Goal: Task Accomplishment & Management: Use online tool/utility

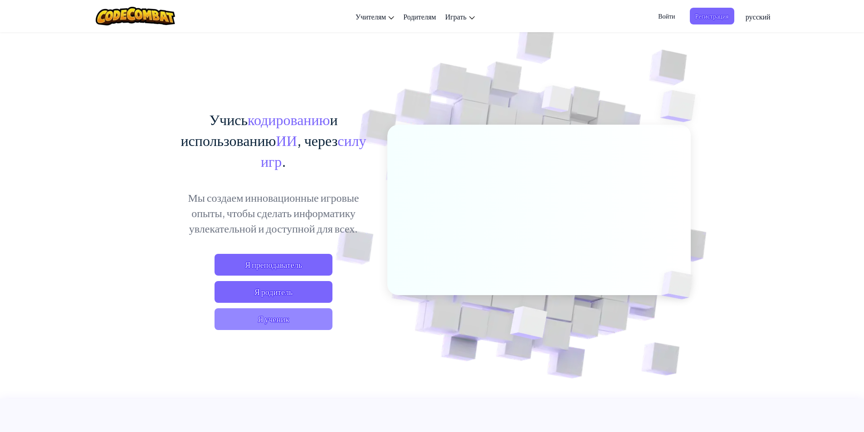
click at [307, 315] on span "Я ученик" at bounding box center [274, 319] width 118 height 22
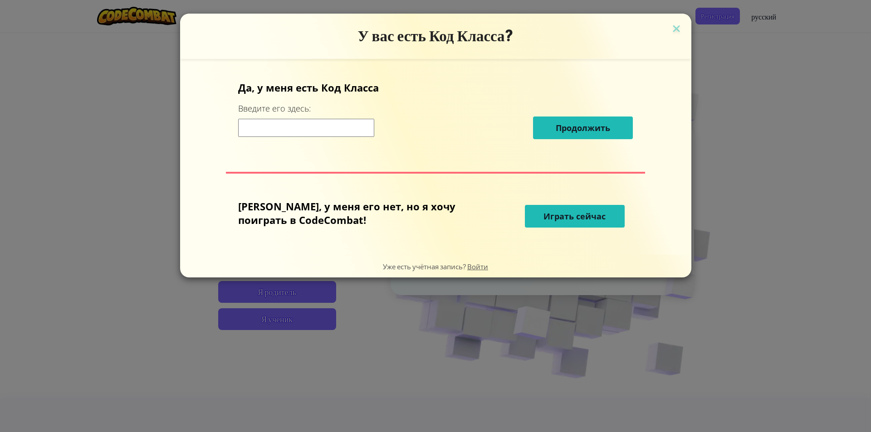
click at [583, 220] on span "Играть сейчас" at bounding box center [574, 216] width 62 height 11
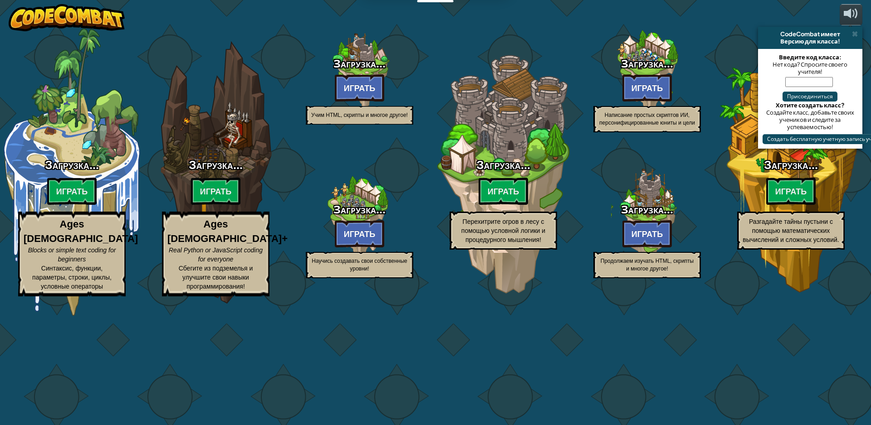
select select "ru"
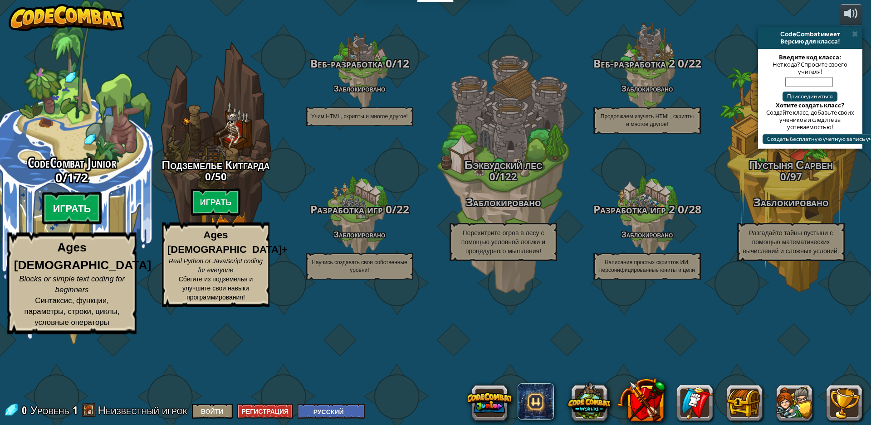
drag, startPoint x: 80, startPoint y: 248, endPoint x: 67, endPoint y: 253, distance: 14.2
click at [67, 225] on btn "Играть" at bounding box center [72, 208] width 60 height 33
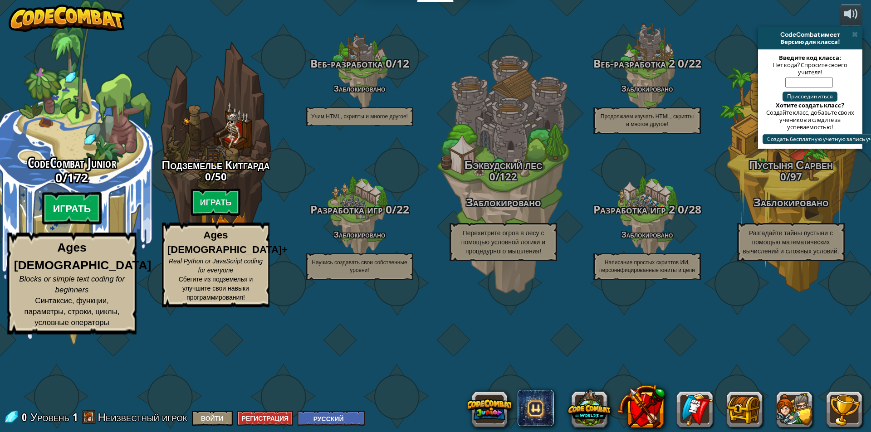
select select "ru"
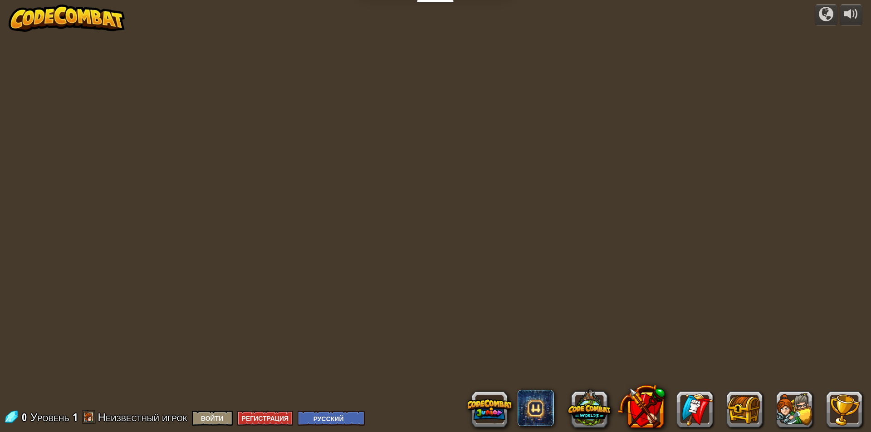
select select "ru"
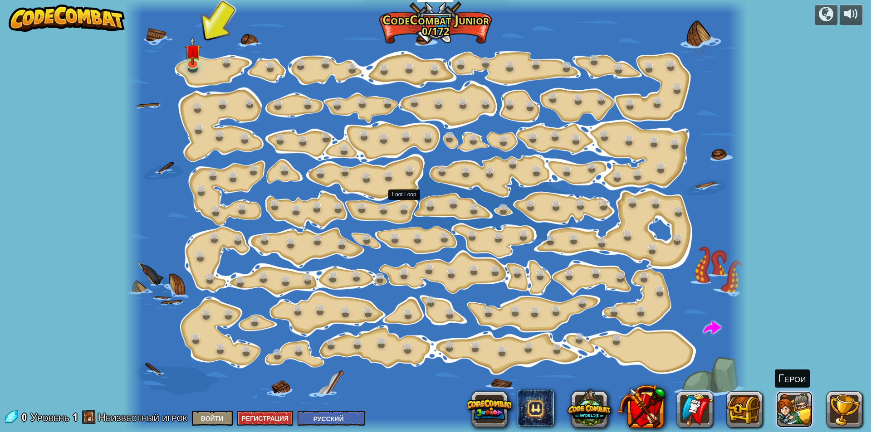
click at [790, 406] on button at bounding box center [794, 409] width 36 height 36
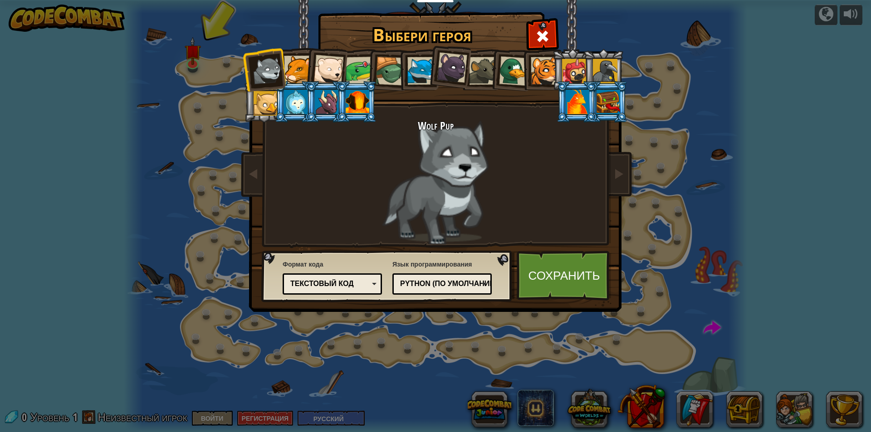
click at [365, 93] on div at bounding box center [358, 102] width 24 height 24
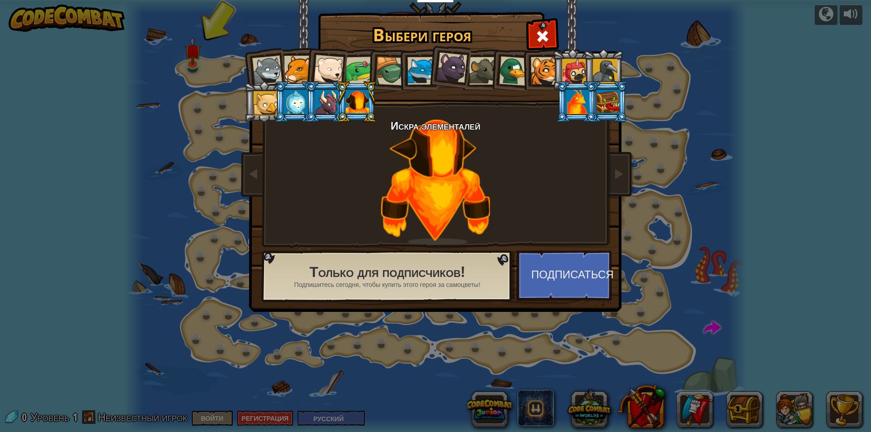
click at [332, 93] on div at bounding box center [327, 102] width 24 height 24
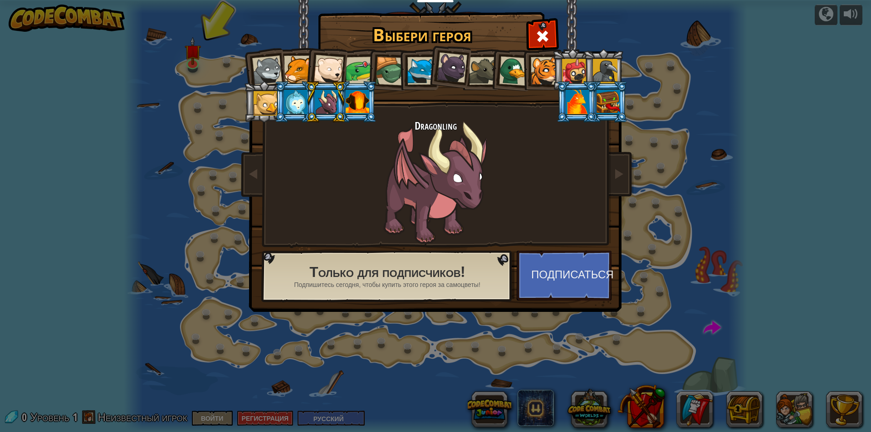
click at [287, 72] on div at bounding box center [298, 70] width 28 height 28
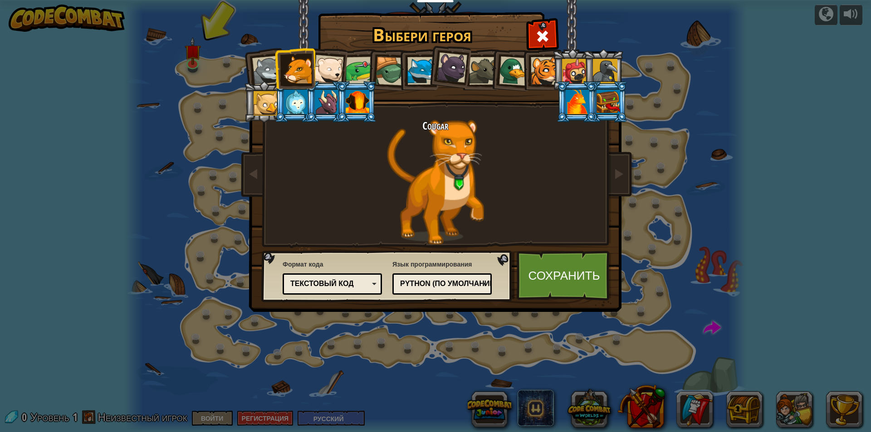
click at [324, 64] on div at bounding box center [328, 70] width 30 height 30
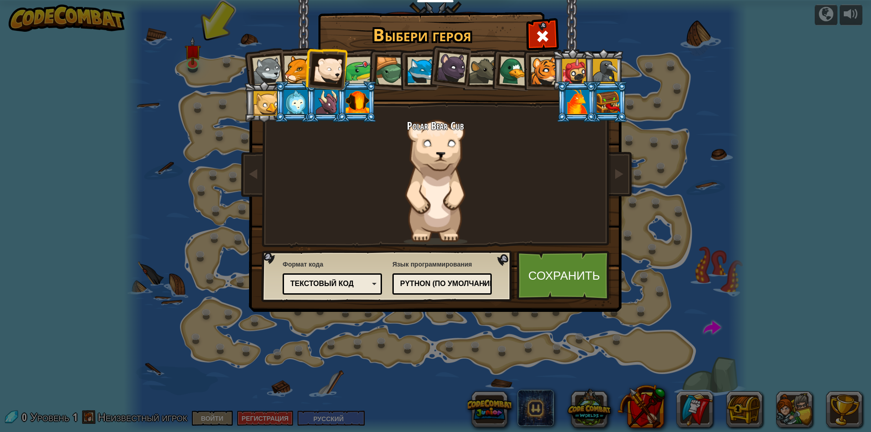
click at [371, 65] on li at bounding box center [387, 70] width 43 height 44
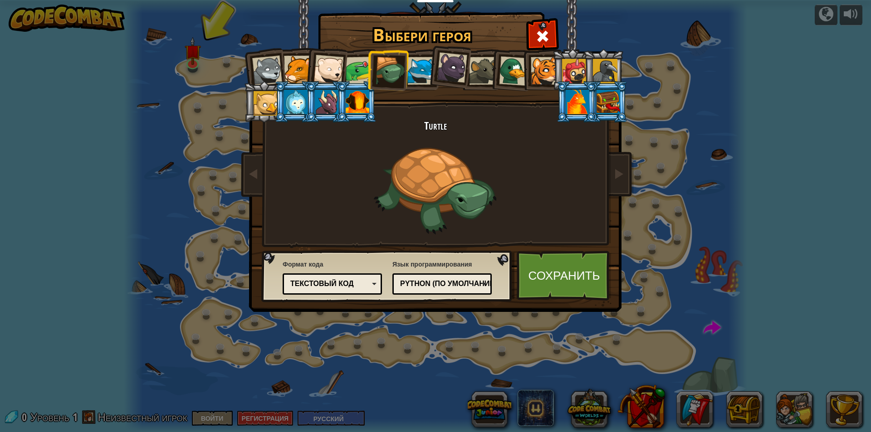
click at [361, 73] on div at bounding box center [360, 71] width 28 height 28
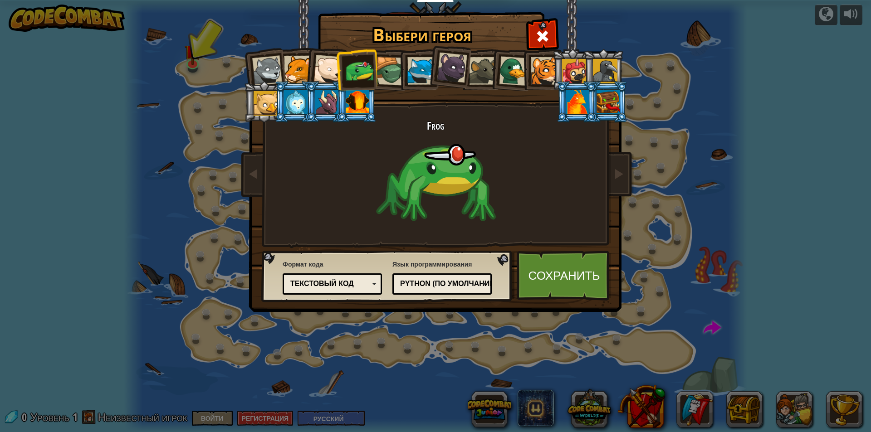
click at [259, 109] on div at bounding box center [266, 103] width 24 height 24
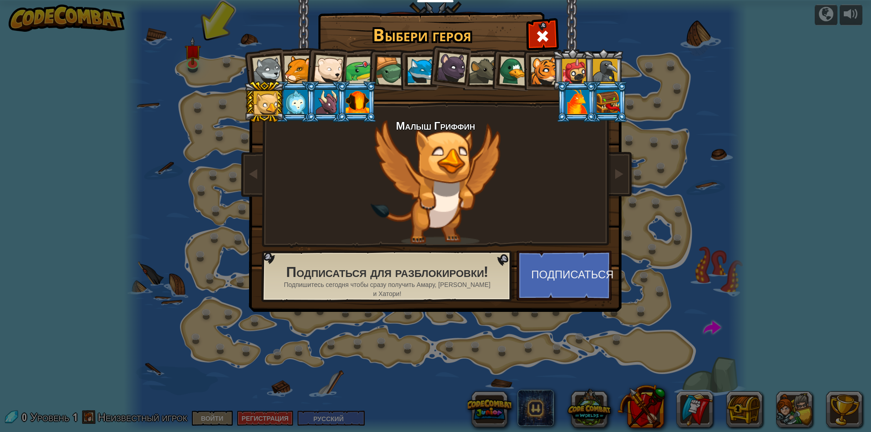
click at [610, 96] on div at bounding box center [608, 102] width 24 height 24
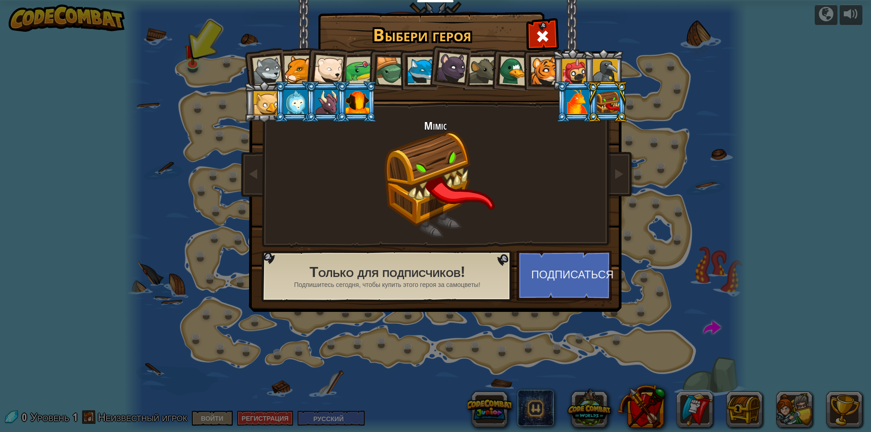
click at [570, 98] on div at bounding box center [578, 102] width 24 height 24
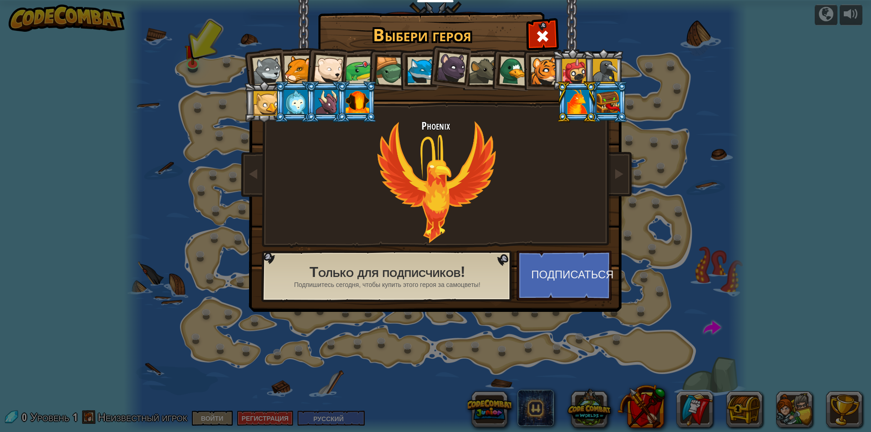
click at [265, 102] on div at bounding box center [266, 103] width 24 height 24
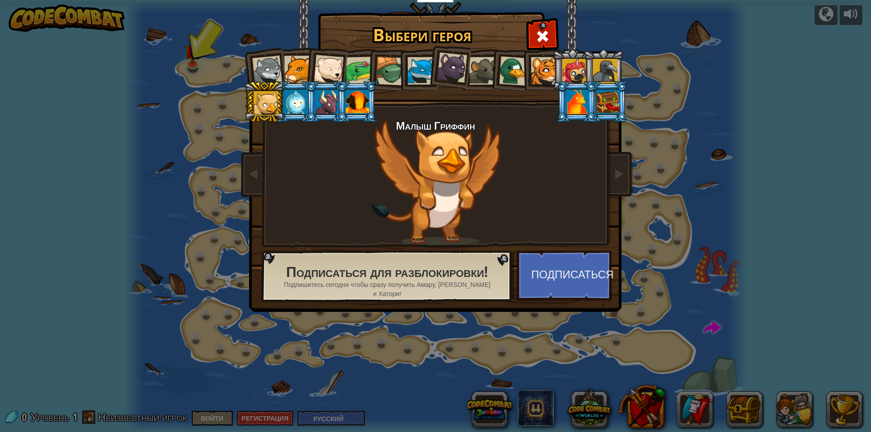
click at [321, 95] on div at bounding box center [327, 102] width 24 height 24
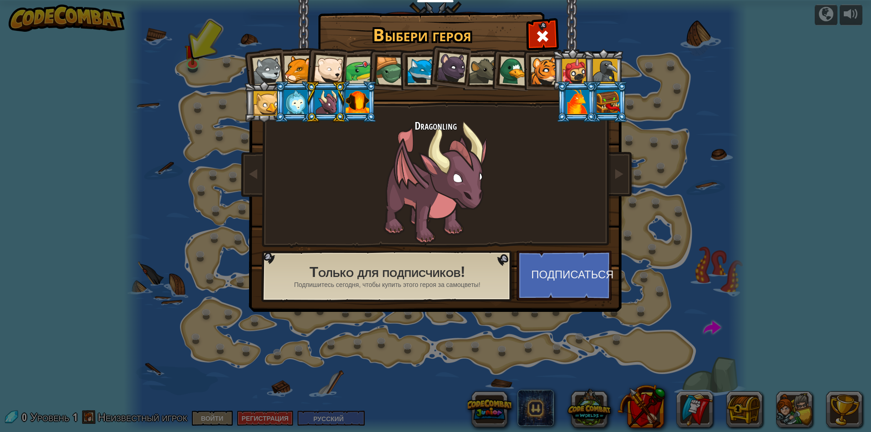
click at [333, 56] on div at bounding box center [328, 70] width 30 height 30
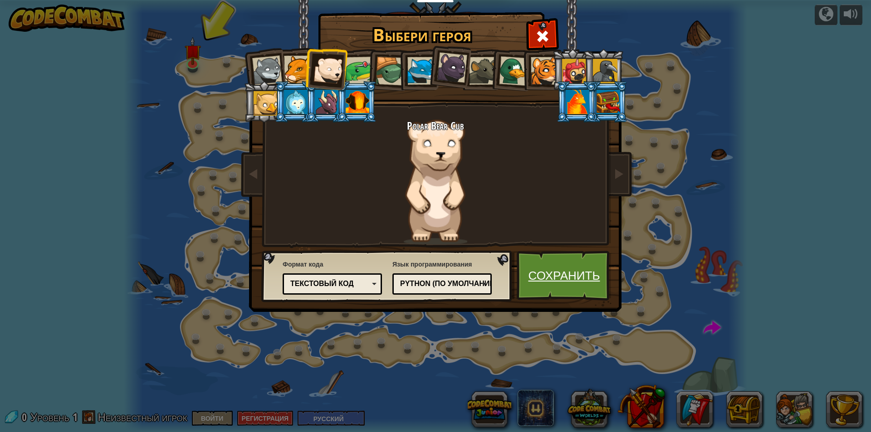
click at [577, 267] on link "Сохранить" at bounding box center [564, 276] width 95 height 50
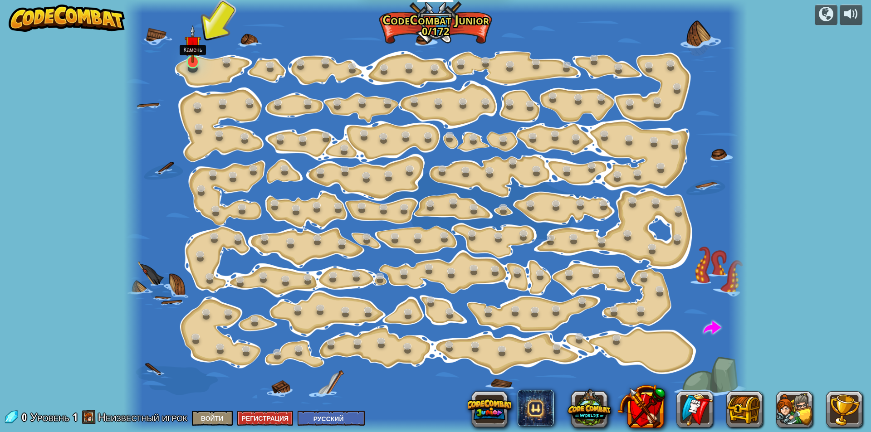
click at [185, 54] on img at bounding box center [193, 44] width 16 height 38
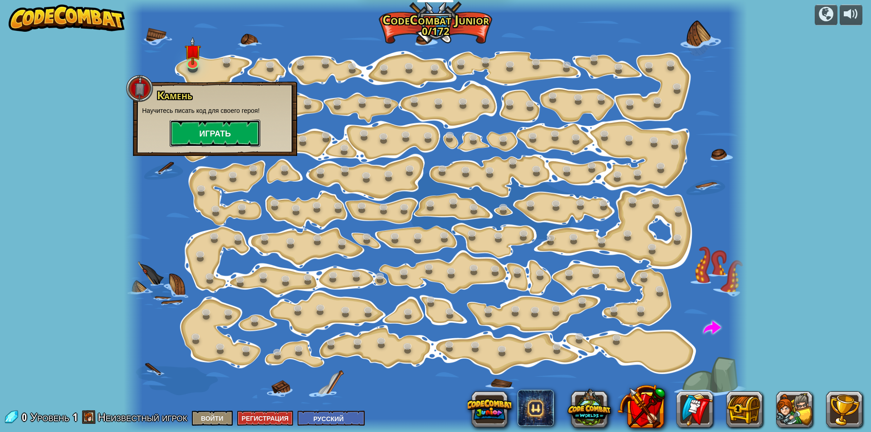
click at [217, 134] on button "Играть" at bounding box center [215, 133] width 91 height 27
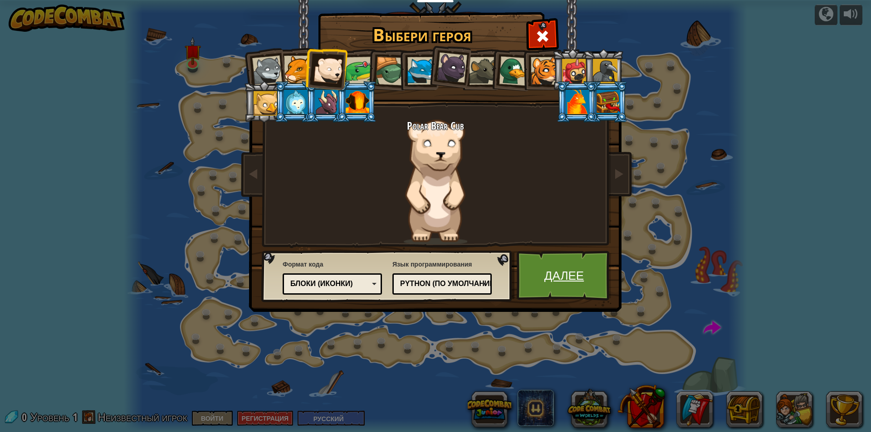
click at [555, 288] on link "Далее" at bounding box center [564, 276] width 95 height 50
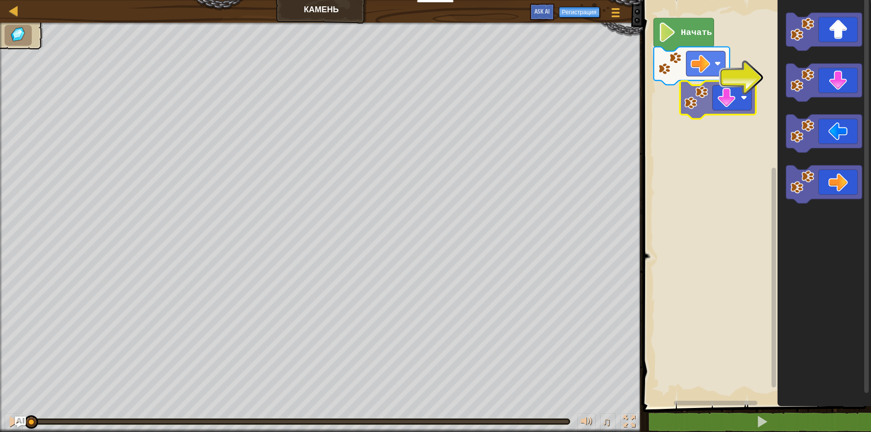
click at [681, 111] on div "Начать" at bounding box center [755, 200] width 231 height 411
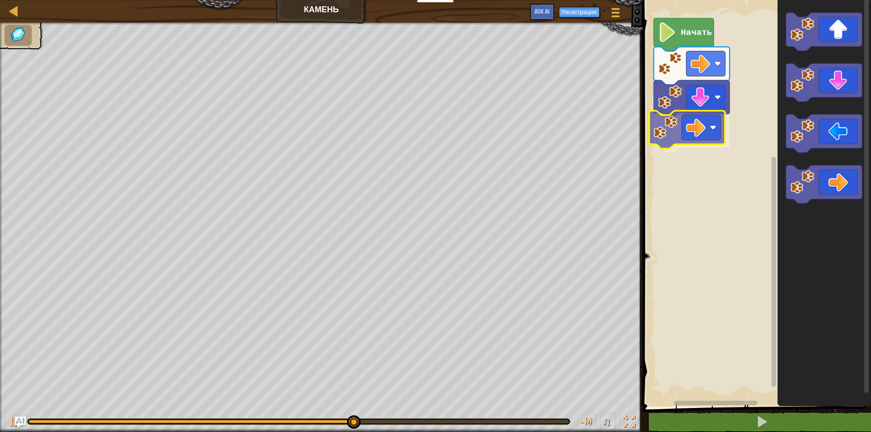
click at [694, 125] on div "Начать" at bounding box center [755, 200] width 231 height 411
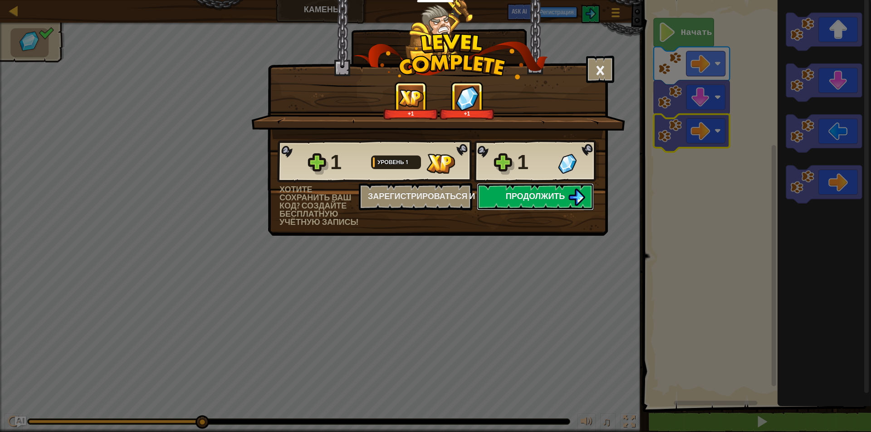
click at [502, 193] on button "Продолжить" at bounding box center [535, 196] width 117 height 27
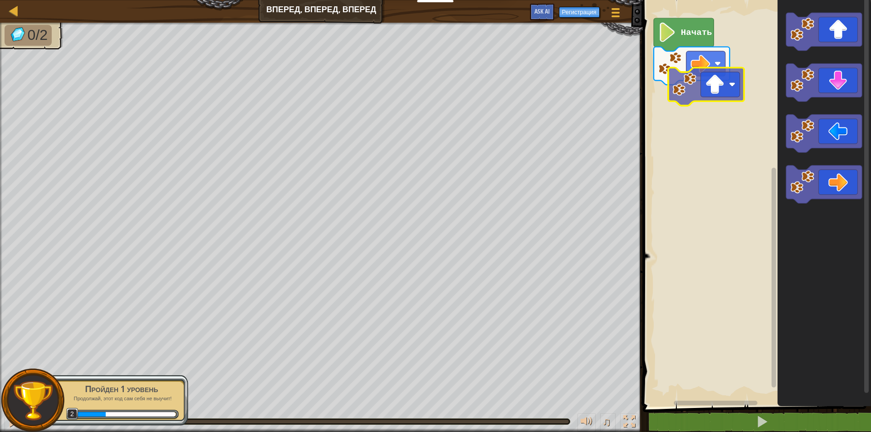
click at [693, 81] on div "Начать" at bounding box center [755, 200] width 231 height 411
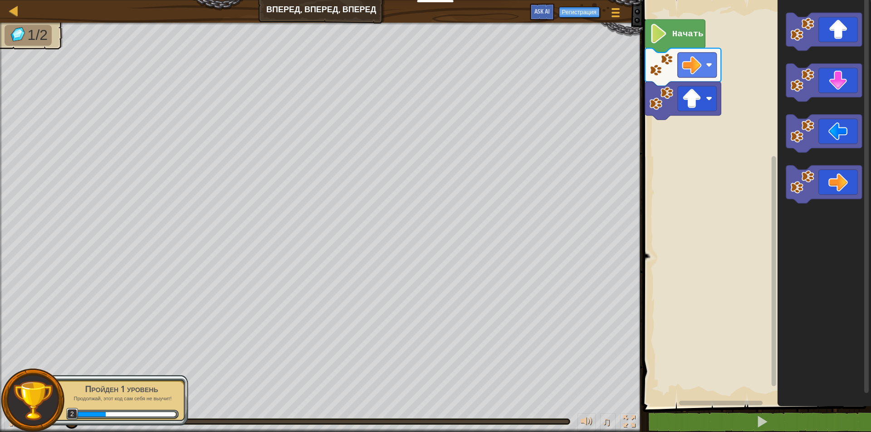
click at [727, 91] on rect "Рабочая область Blockly" at bounding box center [755, 200] width 231 height 411
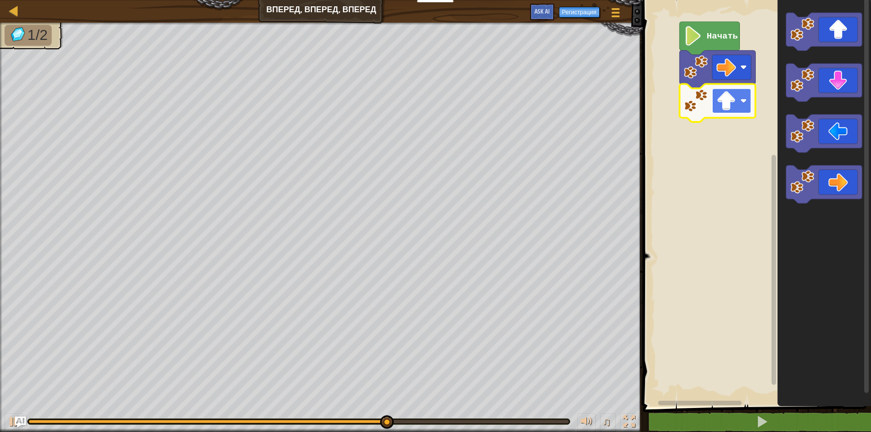
click at [746, 96] on rect "Рабочая область Blockly" at bounding box center [731, 100] width 39 height 25
click at [760, 162] on rect "Рабочая область Blockly" at bounding box center [755, 200] width 231 height 411
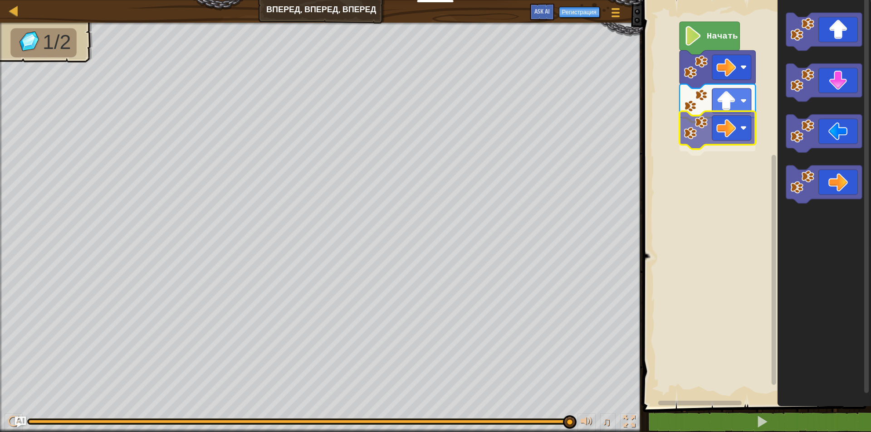
click at [721, 142] on div "Начать" at bounding box center [755, 200] width 231 height 411
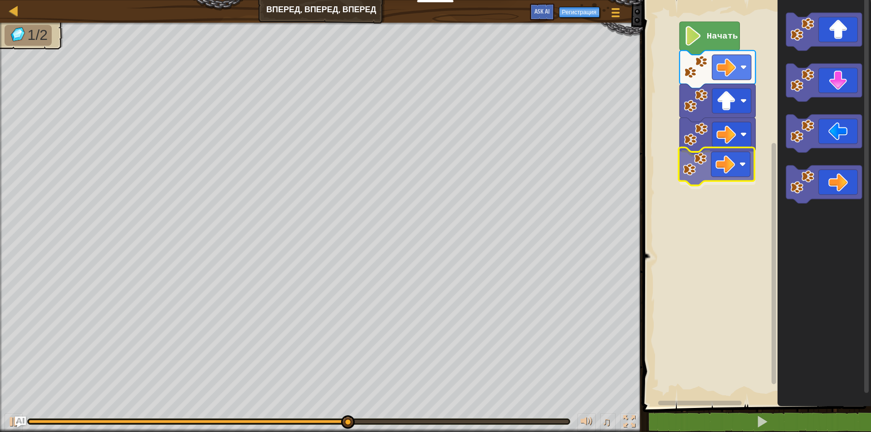
click at [722, 165] on div "Начать" at bounding box center [755, 200] width 231 height 411
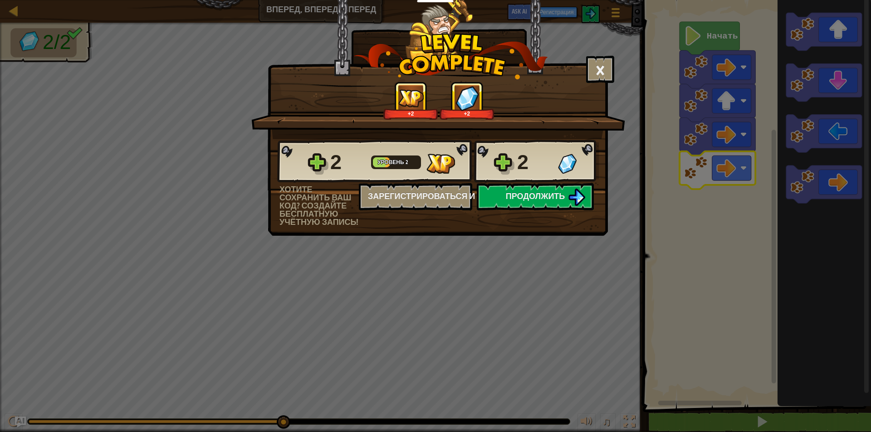
click at [634, 36] on div "× Насколько интересным был этот уровень? +2 +2 Reticulating Splines... 2 Уровен…" at bounding box center [435, 216] width 871 height 432
click at [605, 65] on button "×" at bounding box center [600, 69] width 28 height 27
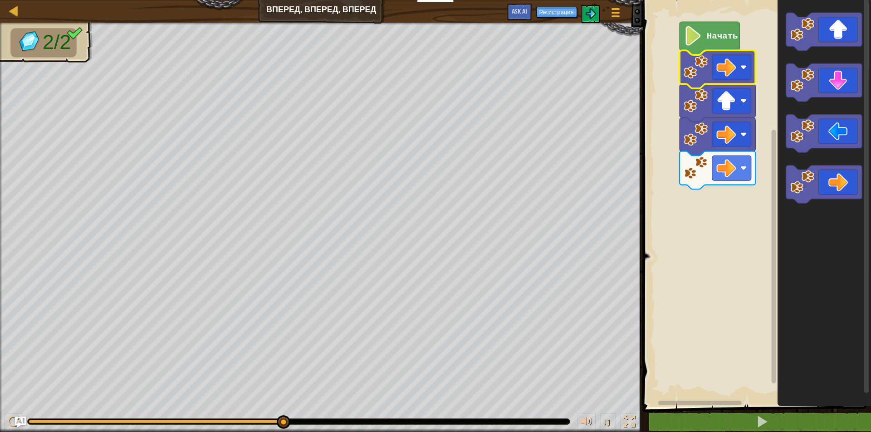
click at [708, 52] on icon "Рабочая область Blockly" at bounding box center [717, 69] width 76 height 38
click at [715, 39] on text "Начать" at bounding box center [721, 36] width 31 height 10
click at [722, 40] on text "Начать" at bounding box center [721, 36] width 31 height 10
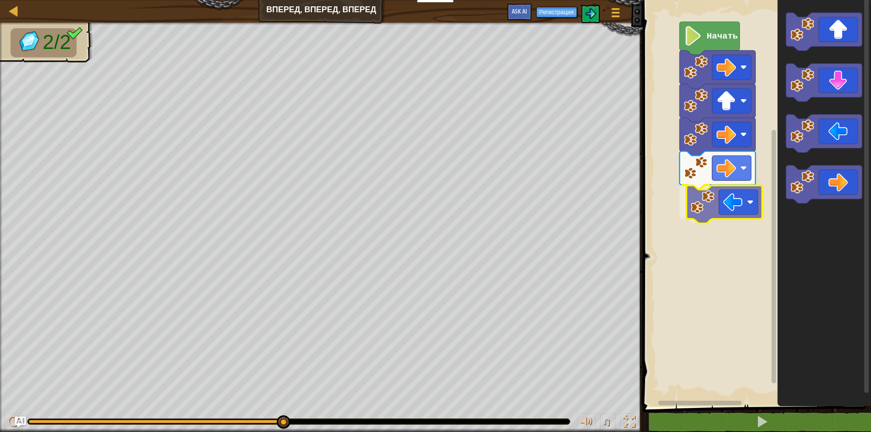
click at [745, 208] on div "Начать" at bounding box center [755, 200] width 231 height 411
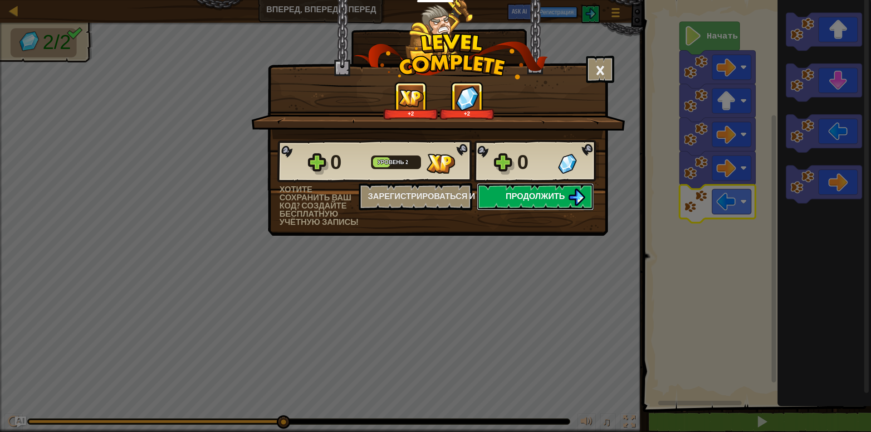
click at [507, 198] on span "Продолжить" at bounding box center [535, 195] width 59 height 11
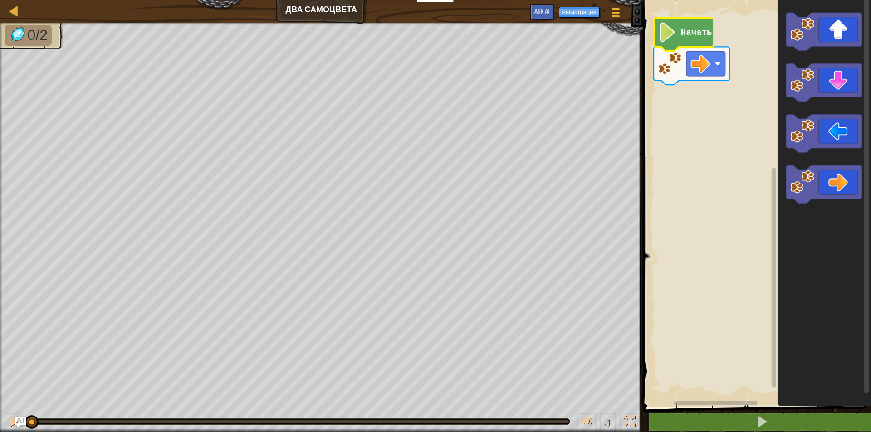
click at [684, 34] on text "Начать" at bounding box center [695, 33] width 31 height 10
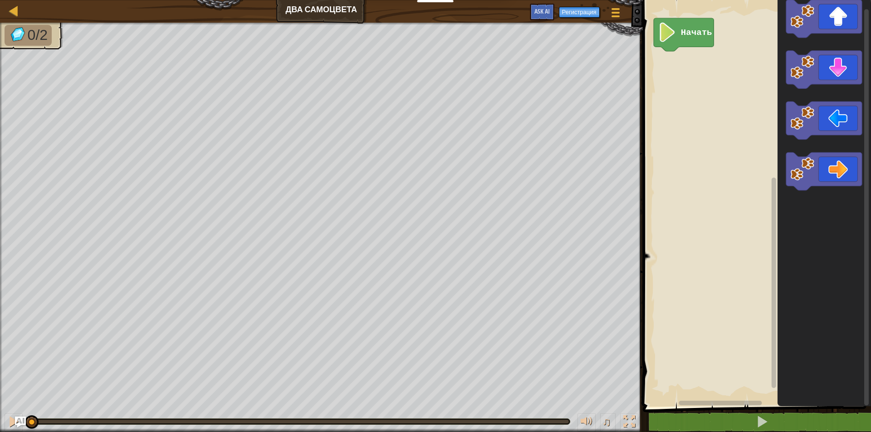
click at [763, 78] on div "Начать" at bounding box center [755, 200] width 231 height 411
click at [717, 63] on div "Начать" at bounding box center [755, 200] width 231 height 411
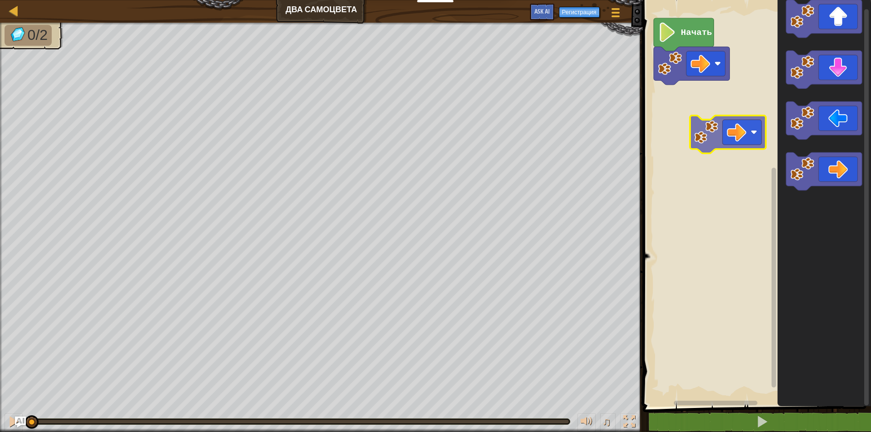
click at [717, 144] on div "Начать" at bounding box center [755, 200] width 231 height 411
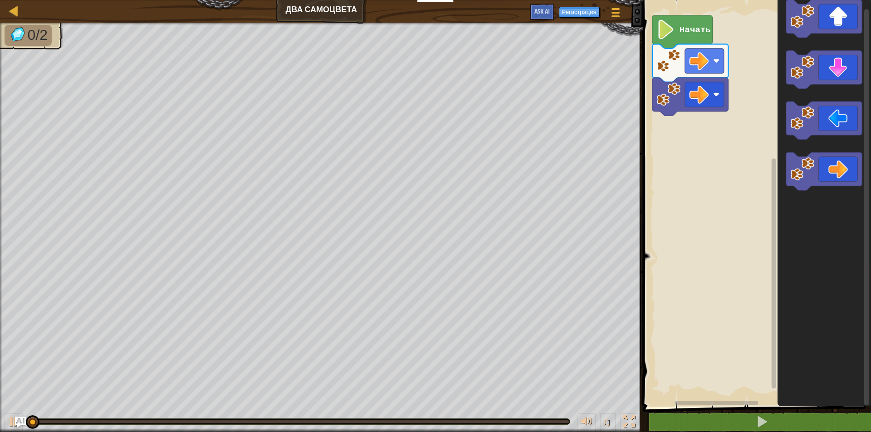
click at [710, 128] on rect "Рабочая область Blockly" at bounding box center [755, 200] width 231 height 411
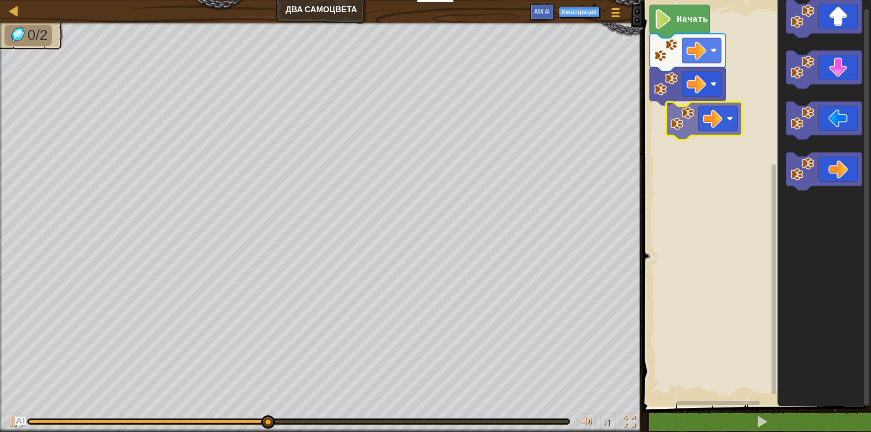
click at [680, 113] on div "Начать" at bounding box center [755, 200] width 231 height 411
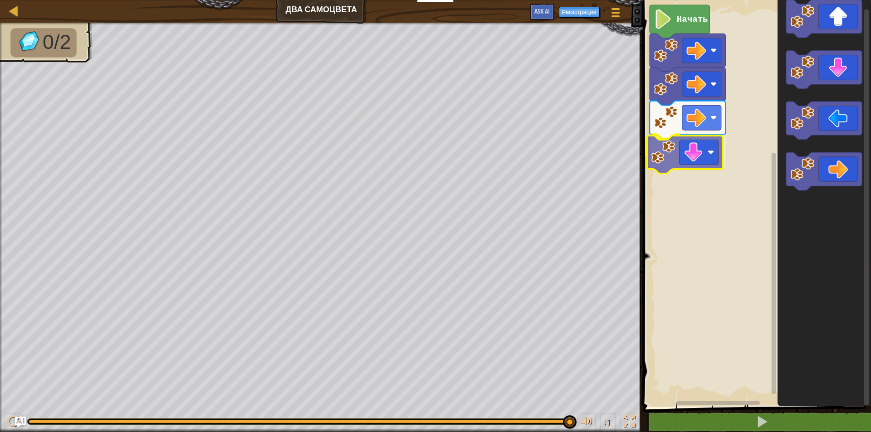
click at [681, 156] on div "Начать" at bounding box center [755, 200] width 231 height 411
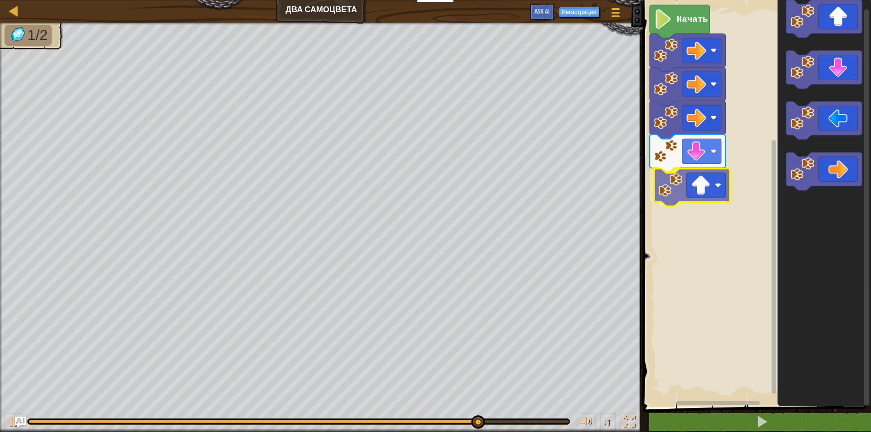
click at [669, 178] on div "Начать" at bounding box center [755, 200] width 231 height 411
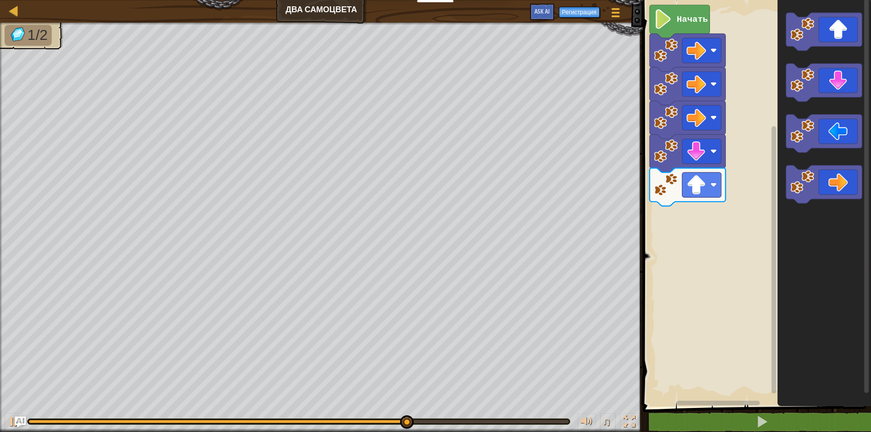
click at [604, 0] on html "Учителям Создать бесплатный аккаунт Решения для школ и округов Превью Учительск…" at bounding box center [435, 0] width 871 height 0
click at [768, 247] on div "Начать" at bounding box center [755, 200] width 231 height 411
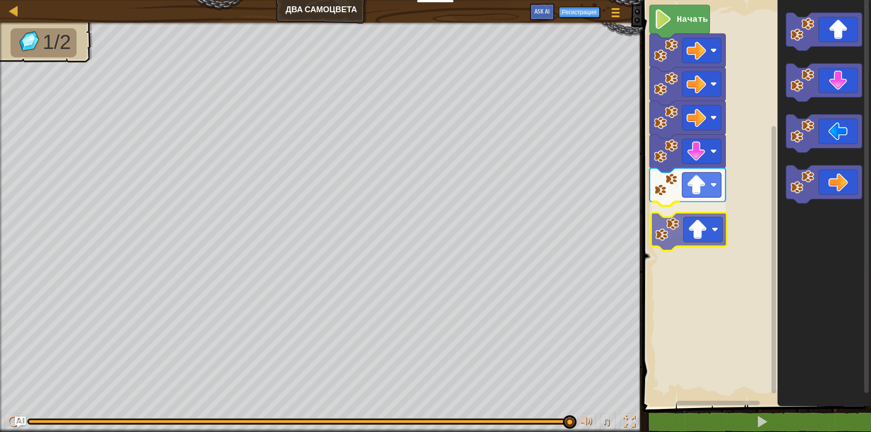
click at [677, 241] on div "Начать" at bounding box center [755, 200] width 231 height 411
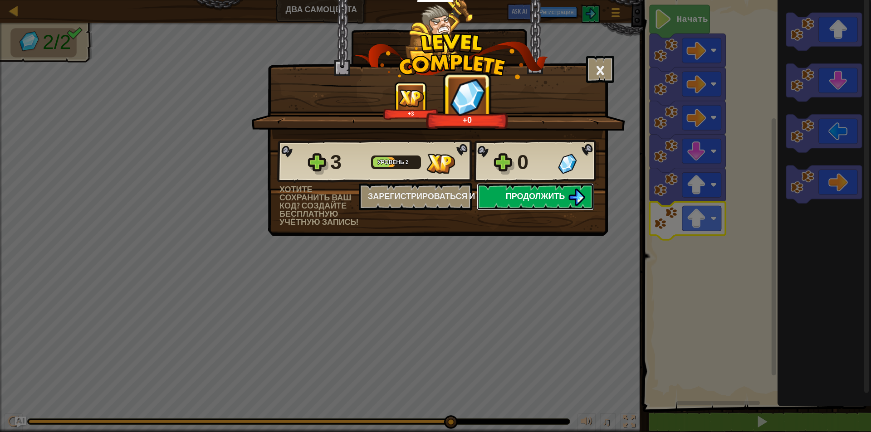
click at [528, 201] on span "Продолжить" at bounding box center [535, 195] width 59 height 11
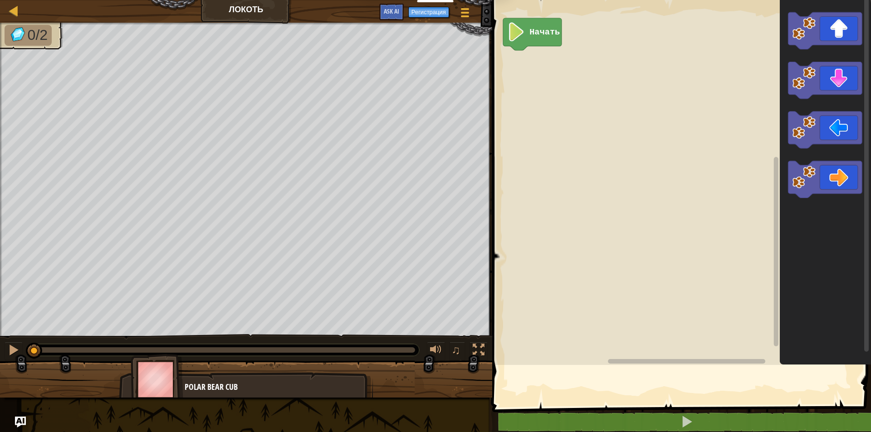
click at [569, 211] on rect "Рабочая область Blockly" at bounding box center [679, 180] width 381 height 370
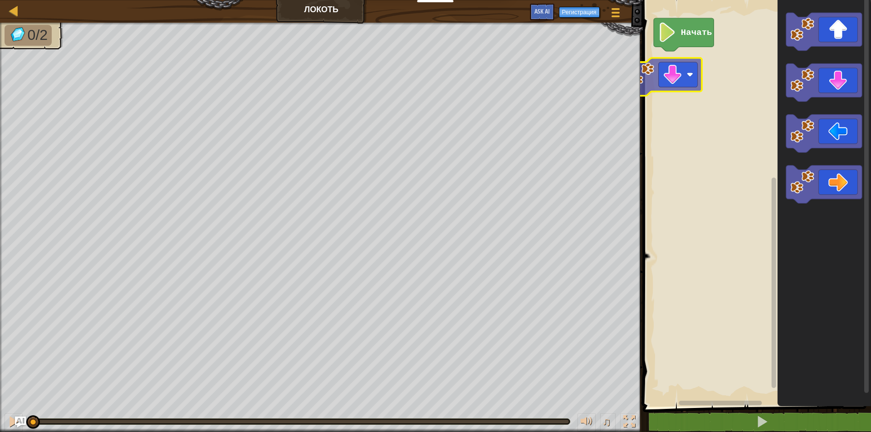
click at [701, 67] on div "Начать" at bounding box center [755, 200] width 231 height 411
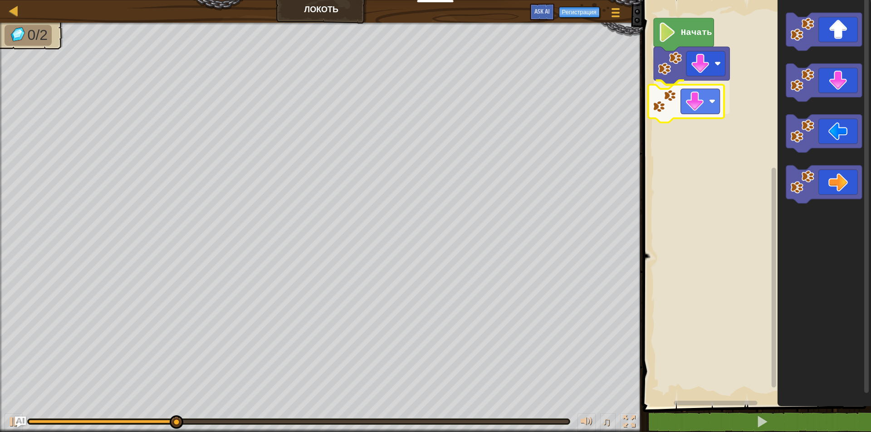
click at [711, 105] on div "Начать" at bounding box center [755, 200] width 231 height 411
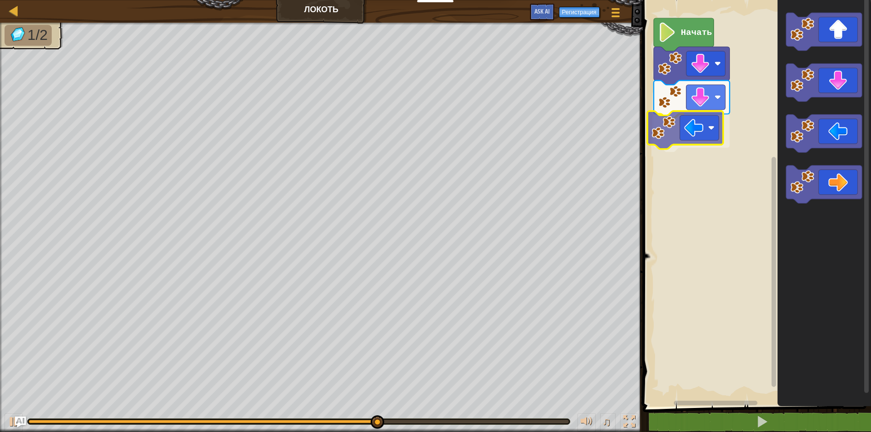
click at [701, 126] on div "Начать" at bounding box center [755, 200] width 231 height 411
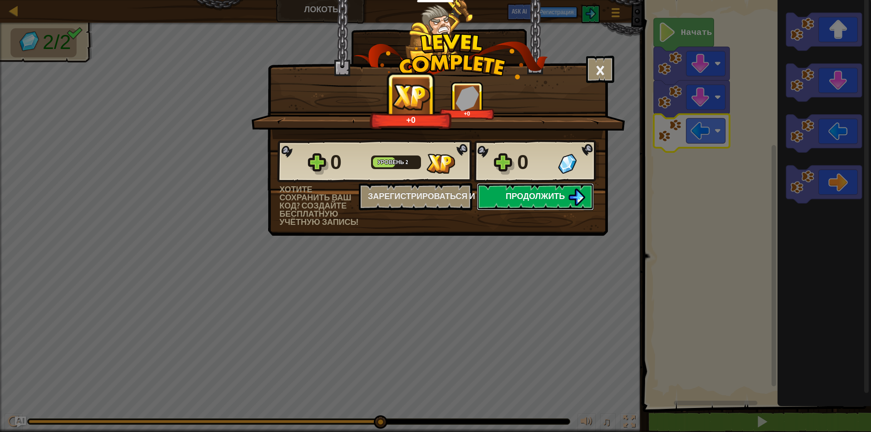
click at [528, 202] on button "Продолжить" at bounding box center [535, 196] width 117 height 27
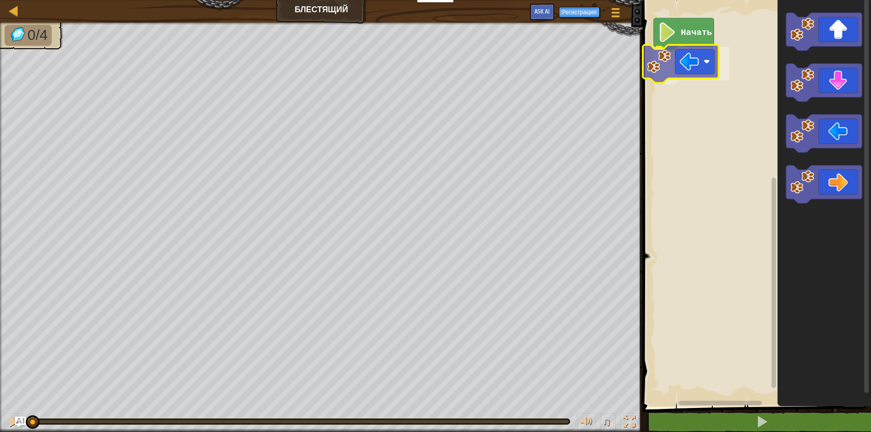
click at [688, 68] on div "Начать" at bounding box center [755, 200] width 231 height 411
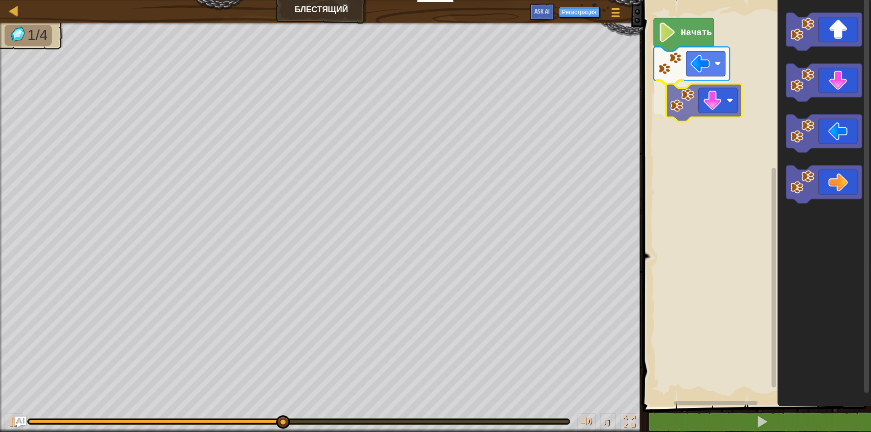
click at [706, 111] on div "Начать" at bounding box center [755, 200] width 231 height 411
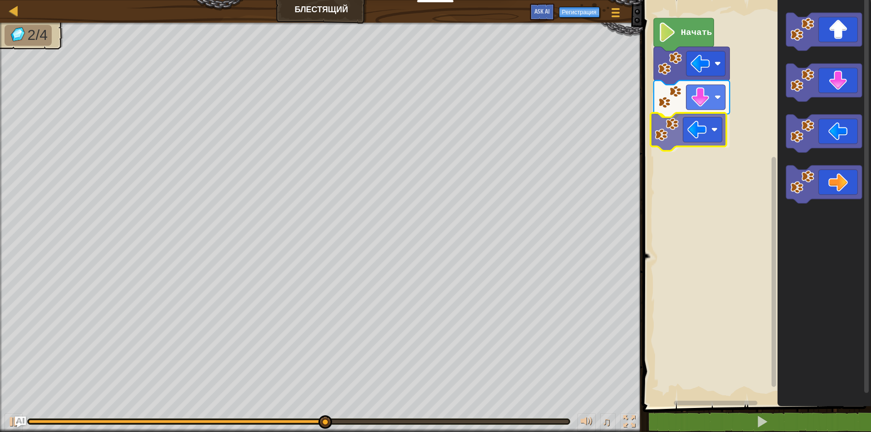
click at [715, 151] on div "Начать" at bounding box center [755, 200] width 231 height 411
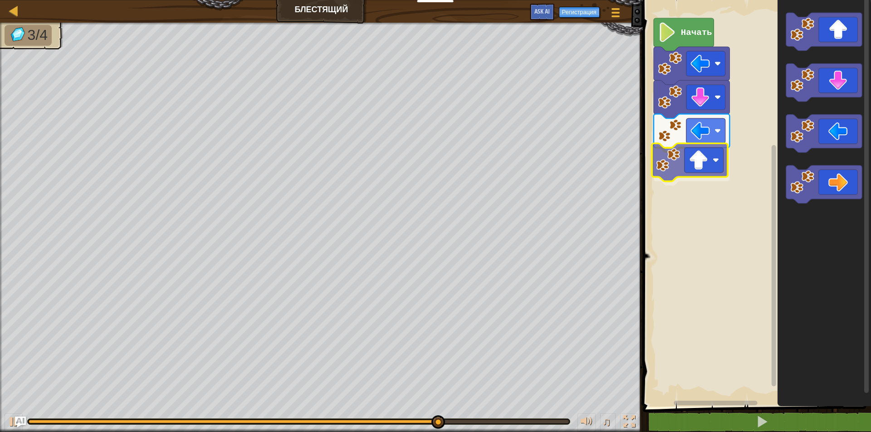
click at [712, 154] on div "Начать" at bounding box center [755, 200] width 231 height 411
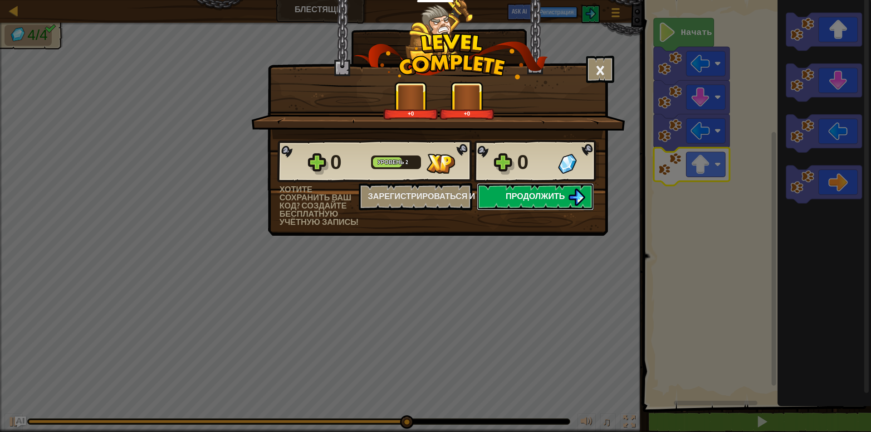
click at [561, 197] on span "Продолжить" at bounding box center [535, 195] width 59 height 11
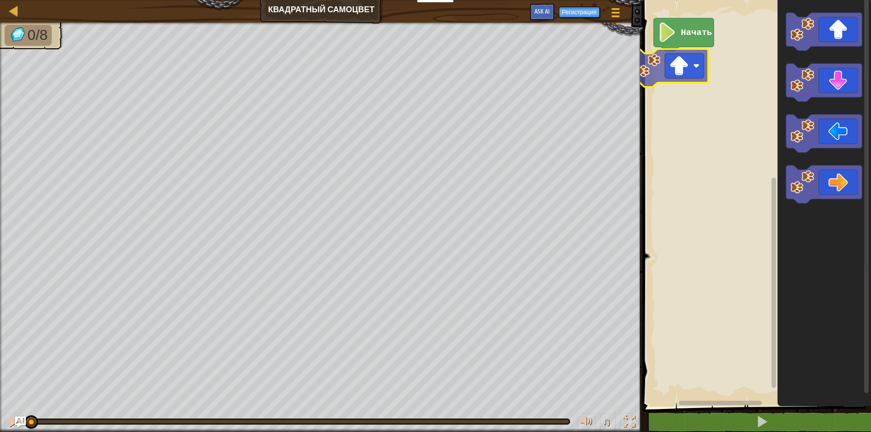
click at [672, 76] on div "Начать" at bounding box center [755, 200] width 231 height 411
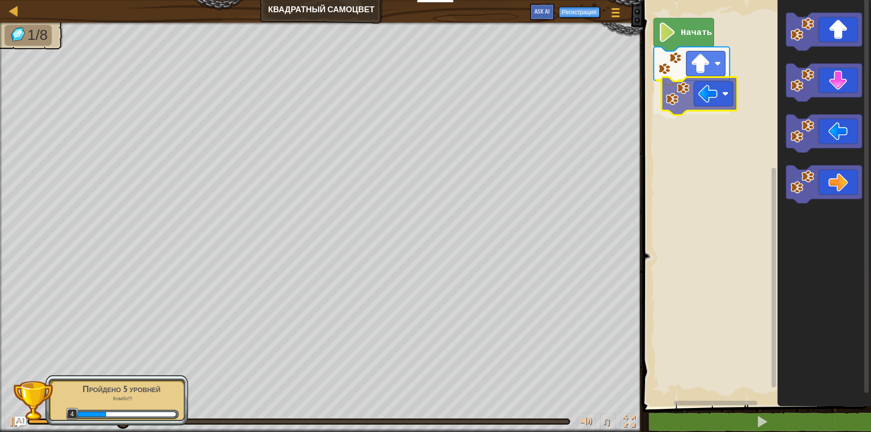
click at [718, 91] on div "Начать" at bounding box center [755, 200] width 231 height 411
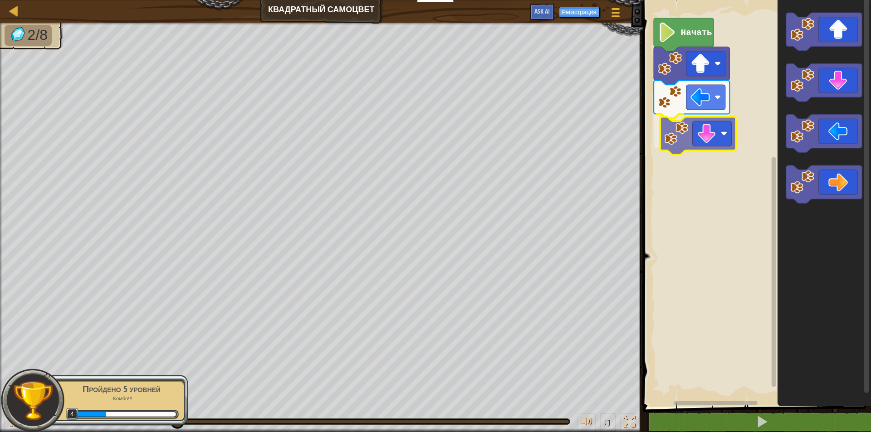
click at [725, 146] on div "Начать" at bounding box center [755, 200] width 231 height 411
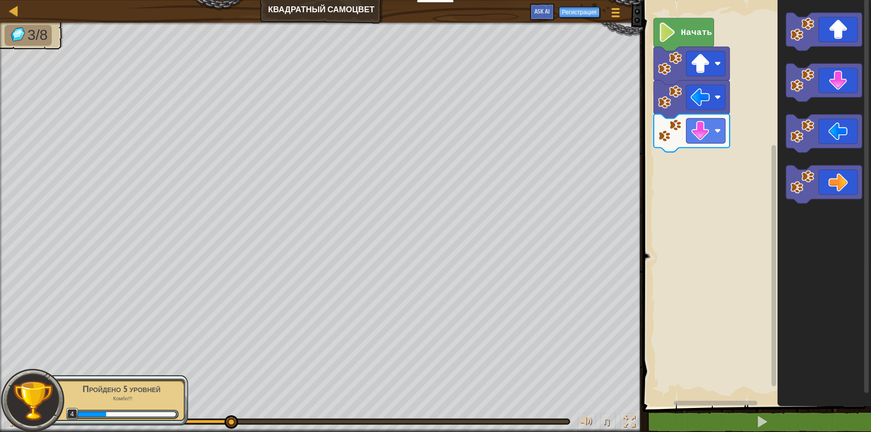
click at [716, 120] on div "Начать" at bounding box center [755, 200] width 231 height 411
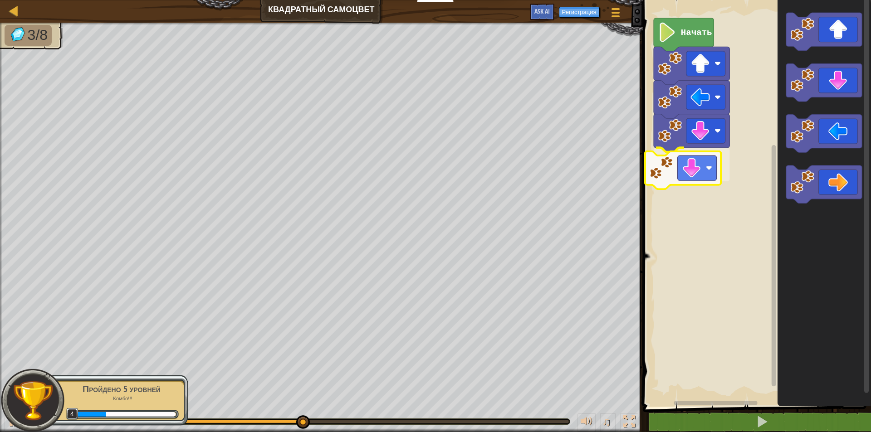
click at [704, 160] on div "Начать" at bounding box center [755, 200] width 231 height 411
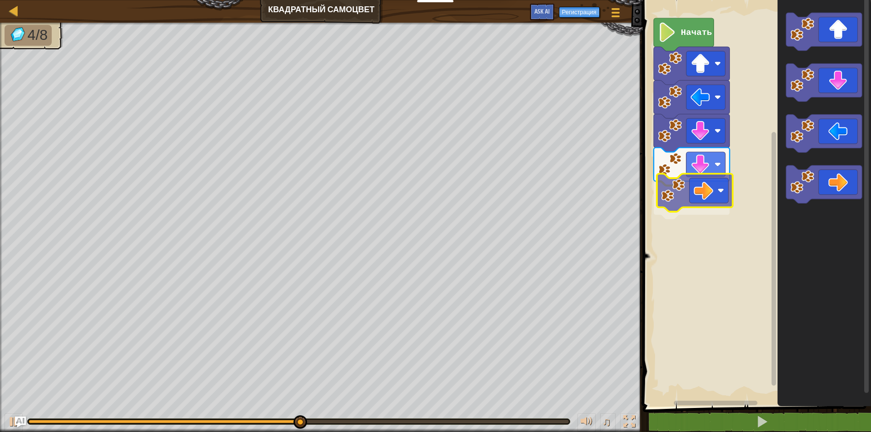
click at [709, 180] on div "Начать" at bounding box center [755, 200] width 231 height 411
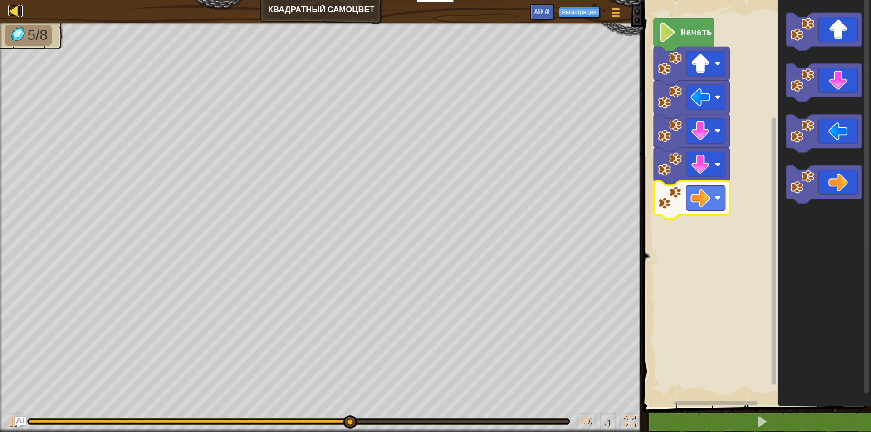
click at [10, 6] on div at bounding box center [13, 10] width 11 height 11
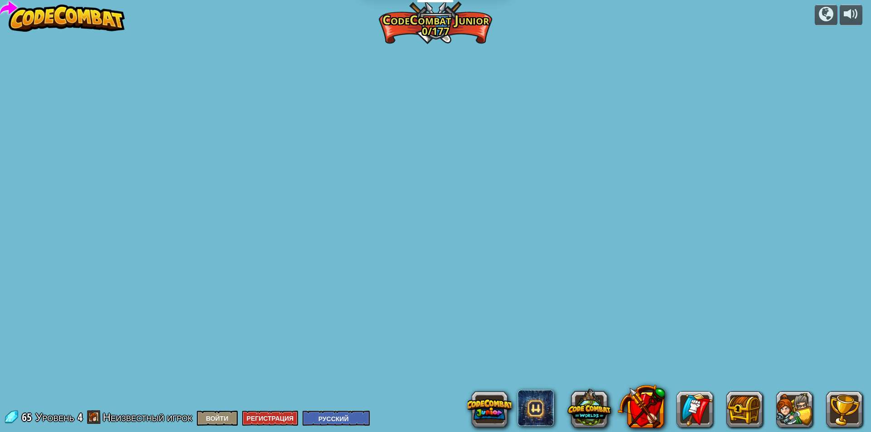
select select "ru"
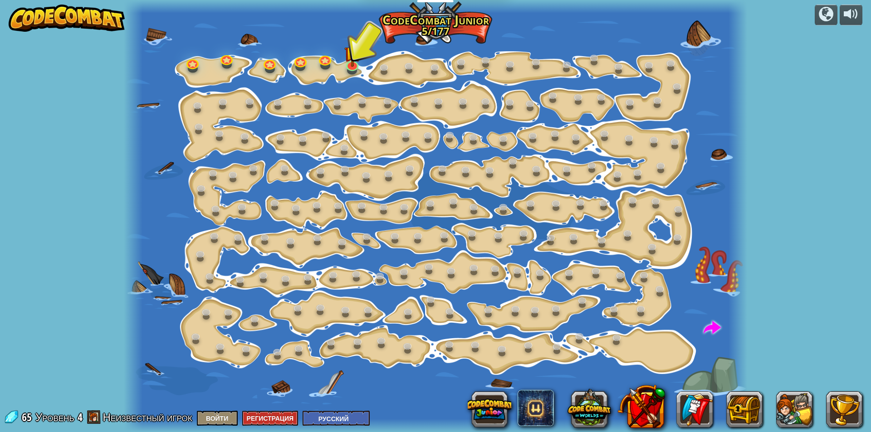
click at [183, 59] on div at bounding box center [435, 216] width 623 height 432
click at [186, 60] on link at bounding box center [192, 61] width 18 height 18
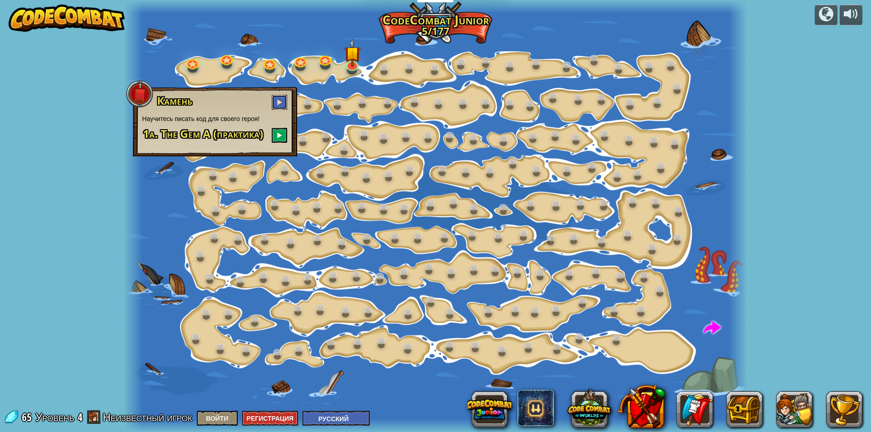
click at [276, 102] on button at bounding box center [279, 102] width 15 height 15
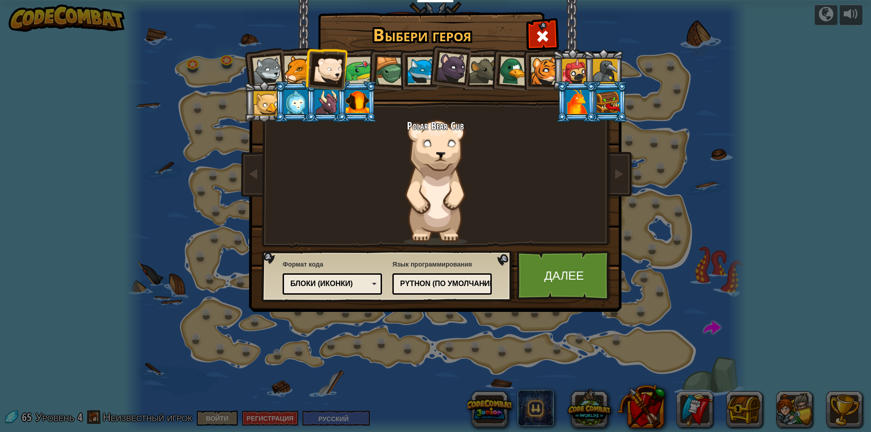
click at [312, 279] on div "Блоки (иконки)" at bounding box center [329, 284] width 78 height 10
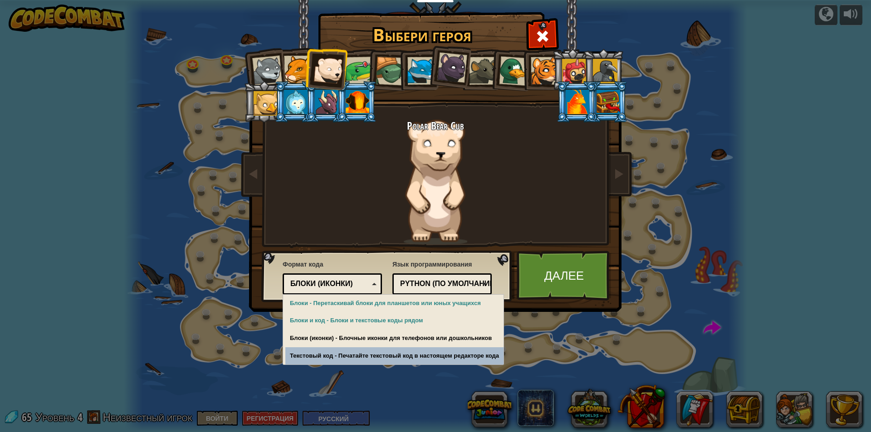
click at [312, 367] on div "Выбери героя 65 Wolf Pup Cougar Polar Bear Cub Frog Turtle Blue Fox Пантеренок …" at bounding box center [435, 216] width 871 height 432
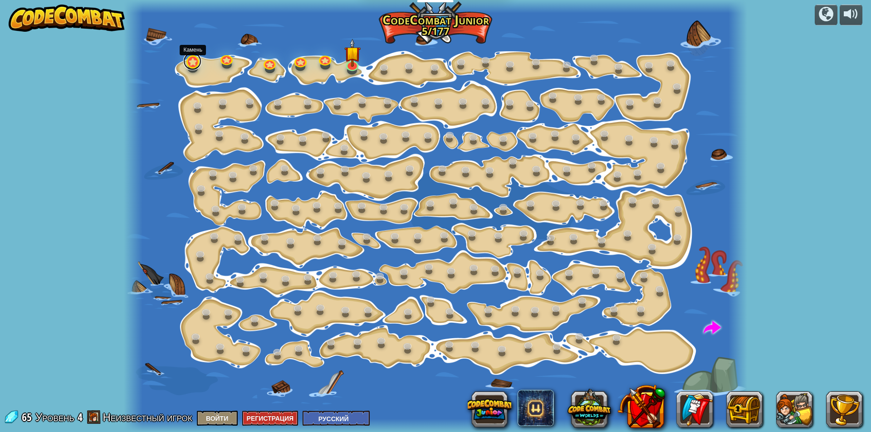
click at [191, 68] on link at bounding box center [192, 61] width 18 height 18
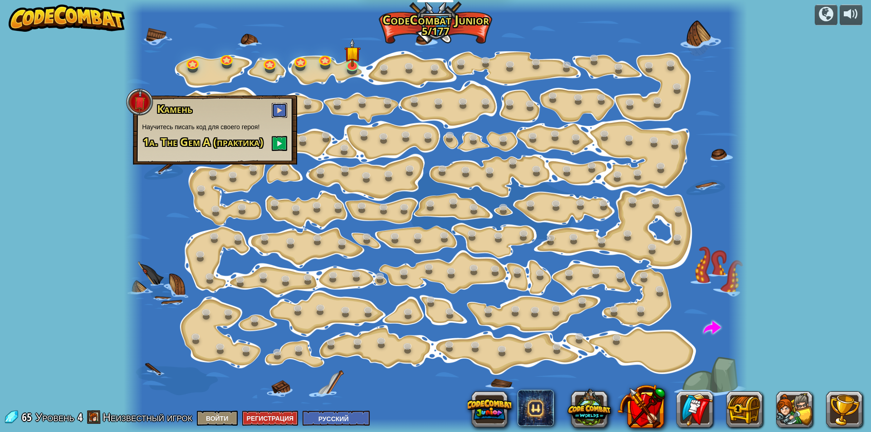
click at [272, 108] on button at bounding box center [279, 110] width 15 height 15
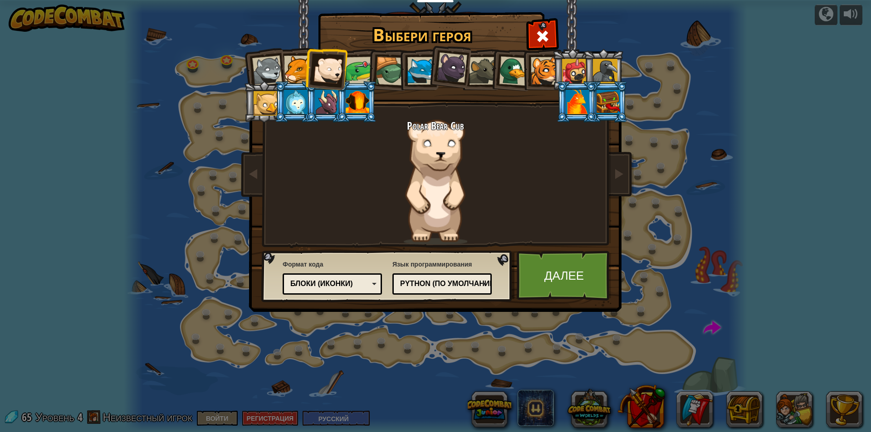
click at [300, 277] on div "Текстовый код Блоки и код Блоки Блоки (иконки) Блоки (иконки)" at bounding box center [332, 283] width 99 height 21
click at [541, 270] on link "Далее" at bounding box center [564, 276] width 95 height 50
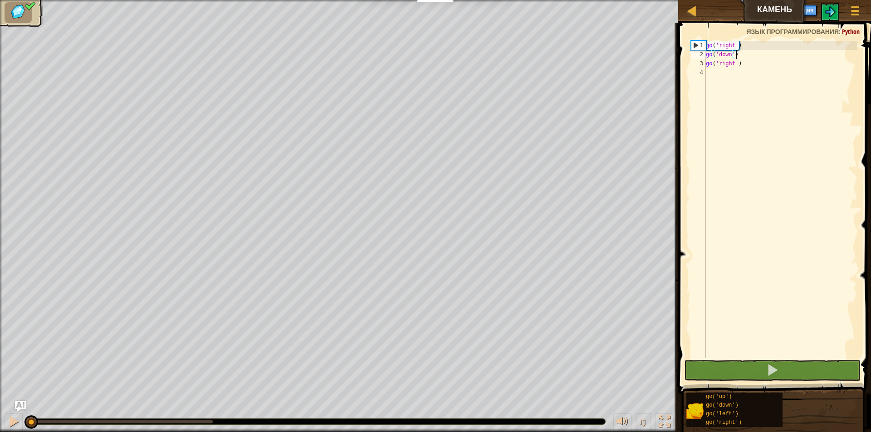
click at [740, 57] on div "go ( 'right' ) go ( 'down' ) go ( 'right' )" at bounding box center [780, 209] width 153 height 336
click at [740, 64] on div "go ( 'right' ) go ( 'down' ) go ( 'right' )" at bounding box center [780, 209] width 153 height 336
type textarea "go('right')"
drag, startPoint x: 747, startPoint y: 375, endPoint x: 742, endPoint y: 374, distance: 5.0
click at [746, 375] on button at bounding box center [772, 370] width 176 height 21
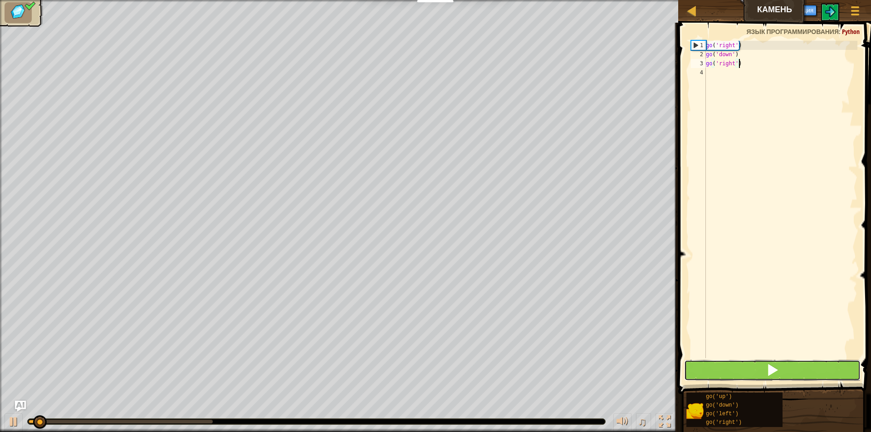
click at [742, 374] on button at bounding box center [772, 370] width 176 height 21
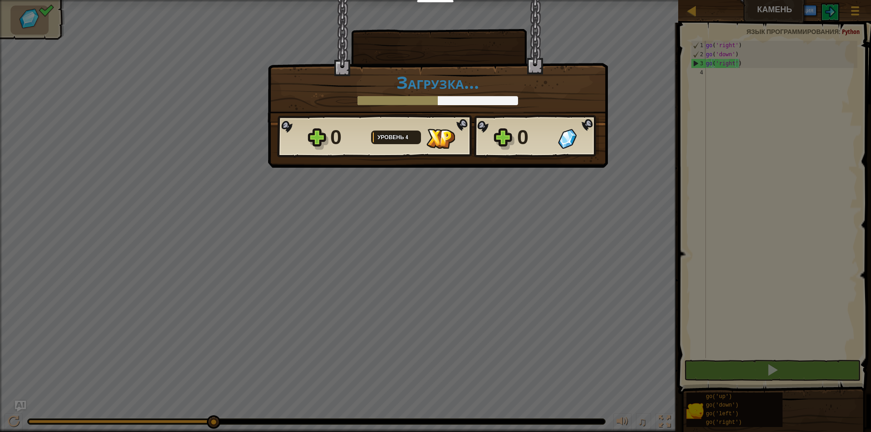
scroll to position [4, 2]
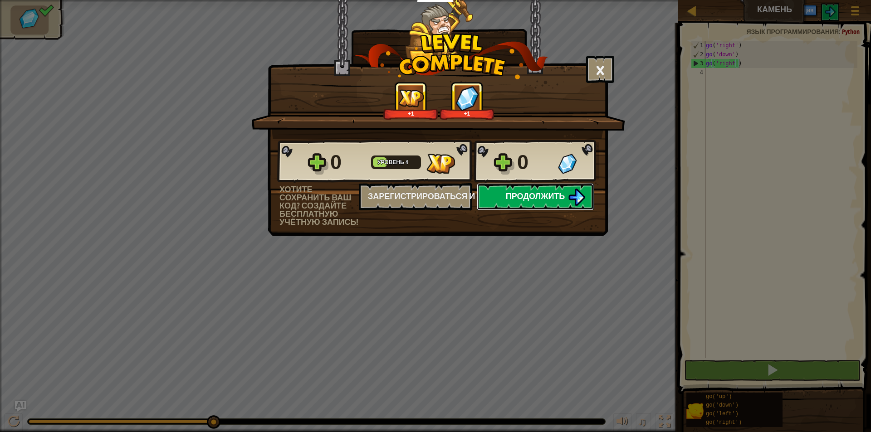
click at [554, 197] on span "Продолжить" at bounding box center [535, 195] width 59 height 11
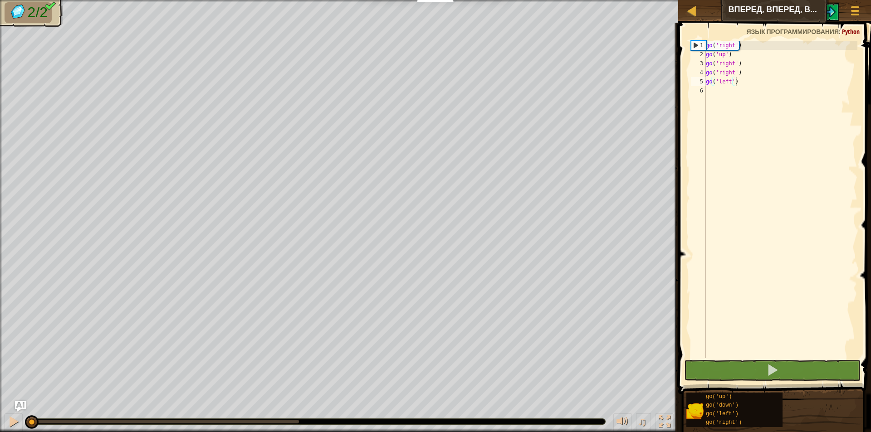
click at [797, 359] on span at bounding box center [775, 195] width 200 height 398
click at [797, 364] on button at bounding box center [772, 370] width 176 height 21
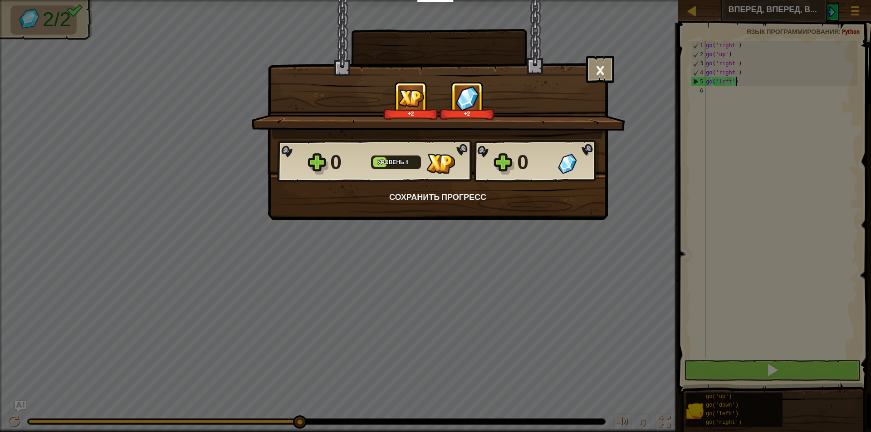
scroll to position [4, 2]
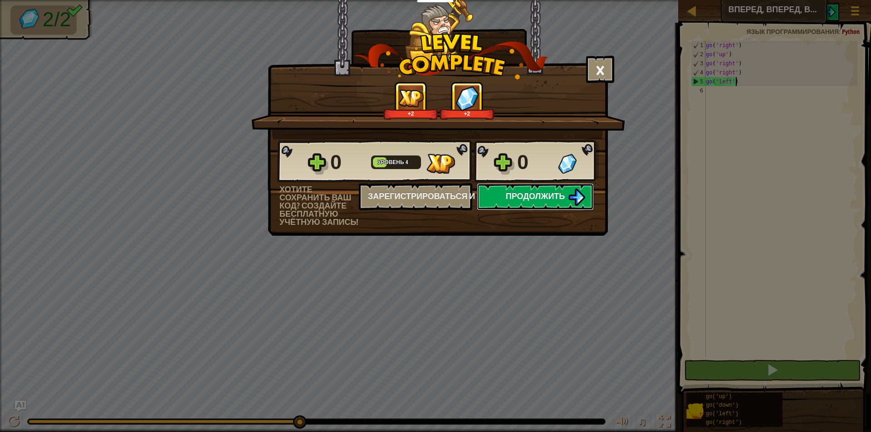
click at [542, 199] on span "Продолжить" at bounding box center [535, 195] width 59 height 11
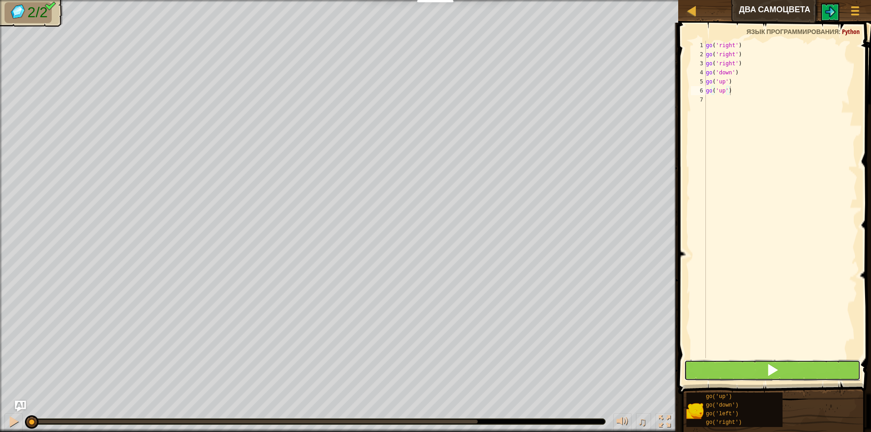
click at [722, 372] on button at bounding box center [772, 370] width 176 height 21
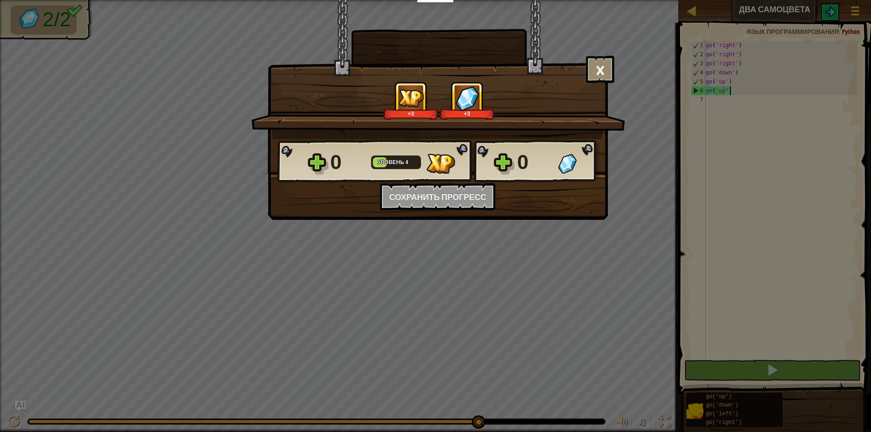
scroll to position [4, 1]
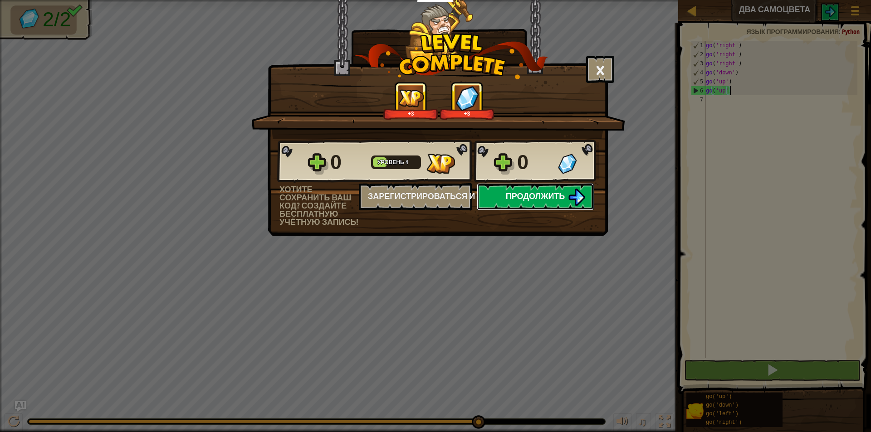
click at [568, 194] on img at bounding box center [576, 197] width 17 height 17
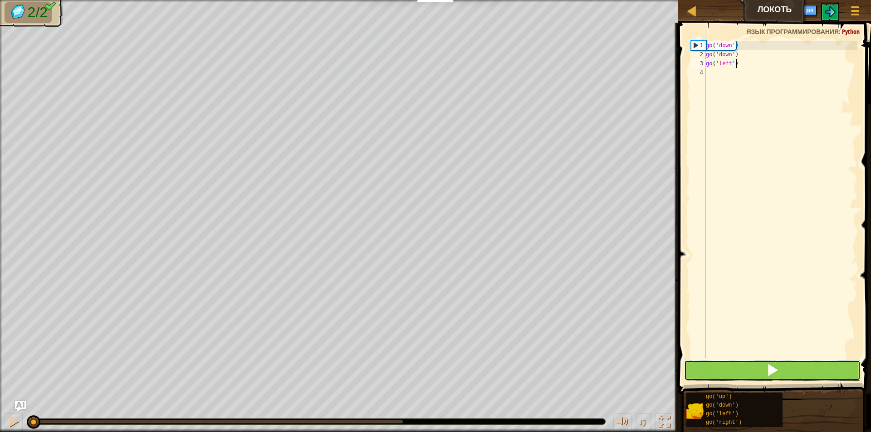
click at [736, 369] on button at bounding box center [772, 370] width 176 height 21
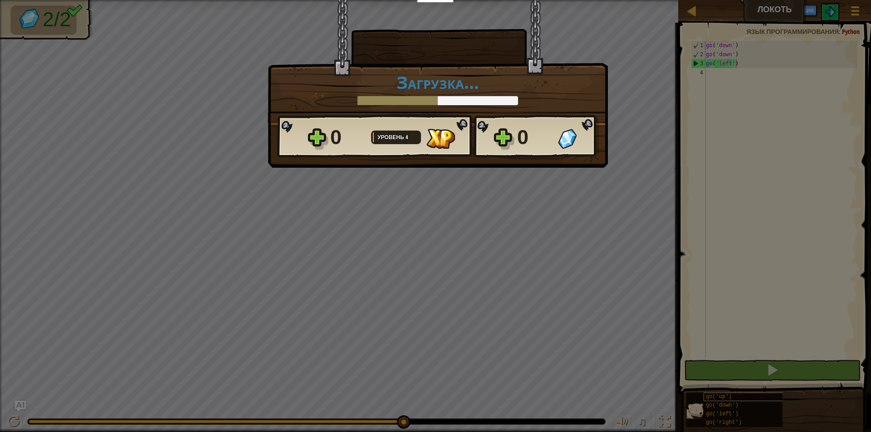
scroll to position [4, 2]
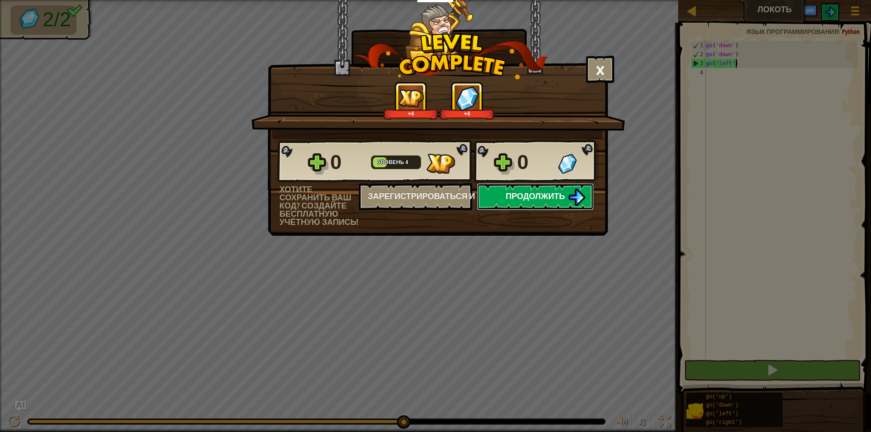
click at [511, 199] on span "Продолжить" at bounding box center [535, 195] width 59 height 11
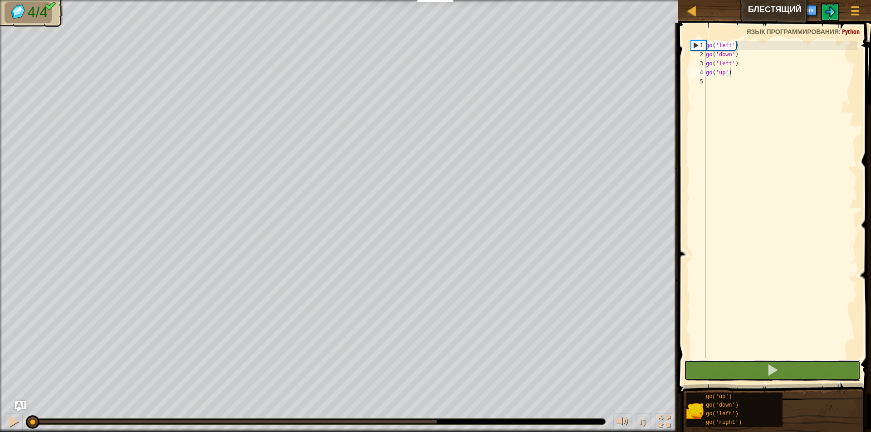
click at [751, 385] on div "Блоки go('up') 1 2 3 4 5 go ( 'left' ) go ( 'down' ) go ( 'left' ) go ( 'up' ) …" at bounding box center [772, 225] width 195 height 405
click at [756, 381] on span at bounding box center [775, 195] width 200 height 398
click at [756, 380] on button at bounding box center [772, 370] width 176 height 21
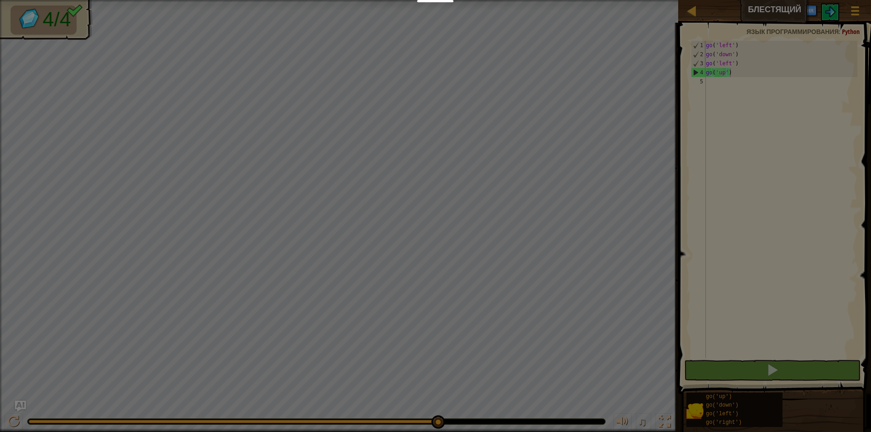
scroll to position [4, 1]
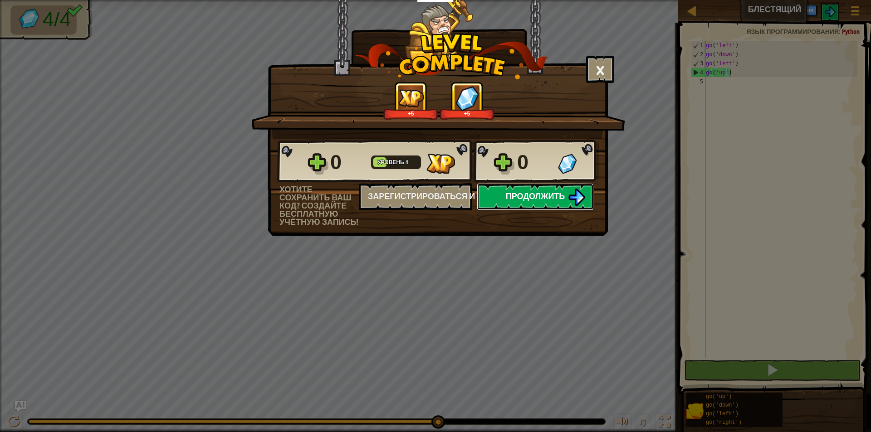
click at [578, 201] on img at bounding box center [576, 197] width 17 height 17
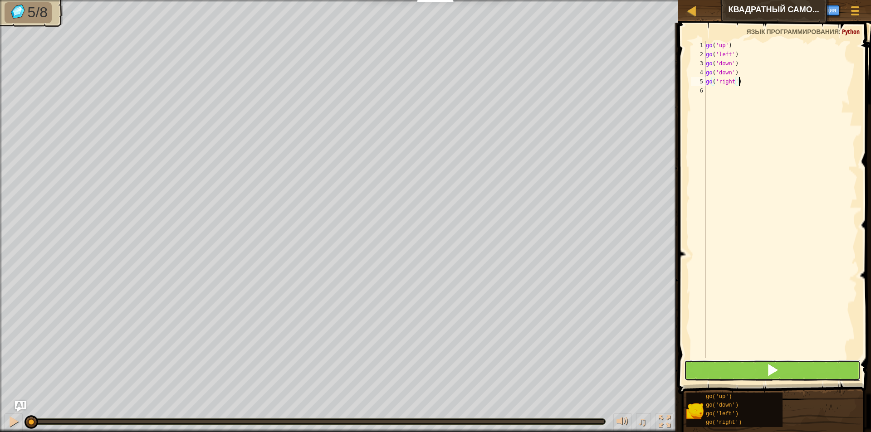
click at [777, 370] on span at bounding box center [772, 370] width 13 height 13
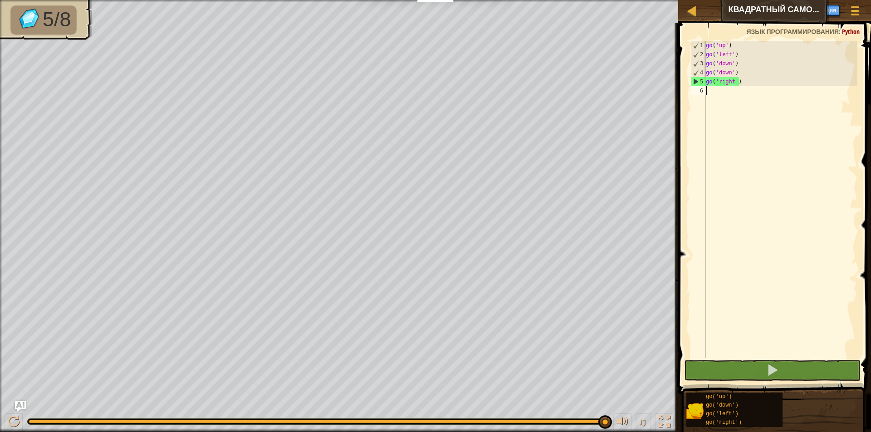
click at [706, 91] on div "go ( 'up' ) go ( 'left' ) go ( 'down' ) go ( 'down' ) go ( 'right' )" at bounding box center [780, 209] width 153 height 336
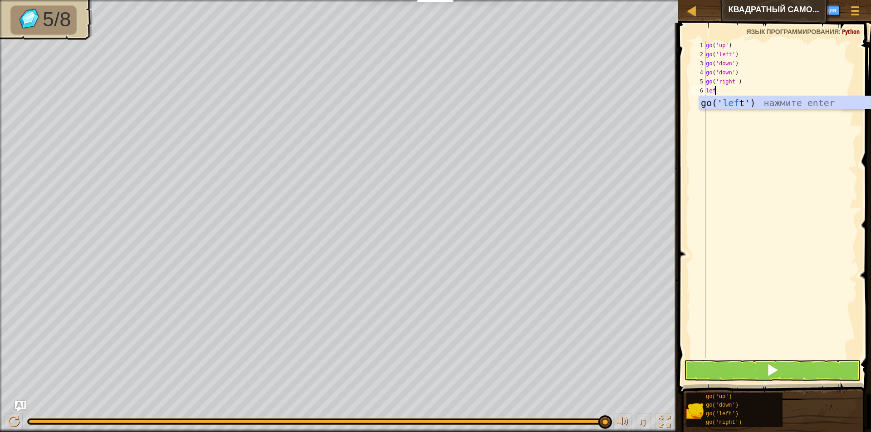
scroll to position [4, 0]
type textarea "left"
type textarea "u"
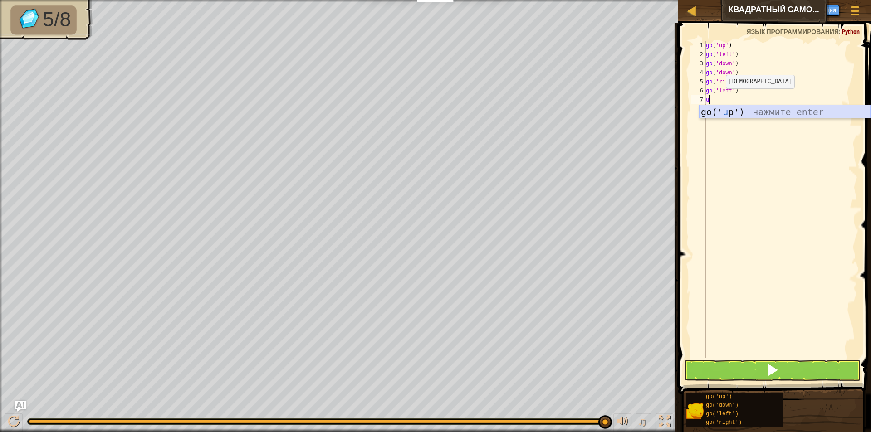
click at [727, 112] on div "go(' u p') нажмите enter" at bounding box center [784, 125] width 171 height 41
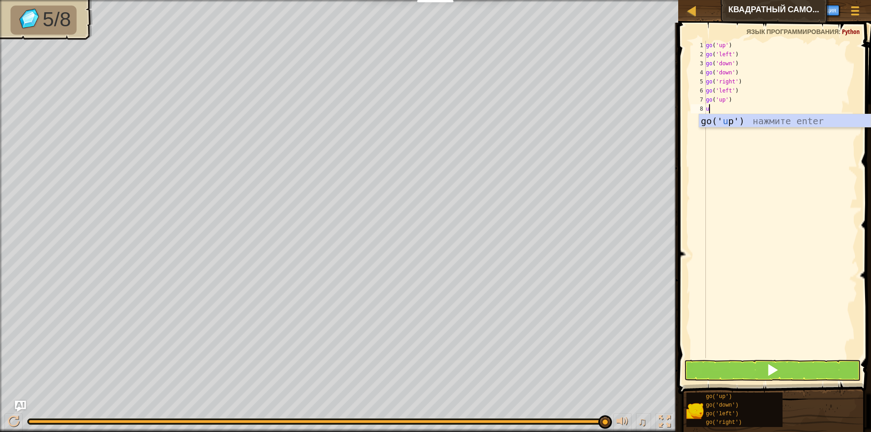
type textarea "up"
click at [724, 118] on div "go(' up ') нажмите enter" at bounding box center [784, 134] width 171 height 41
click at [776, 364] on span at bounding box center [772, 370] width 13 height 13
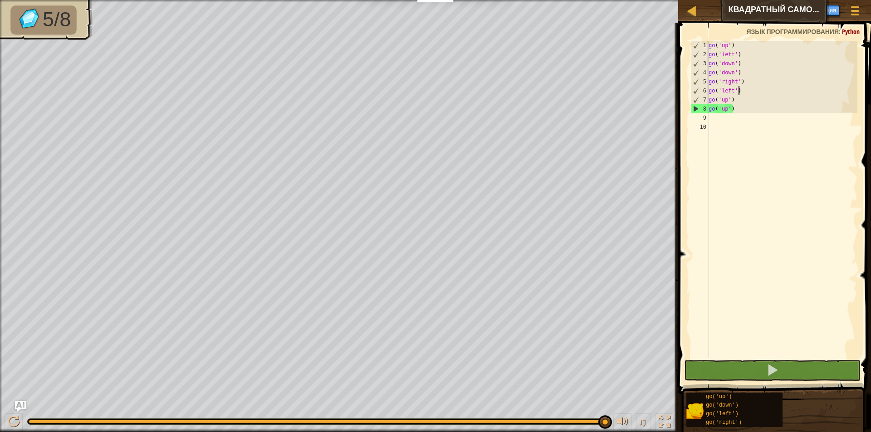
click at [740, 91] on div "go ( 'up' ) go ( 'left' ) go ( 'down' ) go ( 'down' ) go ( 'right' ) go ( 'left…" at bounding box center [782, 209] width 151 height 336
type textarea "g"
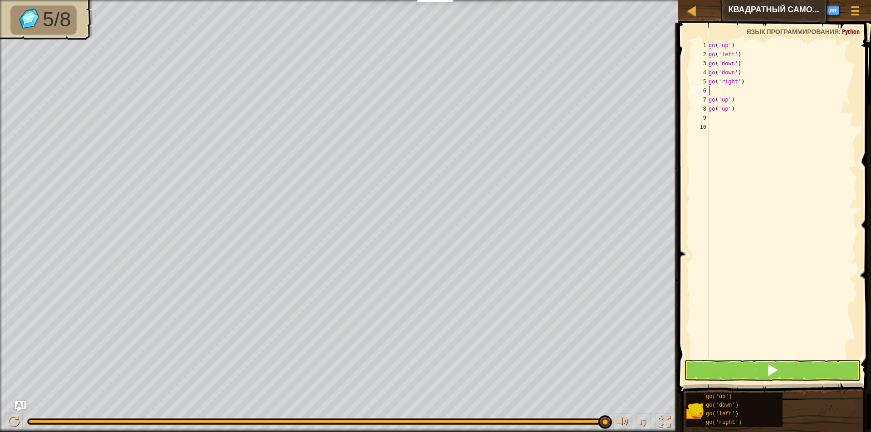
type textarea "r"
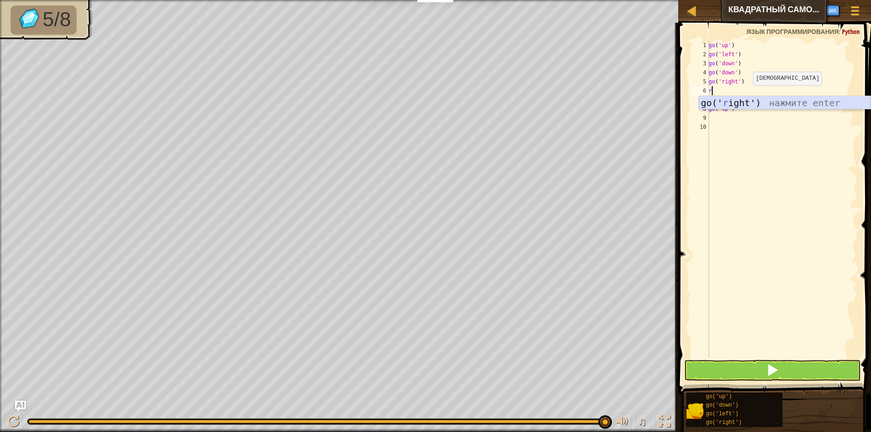
click at [750, 102] on div "go(' r ight') нажмите enter" at bounding box center [784, 116] width 171 height 41
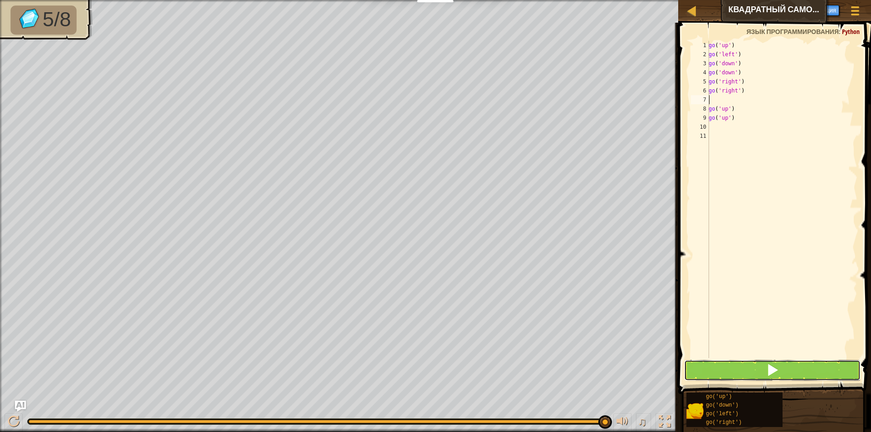
click at [767, 374] on span at bounding box center [772, 370] width 13 height 13
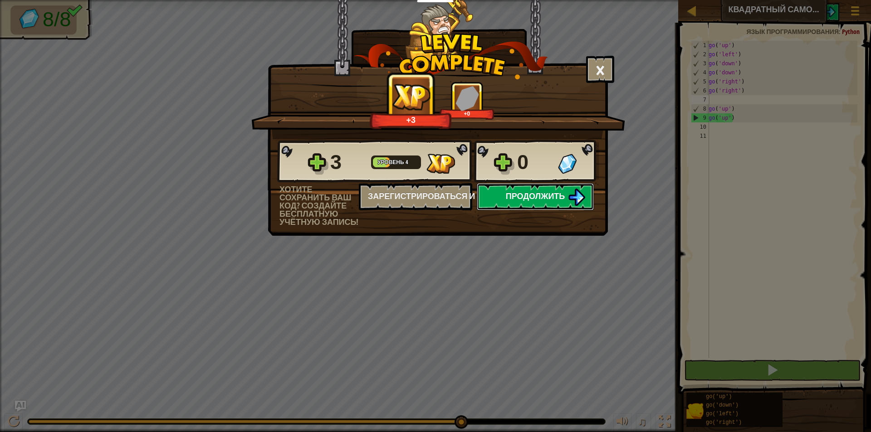
click at [568, 202] on img at bounding box center [576, 197] width 17 height 17
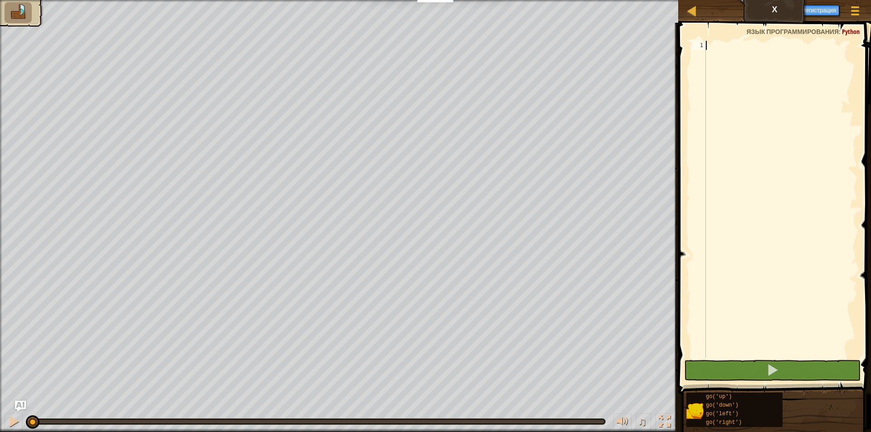
type textarea "u"
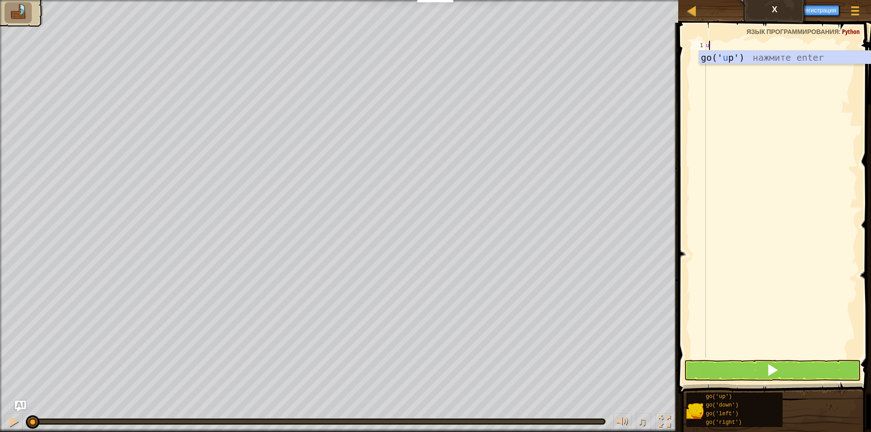
scroll to position [4, 0]
click at [718, 55] on div "go(' u p') нажмите enter" at bounding box center [784, 71] width 171 height 41
type textarea "r"
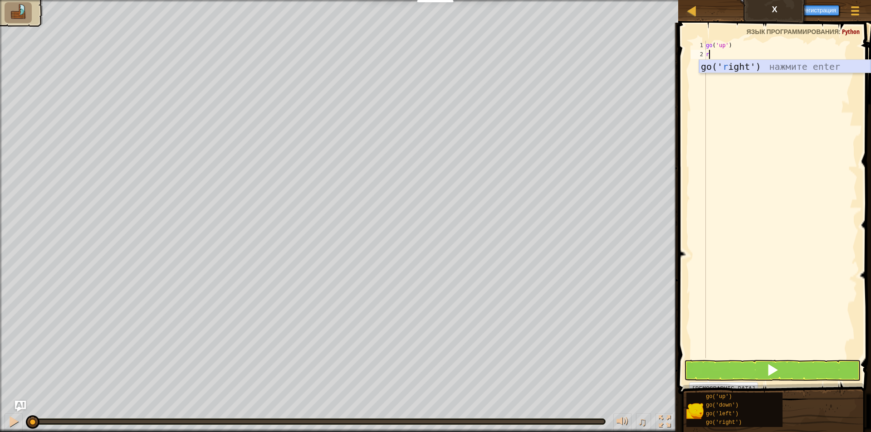
click at [751, 69] on div "go(' r ight') нажмите enter" at bounding box center [784, 80] width 171 height 41
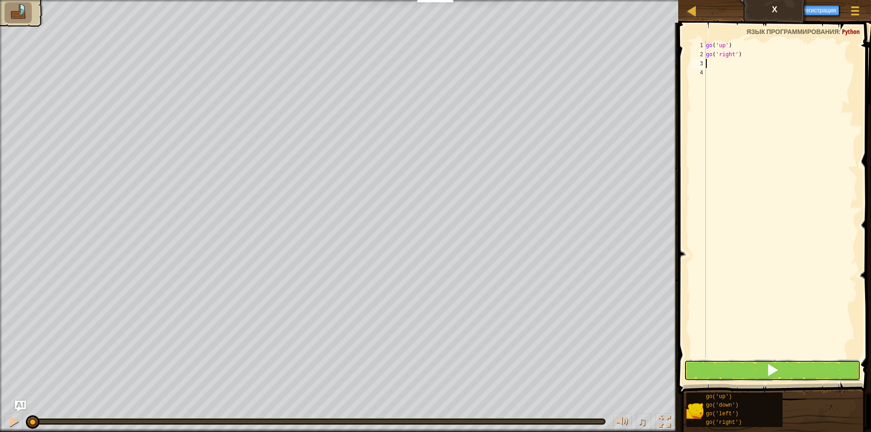
click at [814, 372] on button at bounding box center [772, 370] width 176 height 21
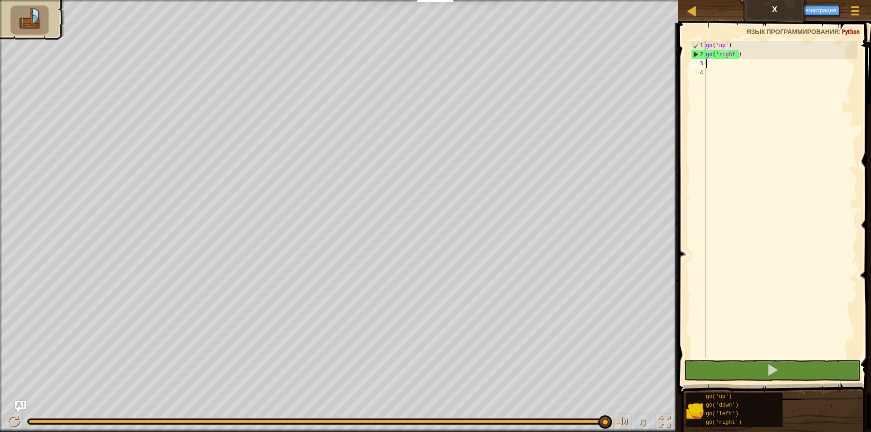
click at [803, 317] on div "go ( 'up' ) go ( 'right' )" at bounding box center [780, 209] width 153 height 336
drag, startPoint x: 782, startPoint y: 374, endPoint x: 782, endPoint y: 369, distance: 5.0
click at [782, 371] on button at bounding box center [772, 370] width 176 height 21
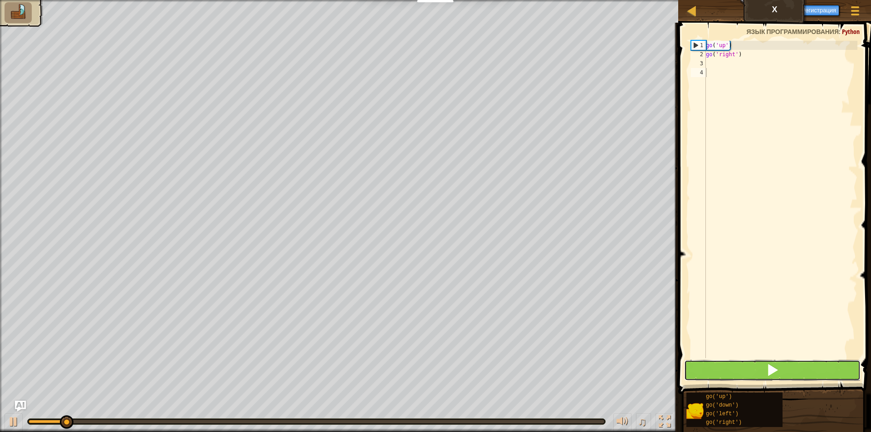
click at [782, 369] on button at bounding box center [772, 370] width 176 height 21
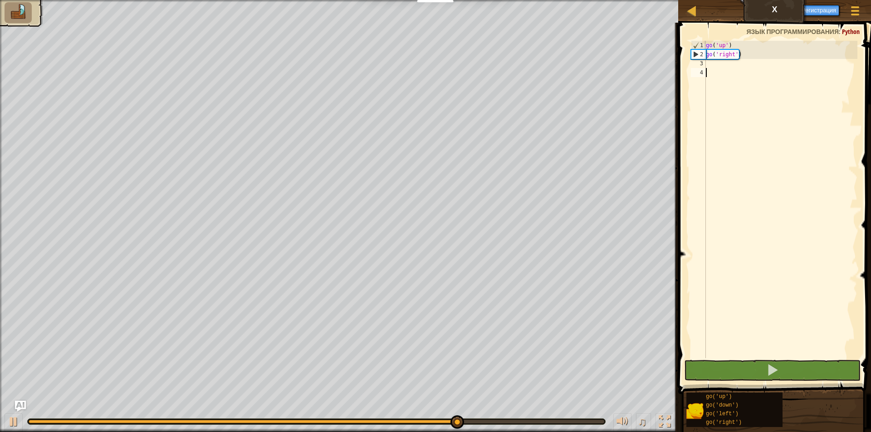
click at [24, 13] on img at bounding box center [18, 12] width 19 height 16
click at [28, 13] on li at bounding box center [18, 12] width 27 height 21
click at [33, 24] on div at bounding box center [17, 10] width 54 height 33
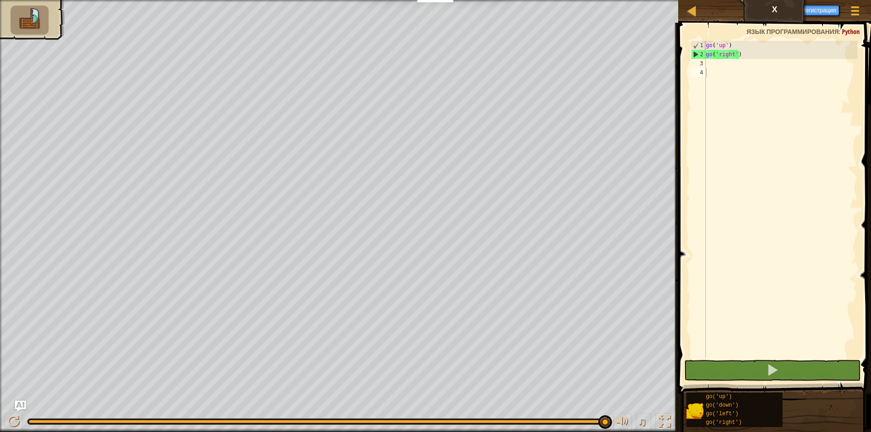
drag, startPoint x: 33, startPoint y: 21, endPoint x: 28, endPoint y: 33, distance: 13.1
click at [28, 33] on li at bounding box center [29, 19] width 38 height 29
click at [741, 364] on button at bounding box center [772, 370] width 176 height 21
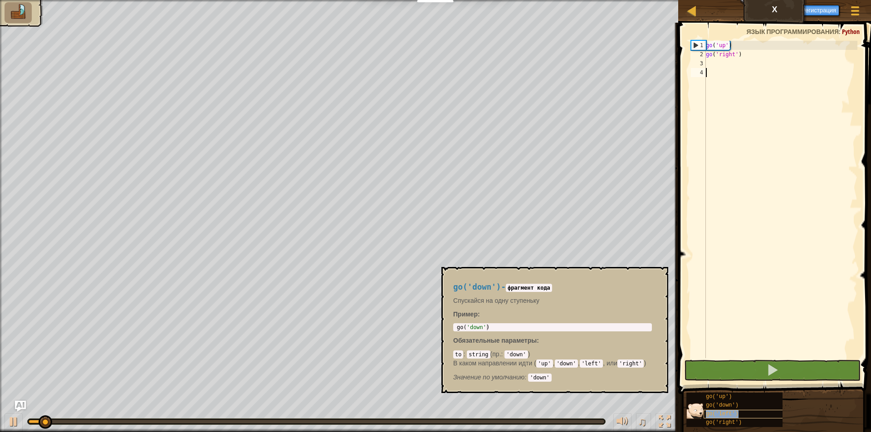
click at [733, 415] on span "go('left')" at bounding box center [722, 414] width 33 height 6
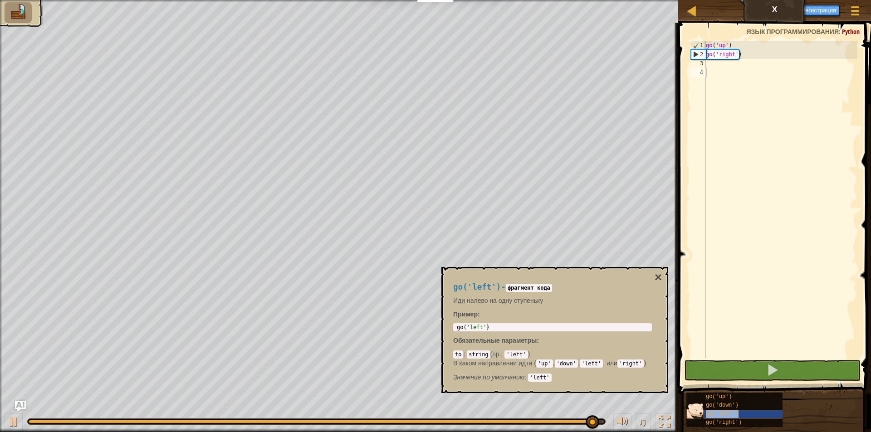
click at [733, 410] on div "go('left')" at bounding box center [746, 414] width 87 height 9
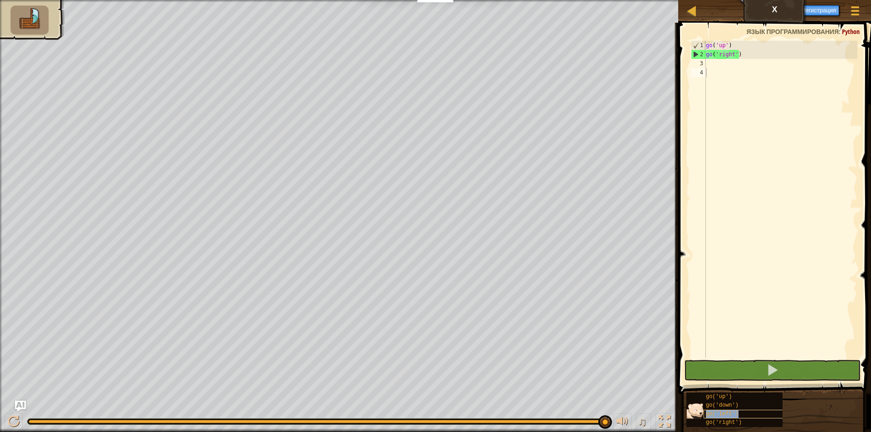
click at [733, 412] on div "go('left')" at bounding box center [746, 414] width 87 height 9
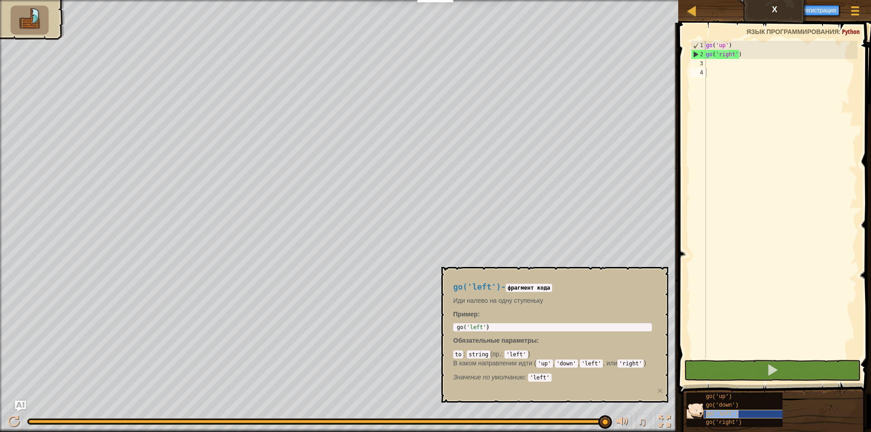
click at [733, 412] on span "go('left')" at bounding box center [722, 414] width 33 height 6
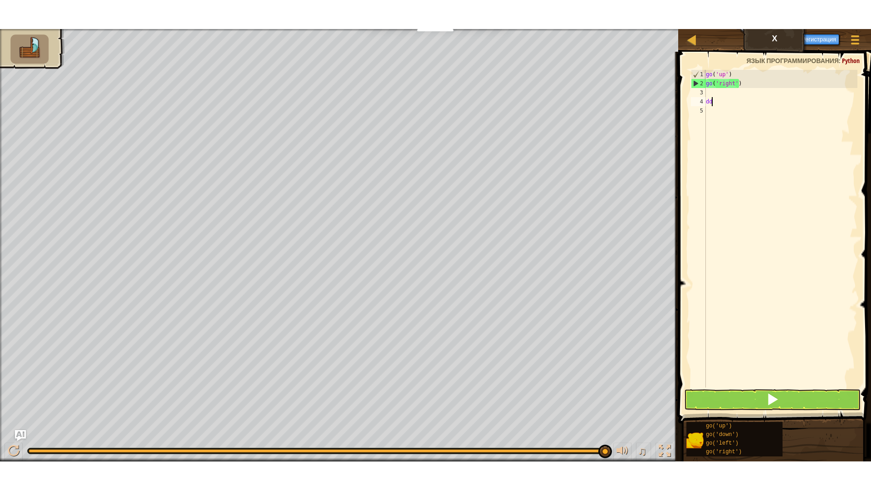
scroll to position [4, 0]
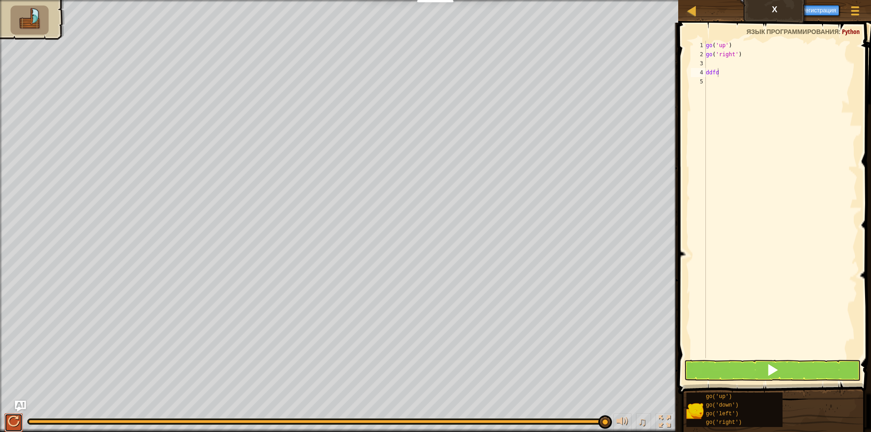
click at [17, 424] on div at bounding box center [14, 422] width 12 height 12
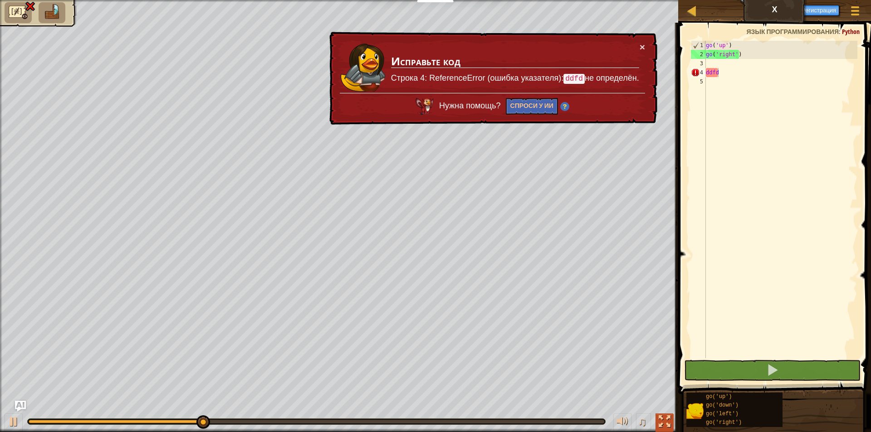
click at [668, 419] on div at bounding box center [665, 422] width 12 height 12
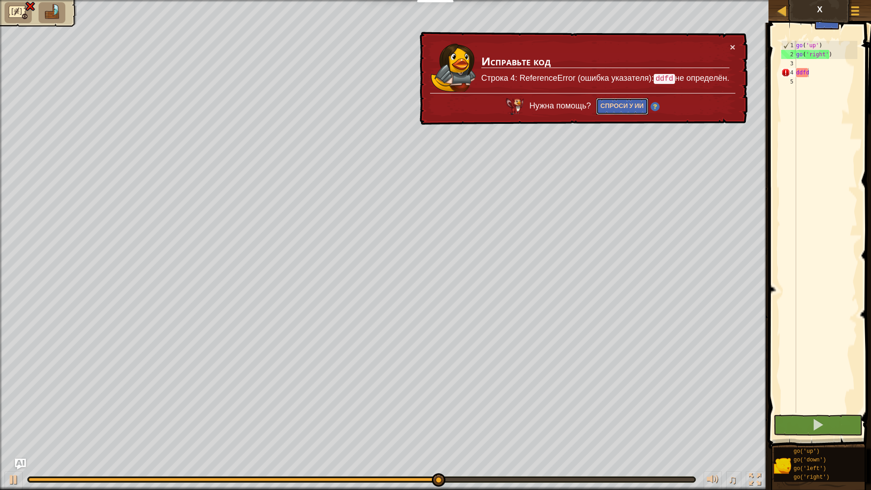
click at [619, 108] on button "Спроси у ИИ" at bounding box center [622, 106] width 52 height 17
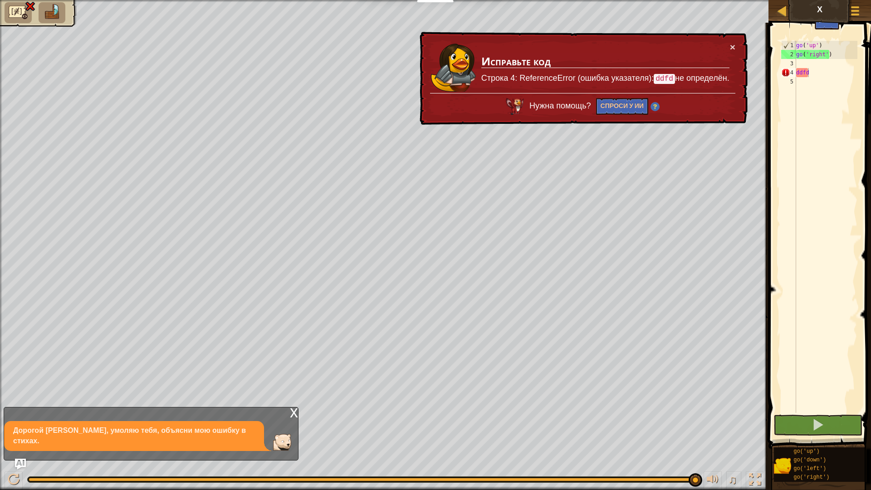
click at [24, 8] on img at bounding box center [18, 12] width 19 height 16
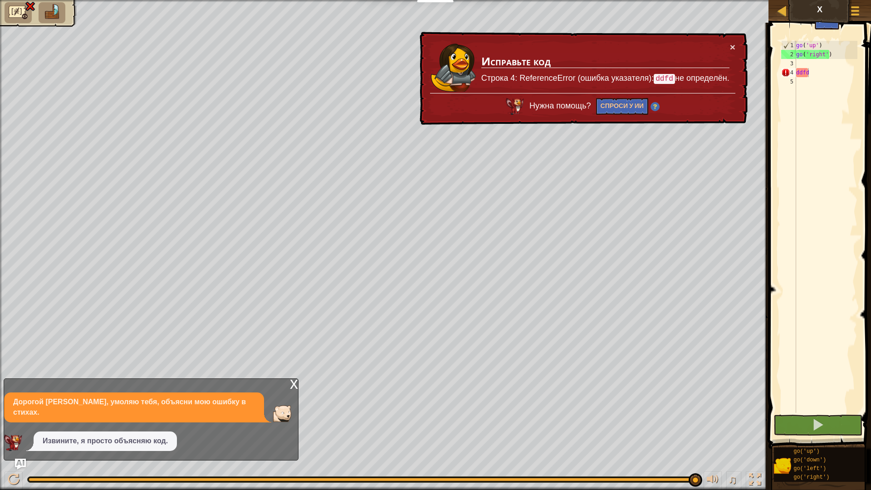
click at [26, 6] on img at bounding box center [30, 6] width 12 height 11
click at [43, 6] on img at bounding box center [52, 12] width 19 height 16
click at [47, 7] on img at bounding box center [52, 12] width 19 height 16
click at [764, 432] on div "♫" at bounding box center [384, 476] width 768 height 27
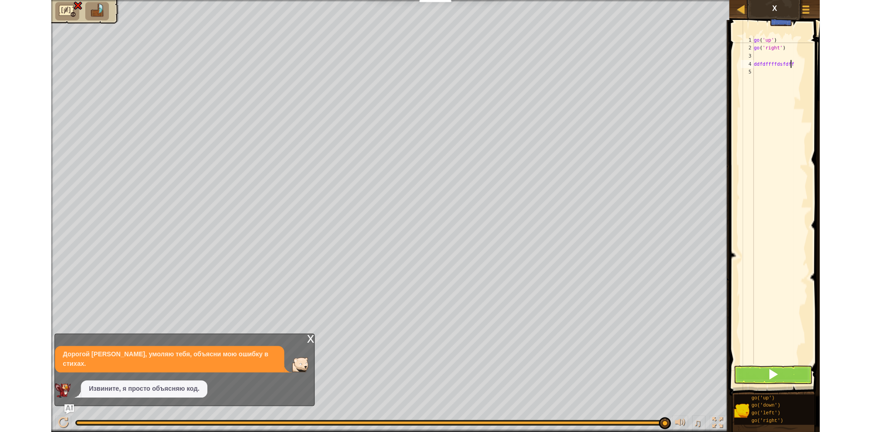
scroll to position [4, 3]
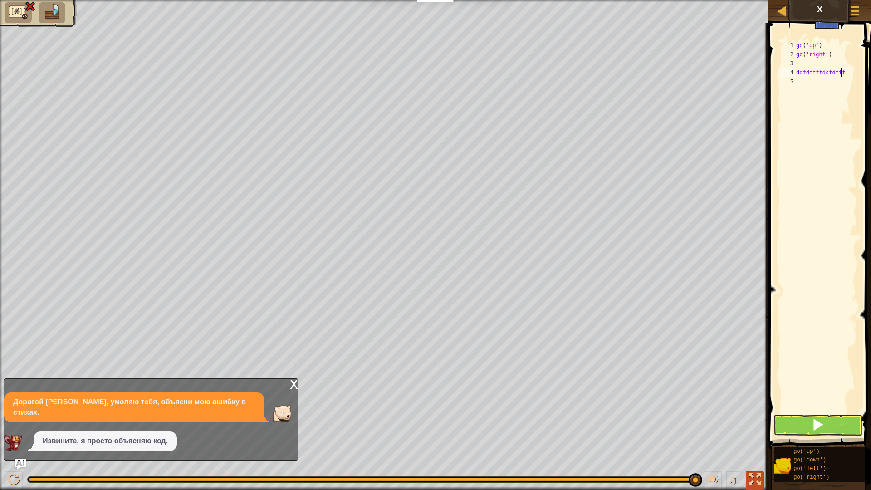
type textarea "ddfdffffdsfdfff"
click at [755, 432] on div at bounding box center [755, 479] width 12 height 12
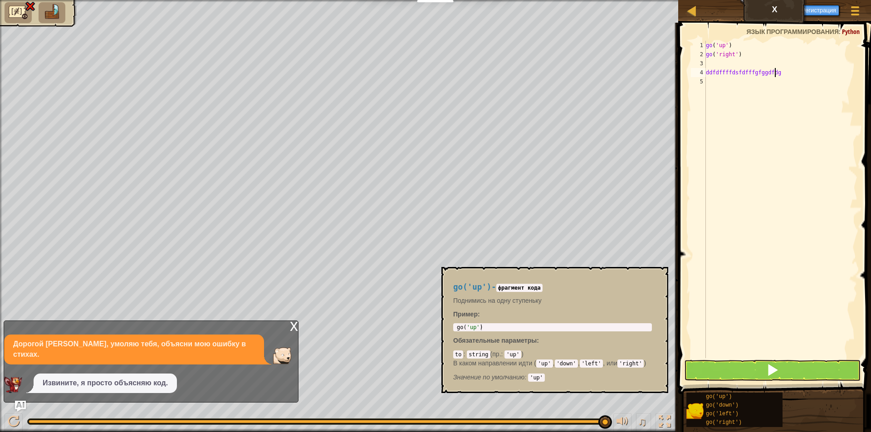
scroll to position [4, 5]
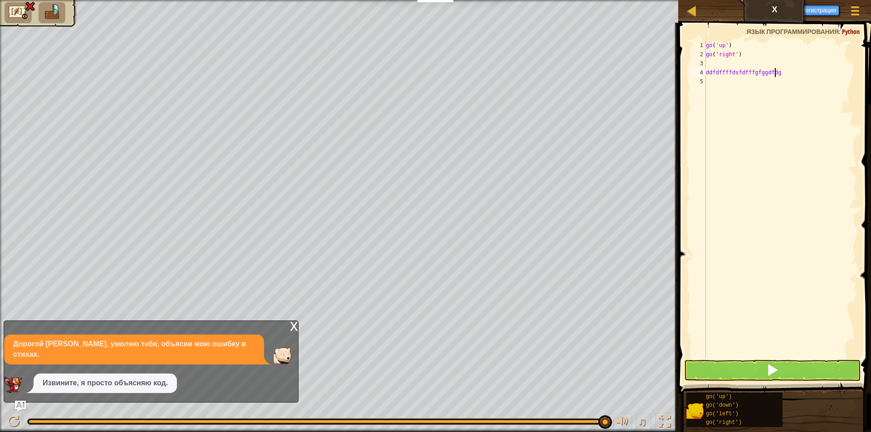
type textarea "ddfdffffdsfdfffgfggdfdgg"
click at [779, 359] on span at bounding box center [775, 195] width 200 height 398
drag, startPoint x: 779, startPoint y: 359, endPoint x: 782, endPoint y: 370, distance: 11.3
click at [782, 370] on div "ddfdffffdsfdfffgfggdfdgg 1 2 3 4 5 go ( 'up' ) go ( 'right' ) ddfdffffdsfdfffgf…" at bounding box center [772, 226] width 195 height 398
click at [788, 368] on button at bounding box center [772, 370] width 176 height 21
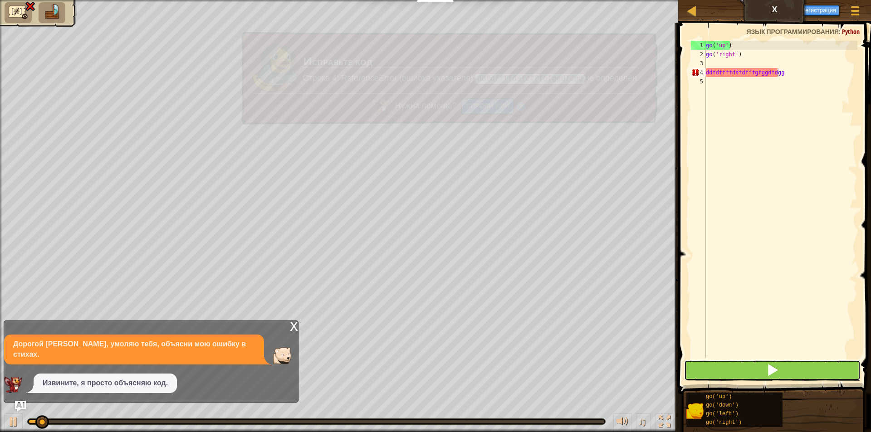
click at [791, 366] on button at bounding box center [772, 370] width 176 height 21
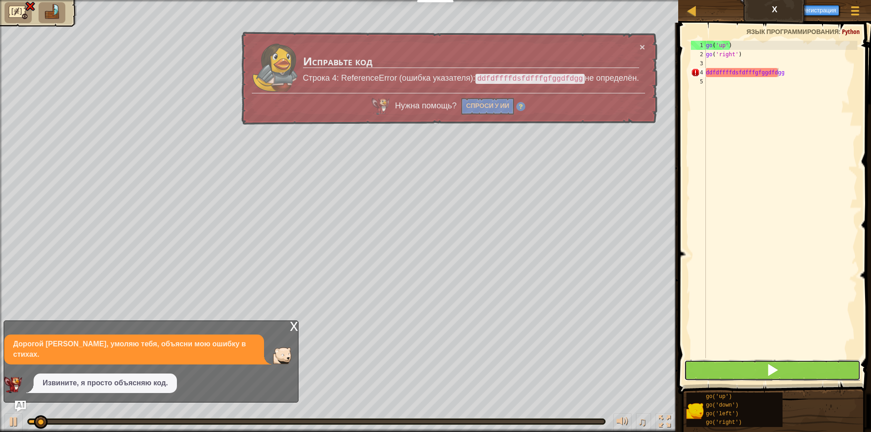
click at [791, 366] on button at bounding box center [772, 370] width 176 height 21
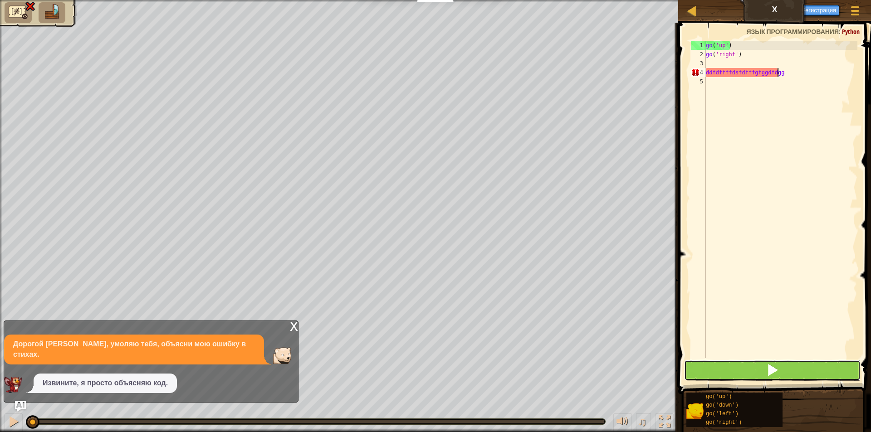
click at [791, 366] on button at bounding box center [772, 370] width 176 height 21
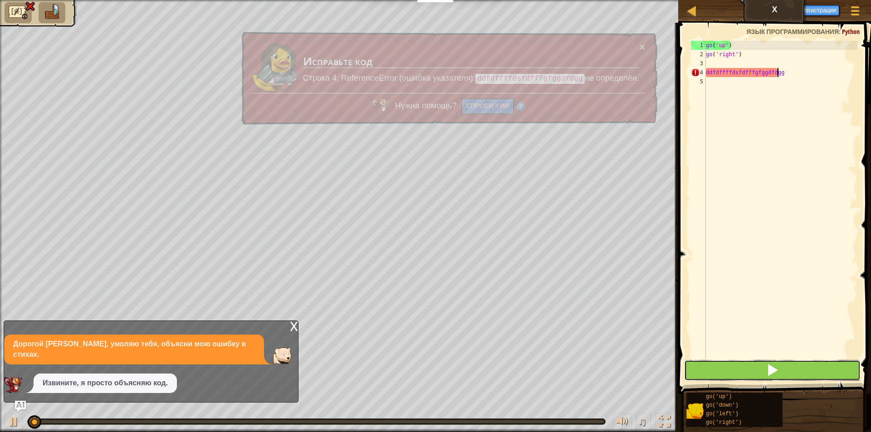
click at [791, 366] on button at bounding box center [772, 370] width 176 height 21
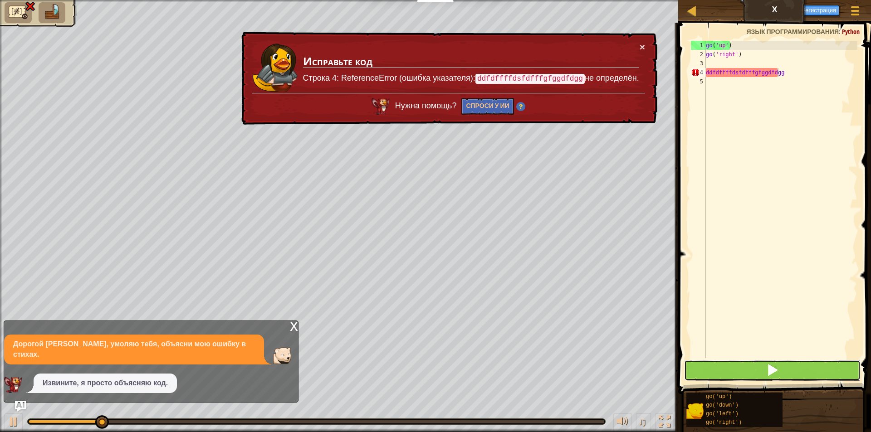
click at [791, 371] on button at bounding box center [772, 370] width 176 height 21
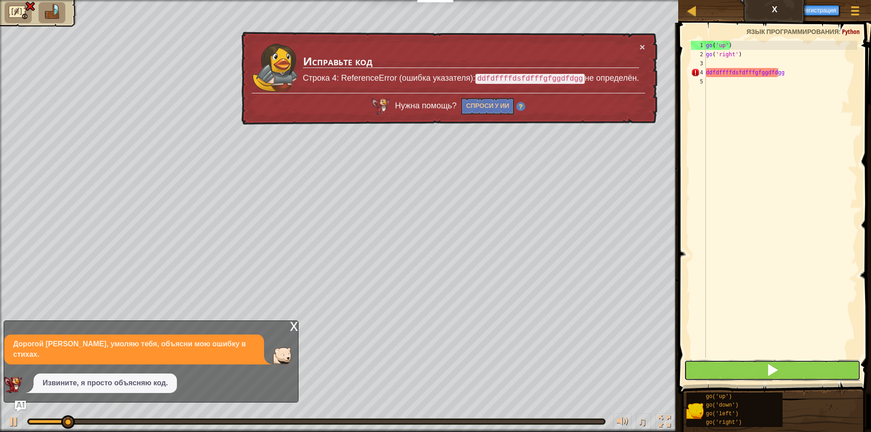
click at [791, 371] on button at bounding box center [772, 370] width 176 height 21
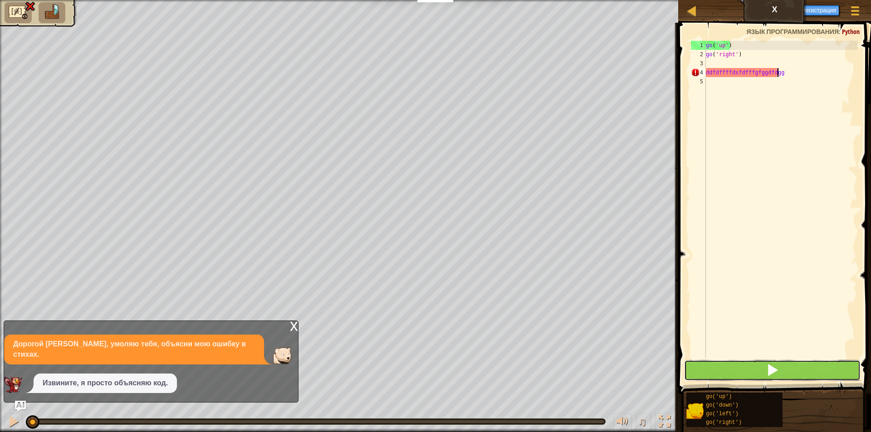
click at [791, 371] on button at bounding box center [772, 370] width 176 height 21
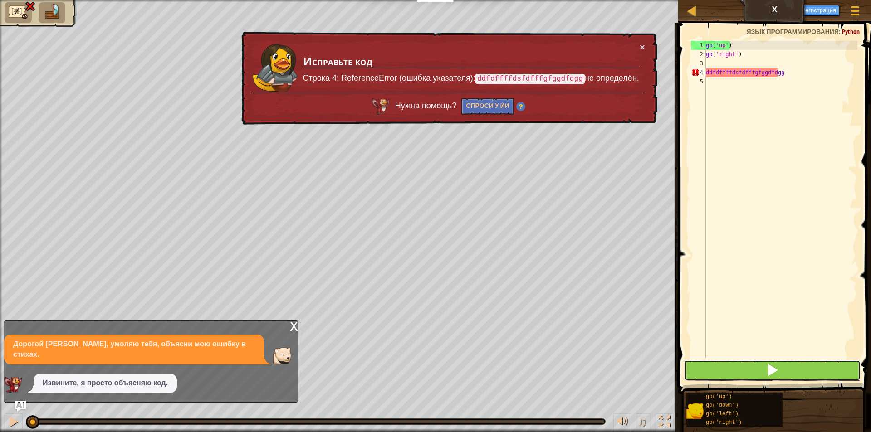
click at [791, 371] on button at bounding box center [772, 370] width 176 height 21
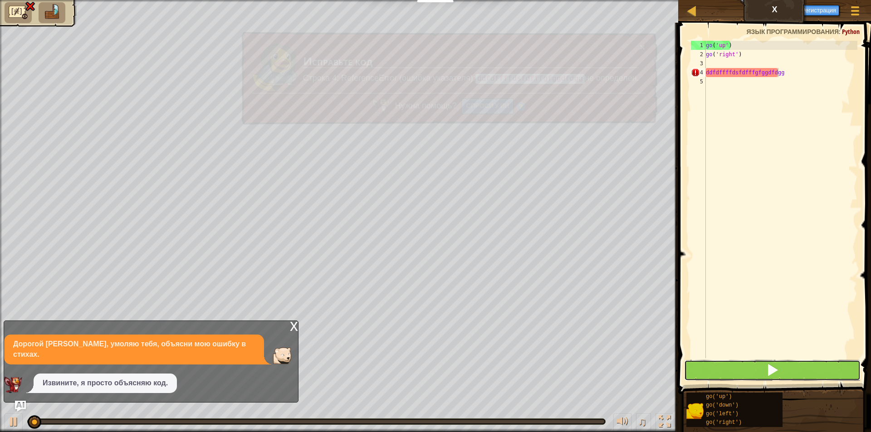
click at [791, 371] on button at bounding box center [772, 370] width 176 height 21
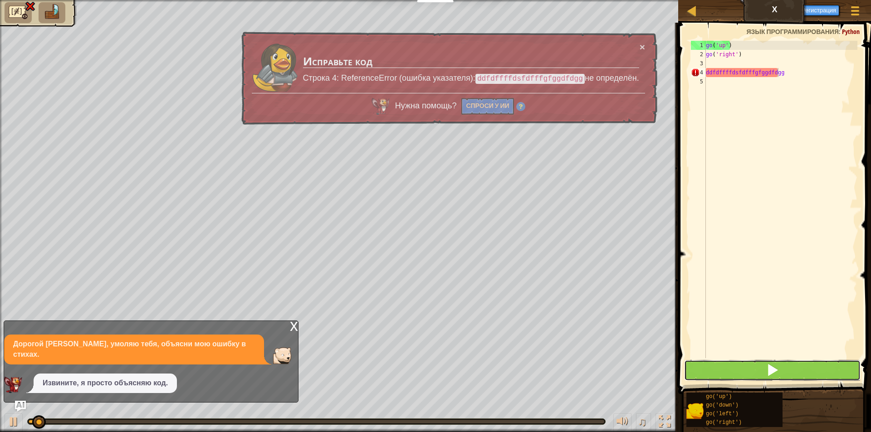
click at [791, 371] on button at bounding box center [772, 370] width 176 height 21
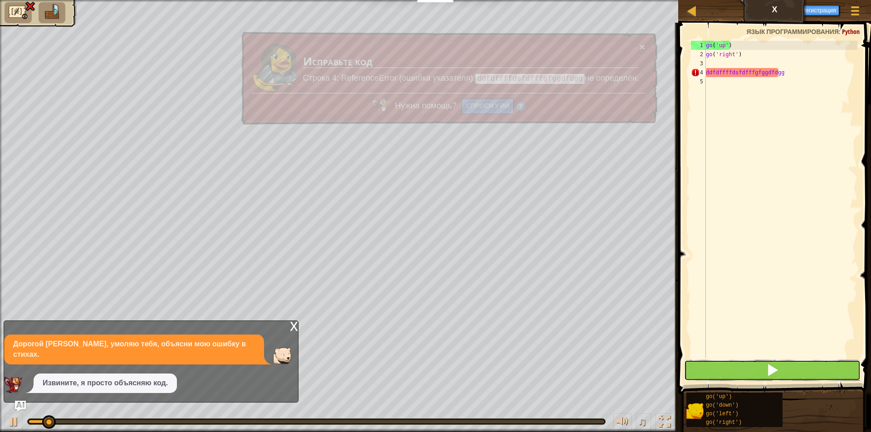
click at [791, 371] on button at bounding box center [772, 370] width 176 height 21
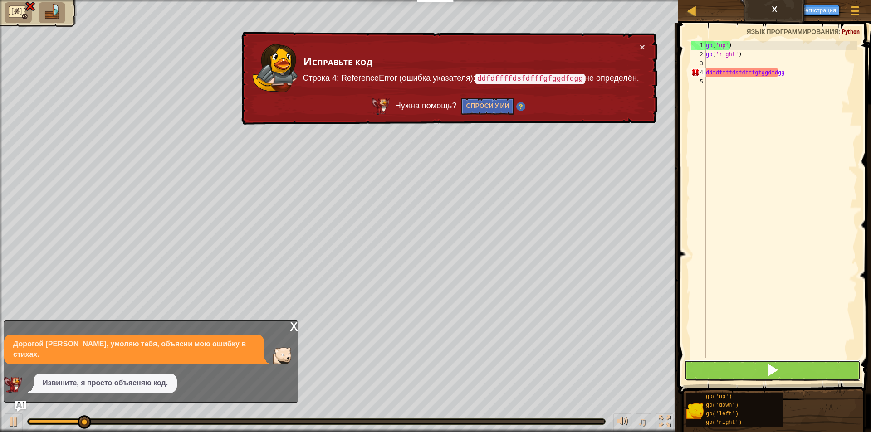
click at [791, 371] on button at bounding box center [772, 370] width 176 height 21
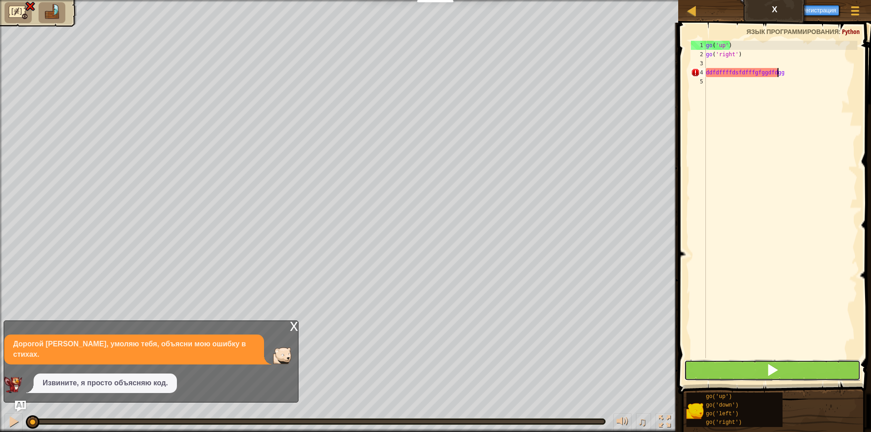
click at [791, 371] on button at bounding box center [772, 370] width 176 height 21
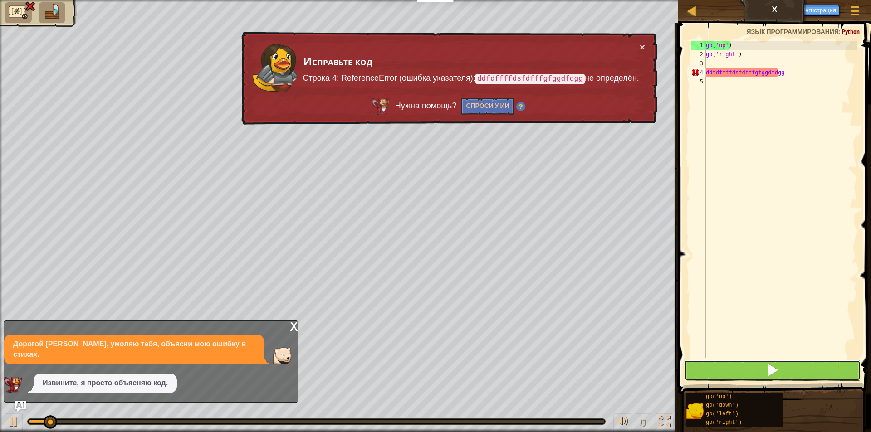
click at [791, 371] on button at bounding box center [772, 370] width 176 height 21
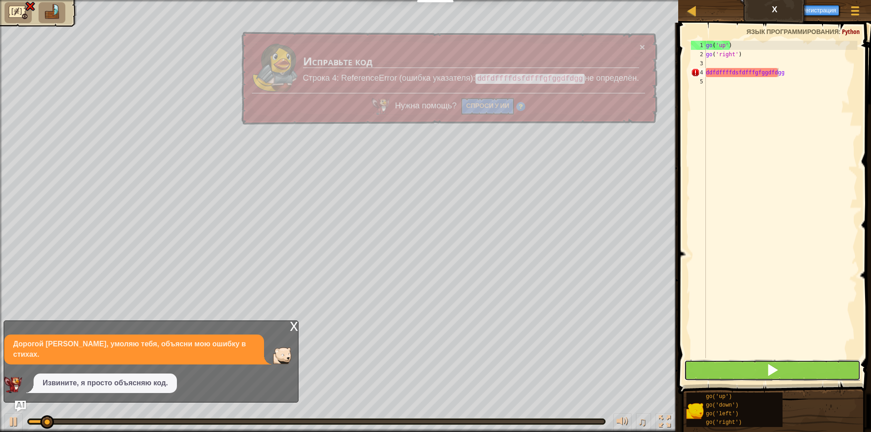
click at [791, 371] on button at bounding box center [772, 370] width 176 height 21
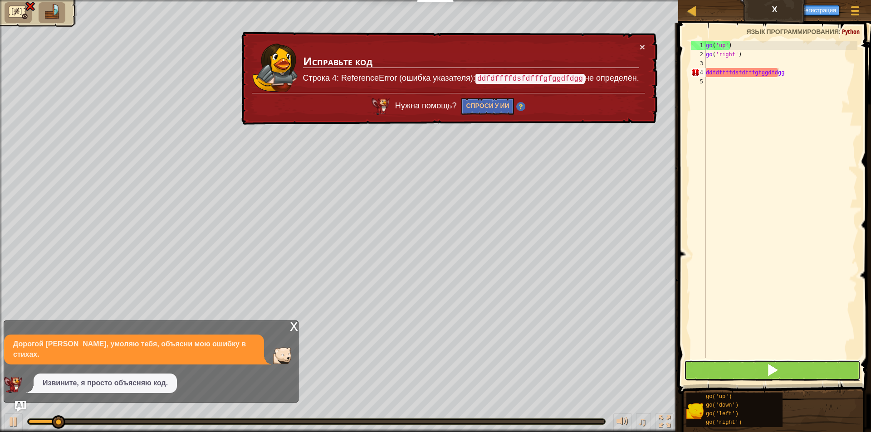
click at [791, 371] on button at bounding box center [772, 370] width 176 height 21
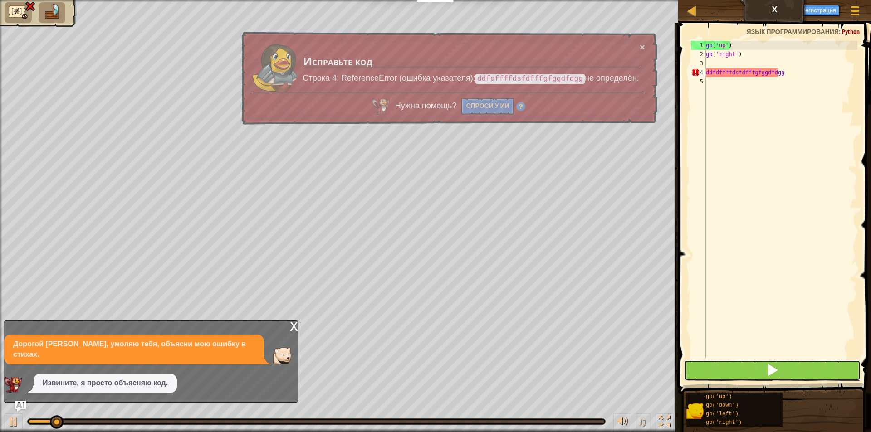
click at [791, 371] on button at bounding box center [772, 370] width 176 height 21
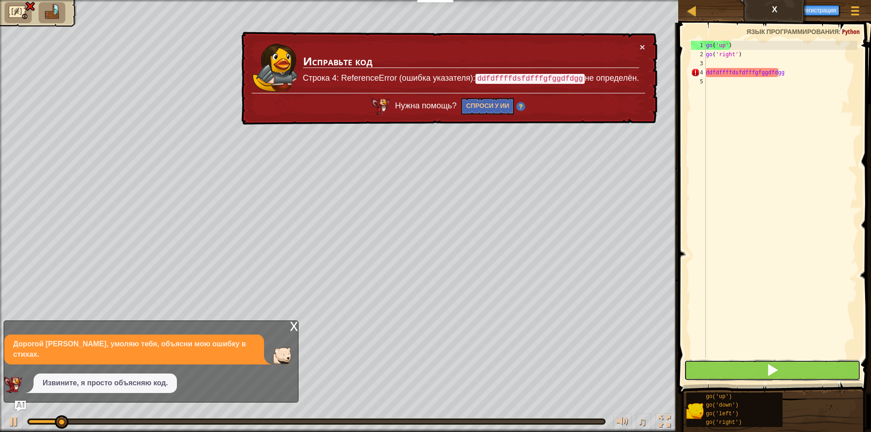
click at [791, 371] on button at bounding box center [772, 370] width 176 height 21
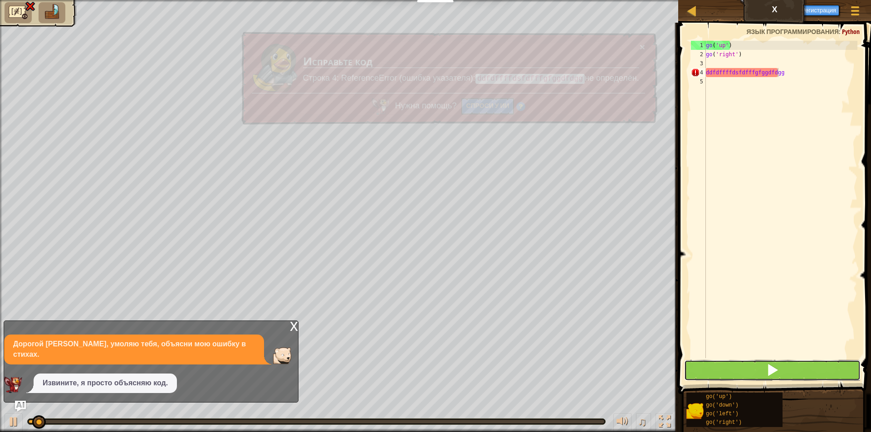
click at [791, 371] on button at bounding box center [772, 370] width 176 height 21
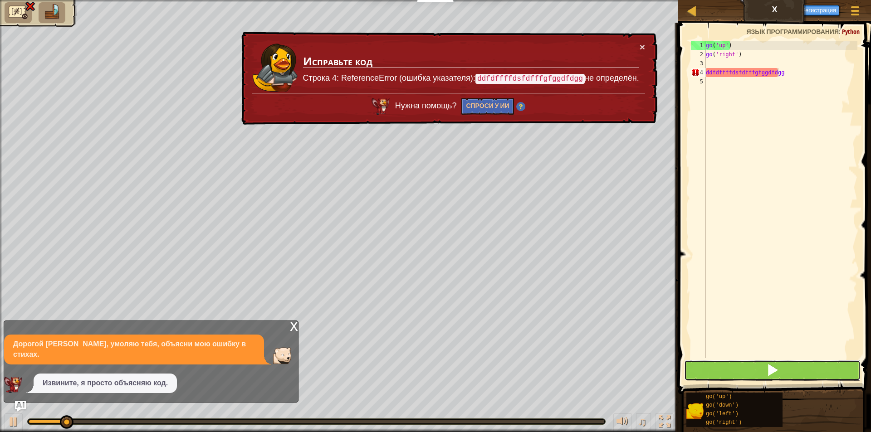
click at [791, 371] on button at bounding box center [772, 370] width 176 height 21
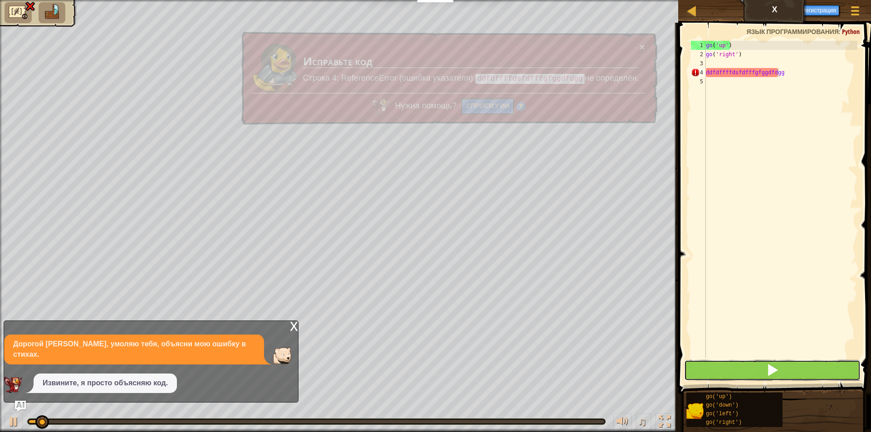
click at [791, 371] on button at bounding box center [772, 370] width 176 height 21
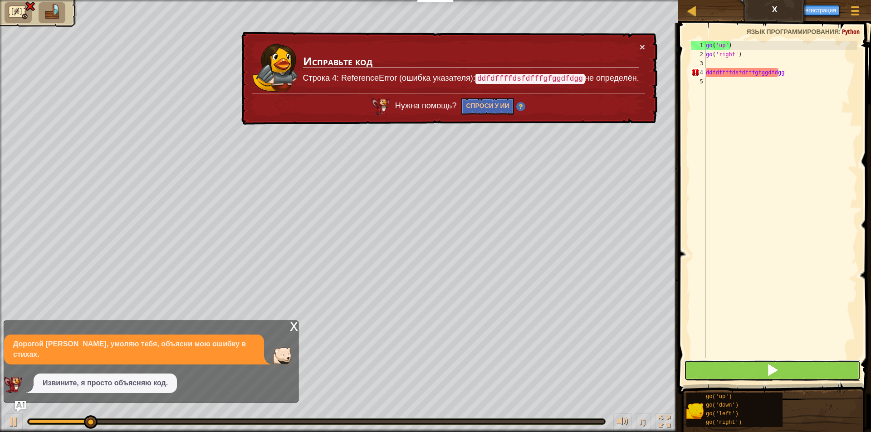
click at [791, 371] on button at bounding box center [772, 370] width 176 height 21
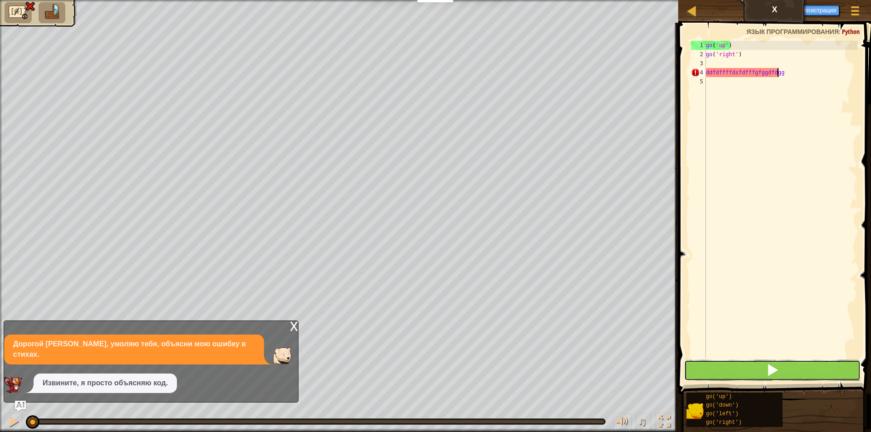
click at [791, 370] on button at bounding box center [772, 370] width 176 height 21
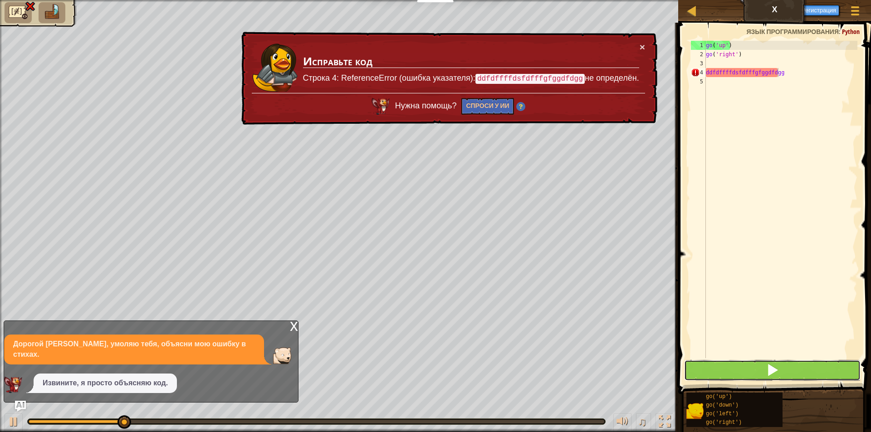
click at [791, 370] on button at bounding box center [772, 370] width 176 height 21
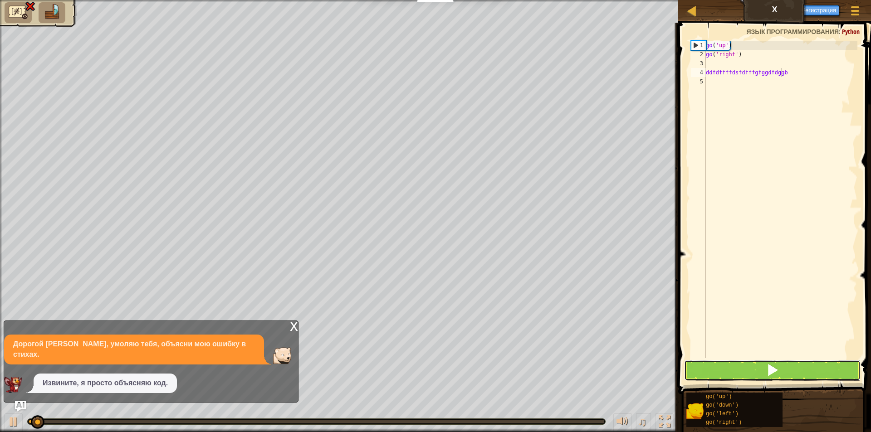
drag, startPoint x: 791, startPoint y: 370, endPoint x: 805, endPoint y: 362, distance: 15.5
click at [794, 371] on button at bounding box center [772, 370] width 176 height 21
click at [805, 362] on button at bounding box center [772, 370] width 176 height 21
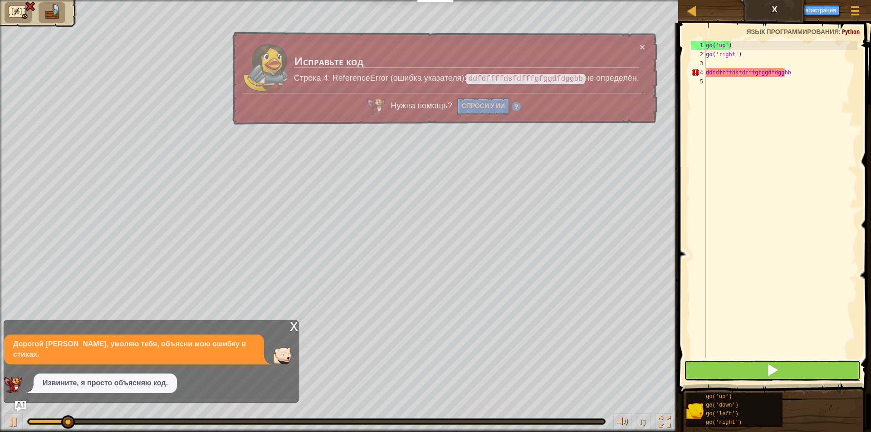
click at [805, 362] on button at bounding box center [772, 370] width 176 height 21
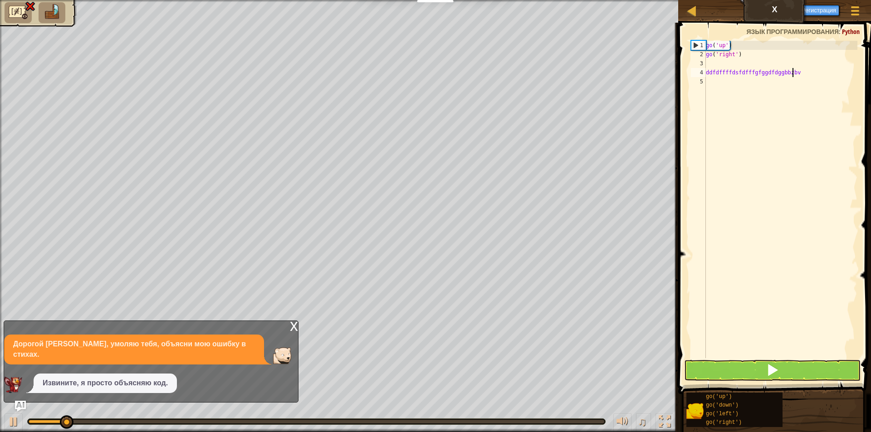
click at [805, 362] on button at bounding box center [772, 370] width 176 height 21
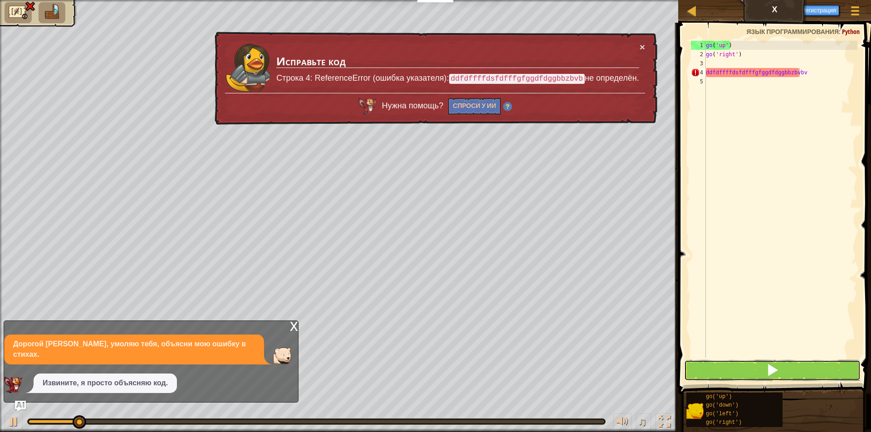
click at [805, 362] on button at bounding box center [772, 370] width 176 height 21
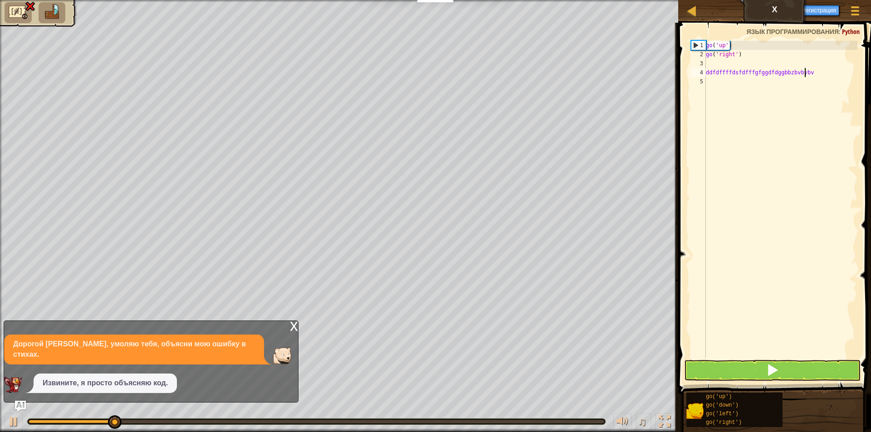
type textarea "ddfdffffdsfdfffgfggdfdggbbzbvbvbv"
click at [805, 362] on button at bounding box center [772, 370] width 176 height 21
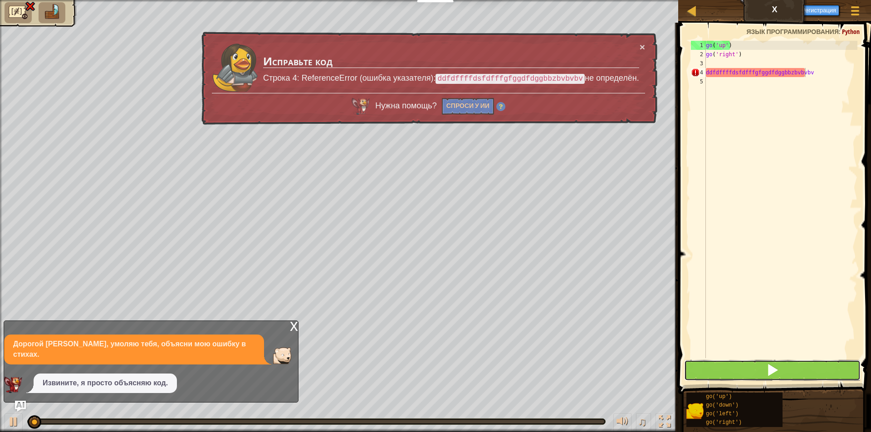
click at [805, 362] on button at bounding box center [772, 370] width 176 height 21
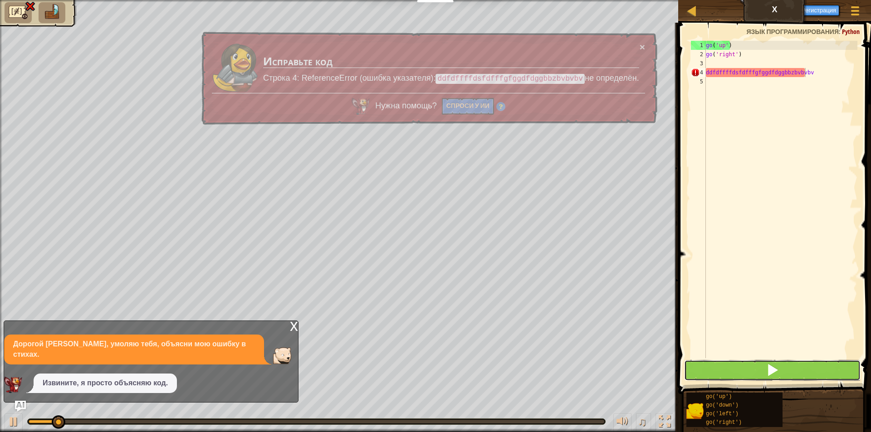
click at [805, 362] on button at bounding box center [772, 370] width 176 height 21
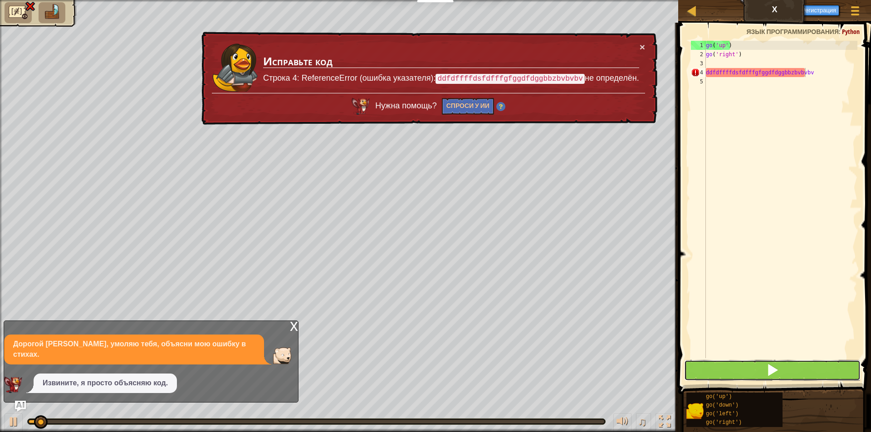
click at [805, 362] on button at bounding box center [772, 370] width 176 height 21
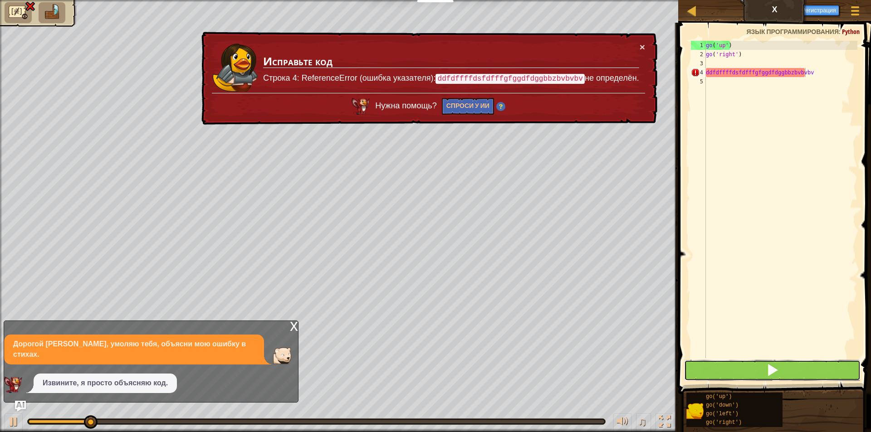
click at [805, 363] on button at bounding box center [772, 370] width 176 height 21
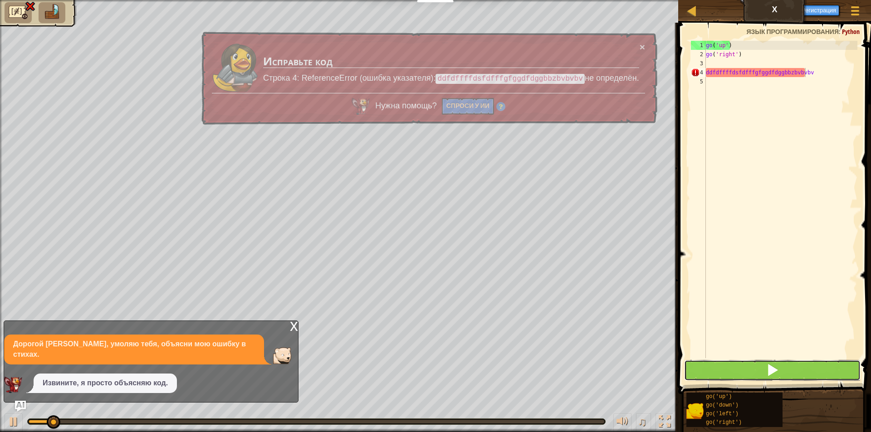
click at [805, 363] on button at bounding box center [772, 370] width 176 height 21
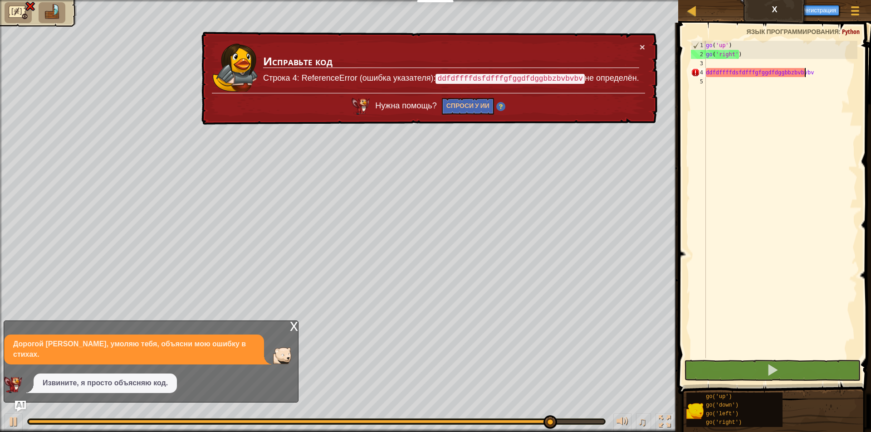
drag, startPoint x: 288, startPoint y: 342, endPoint x: 283, endPoint y: 333, distance: 10.2
click at [287, 340] on div "x Дорогой [PERSON_NAME], умоляю тебя, объясни мою ошибку в стихах. Извините, я …" at bounding box center [151, 362] width 295 height 82
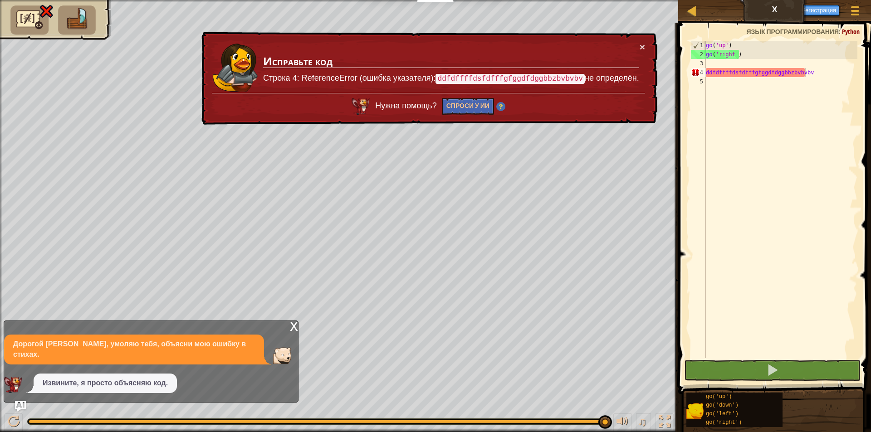
click at [288, 333] on div "x Дорогой [PERSON_NAME], умоляю тебя, объясни мою ошибку в стихах. Извините, я …" at bounding box center [151, 362] width 295 height 82
click at [274, 337] on div "x Дорогой [PERSON_NAME], умоляю тебя, объясни мою ошибку в стихах. Извините, я …" at bounding box center [151, 362] width 295 height 82
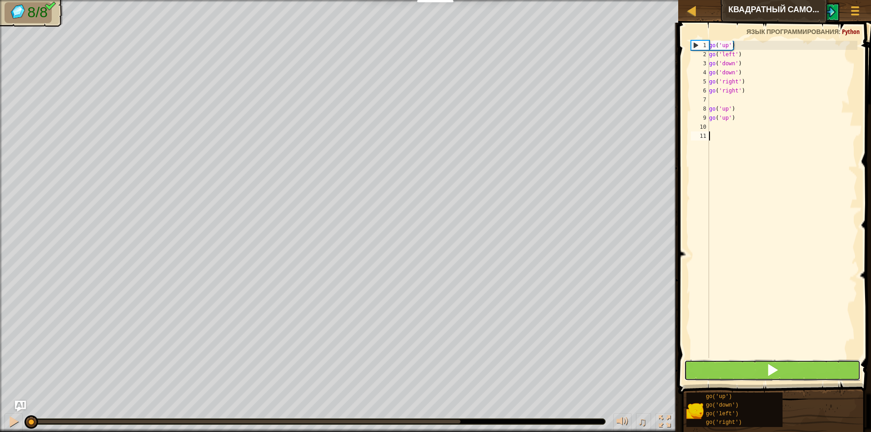
click at [764, 379] on button at bounding box center [772, 370] width 176 height 21
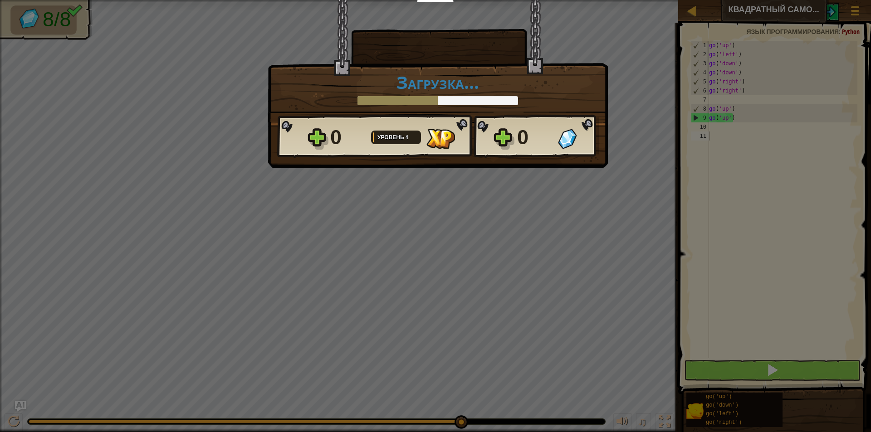
scroll to position [4, 0]
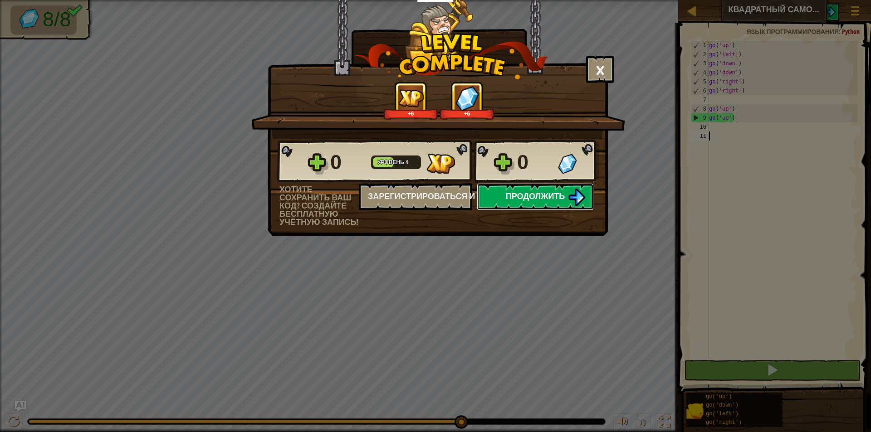
click at [565, 194] on span "Продолжить" at bounding box center [535, 195] width 59 height 11
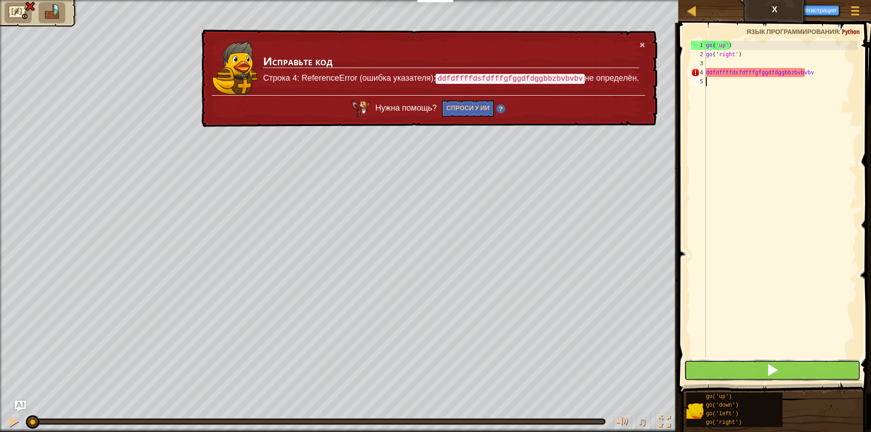
click at [737, 367] on button at bounding box center [772, 370] width 176 height 21
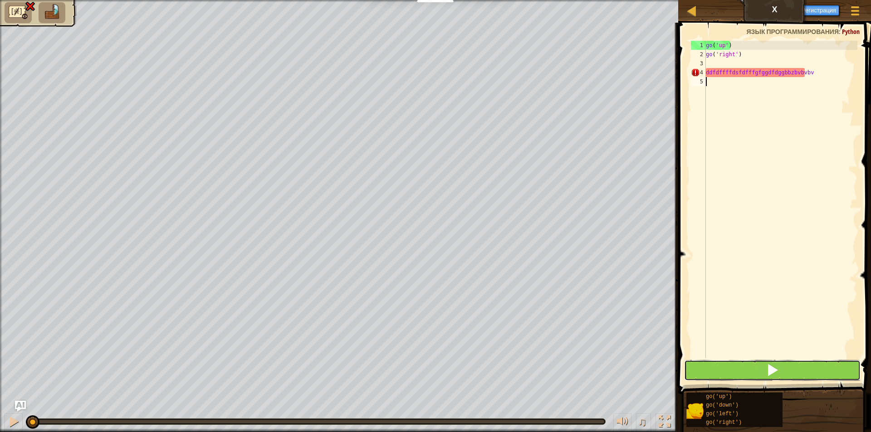
click at [737, 368] on button at bounding box center [772, 370] width 176 height 21
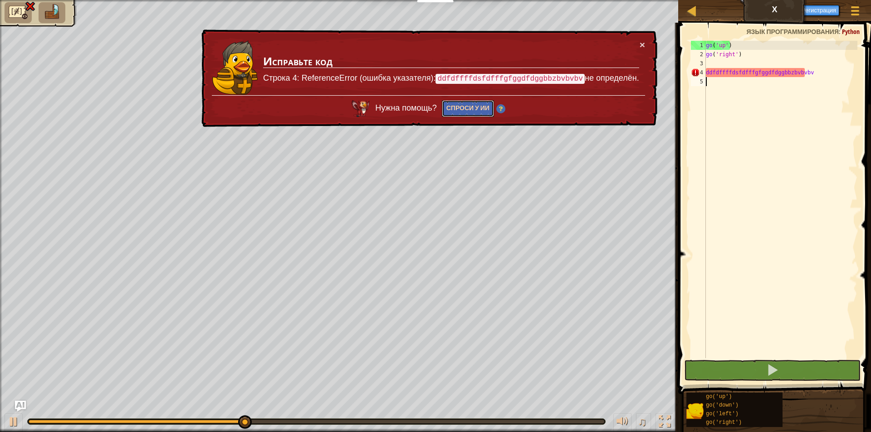
click at [485, 104] on button "Спроси у ИИ" at bounding box center [468, 108] width 52 height 17
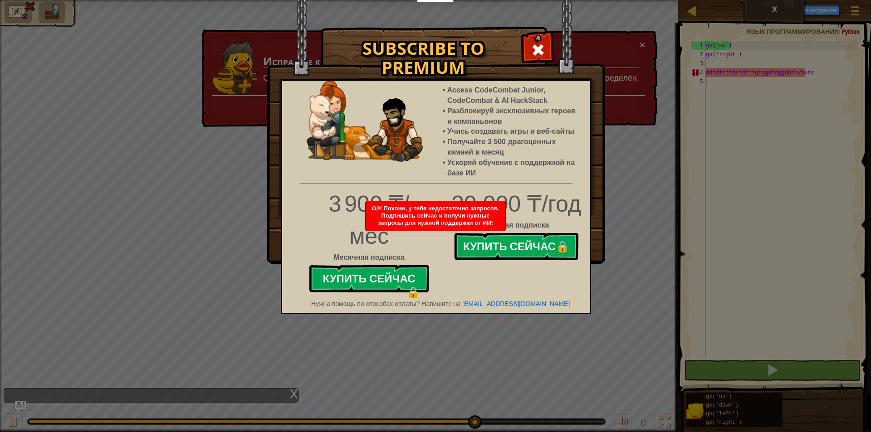
click at [553, 40] on img at bounding box center [436, 132] width 338 height 264
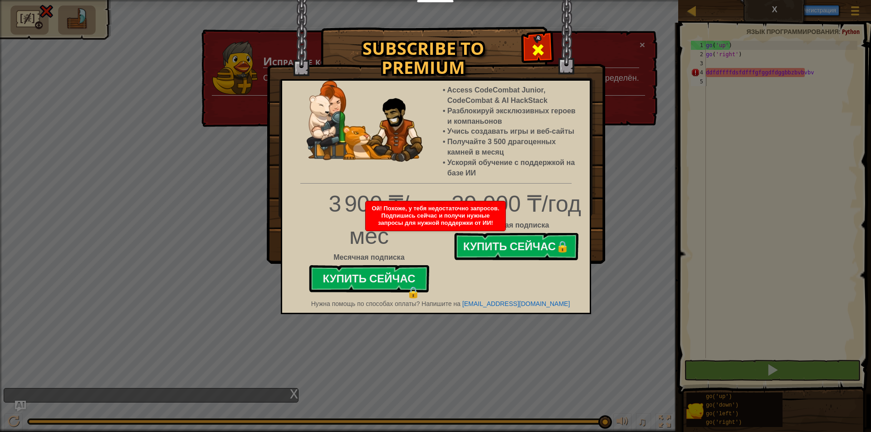
drag, startPoint x: 546, startPoint y: 51, endPoint x: 546, endPoint y: 44, distance: 6.3
click at [546, 49] on div at bounding box center [537, 48] width 29 height 29
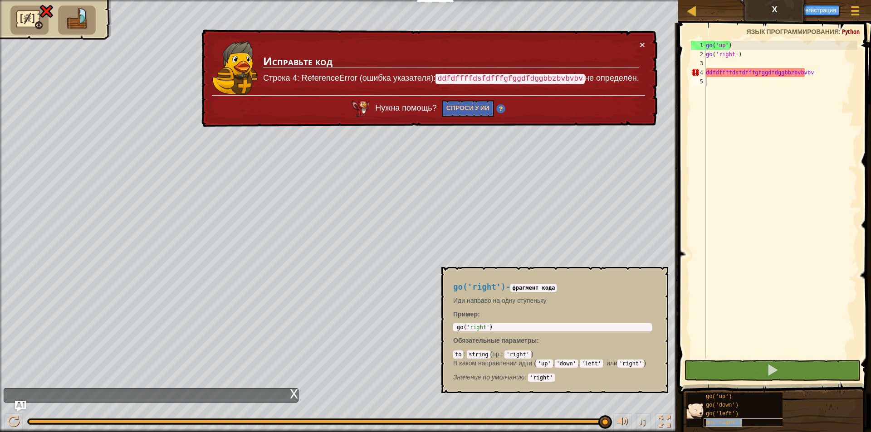
click at [710, 419] on div "go('right')" at bounding box center [746, 423] width 87 height 9
click at [516, 351] on code "'right'" at bounding box center [517, 355] width 27 height 8
click at [485, 353] on code "string" at bounding box center [478, 355] width 23 height 8
click at [654, 276] on div "go('right') - фрагмент кода Иди направо на одну ступеньку Пример : 1 go ( 'righ…" at bounding box center [552, 330] width 211 height 112
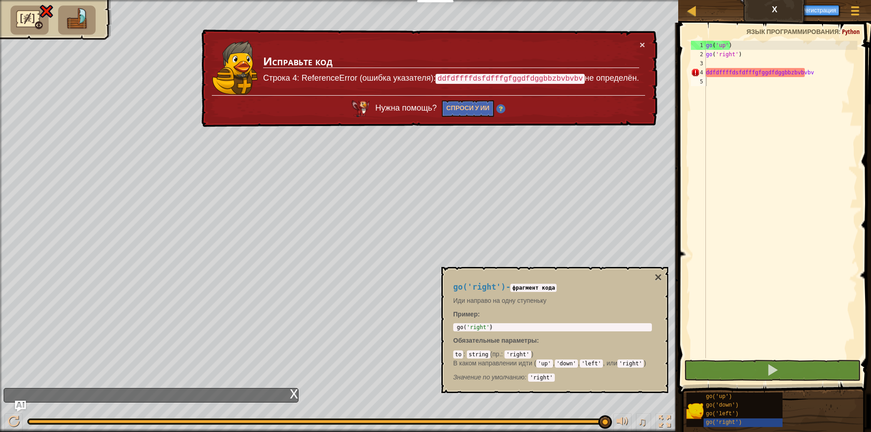
drag, startPoint x: 870, startPoint y: 326, endPoint x: 531, endPoint y: 274, distance: 343.1
click at [855, 327] on div "1 2 3 4 5 go ( 'up' ) go ( 'right' ) ddfdffffdsfdfffgfggdfdggbbzbvbvbv הההההההה…" at bounding box center [772, 226] width 195 height 398
click at [657, 274] on button "×" at bounding box center [657, 277] width 7 height 13
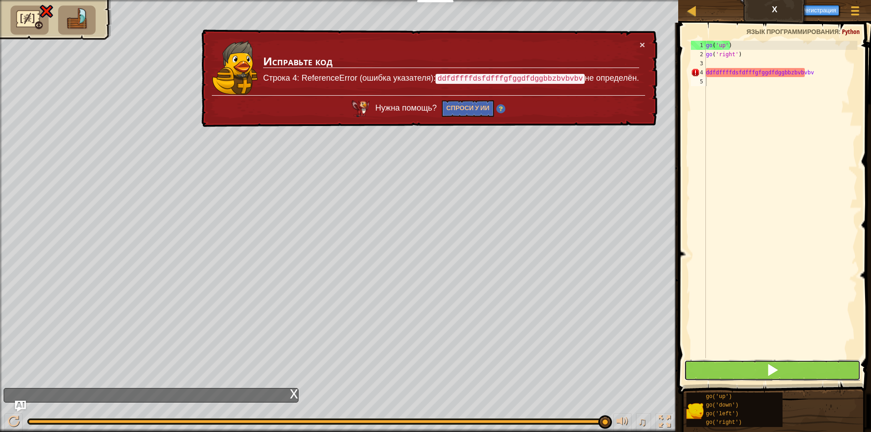
click at [803, 376] on button at bounding box center [772, 370] width 176 height 21
click at [824, 70] on div "go ( 'up' ) go ( 'right' ) ddfdffffdsfdfffgfggdfdggbbzbvbvbv" at bounding box center [780, 209] width 153 height 336
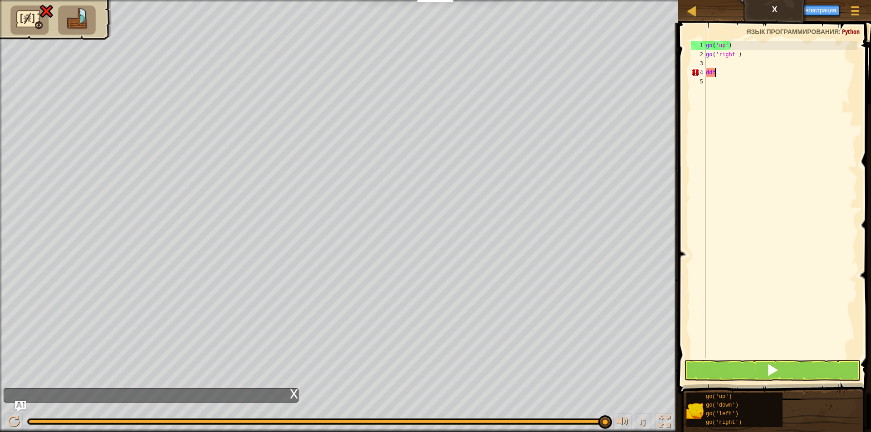
type textarea "d"
click at [777, 376] on span at bounding box center [772, 370] width 13 height 13
click at [771, 366] on div "1 2 3 4 5 go ( 'up' ) go ( 'right' ) הההההההההההההההההההההההההההההההההההההההההה…" at bounding box center [772, 226] width 195 height 398
click at [771, 366] on span at bounding box center [772, 370] width 13 height 13
click at [763, 377] on button at bounding box center [772, 370] width 176 height 21
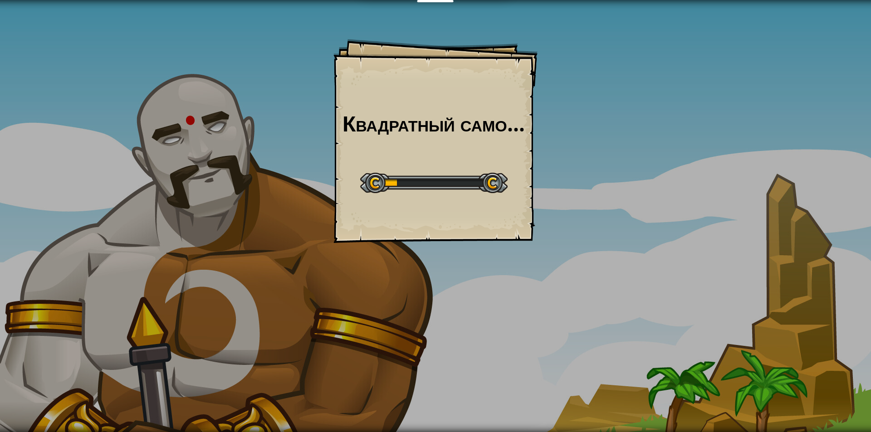
click at [493, 178] on div at bounding box center [433, 183] width 147 height 20
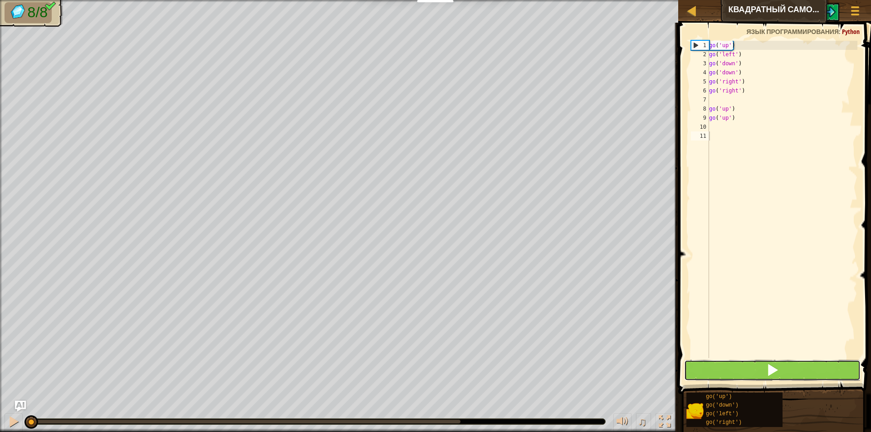
click at [760, 369] on button at bounding box center [772, 370] width 176 height 21
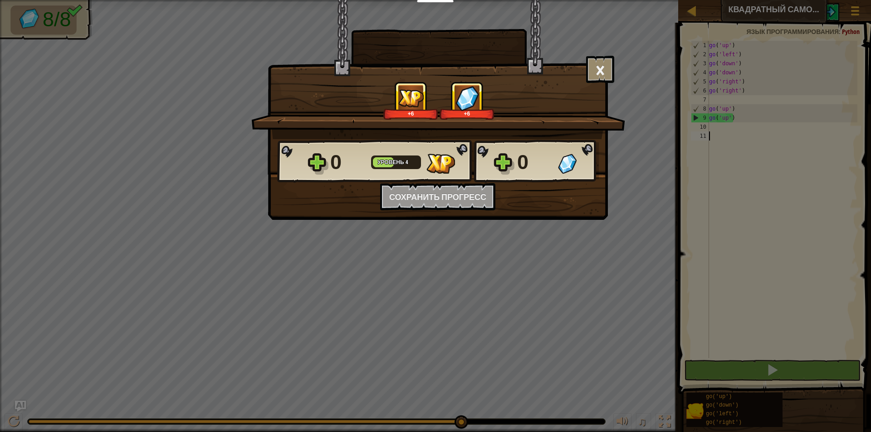
scroll to position [4, 0]
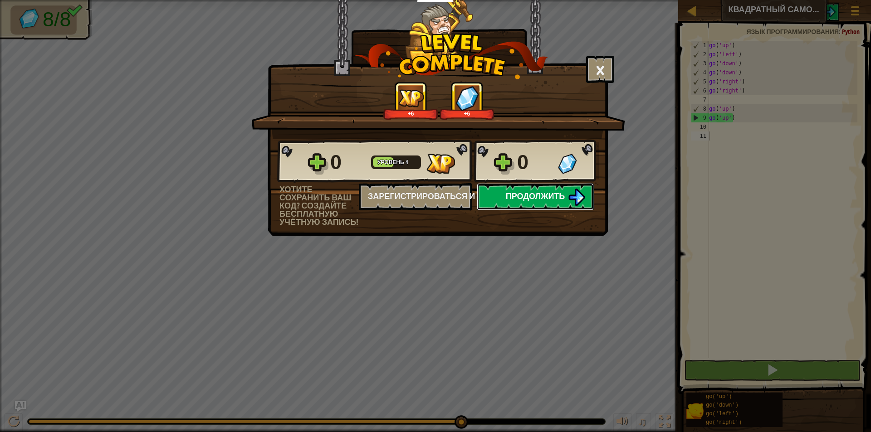
click at [543, 202] on button "Продолжить" at bounding box center [535, 196] width 117 height 27
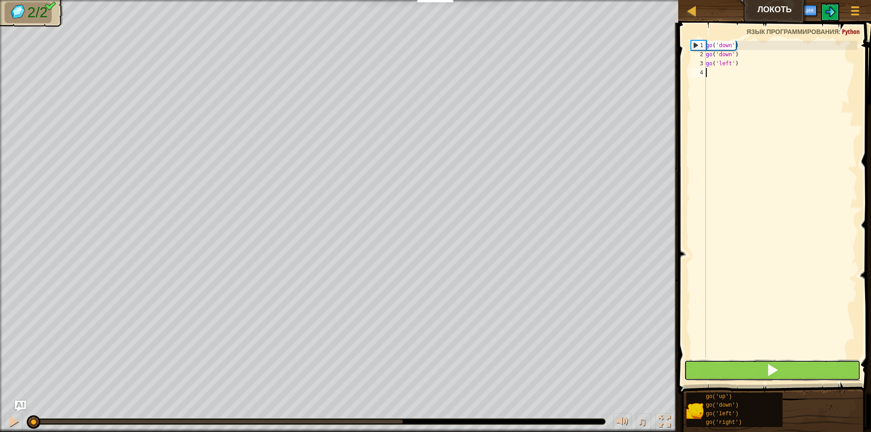
click at [800, 369] on button at bounding box center [772, 370] width 176 height 21
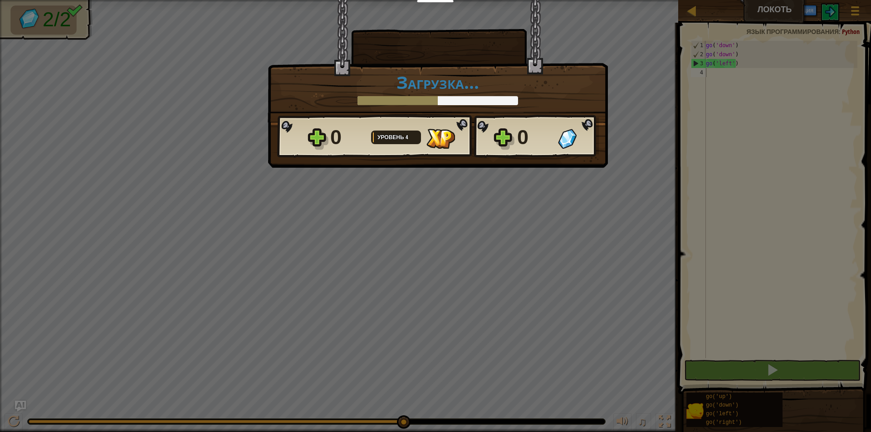
scroll to position [4, 0]
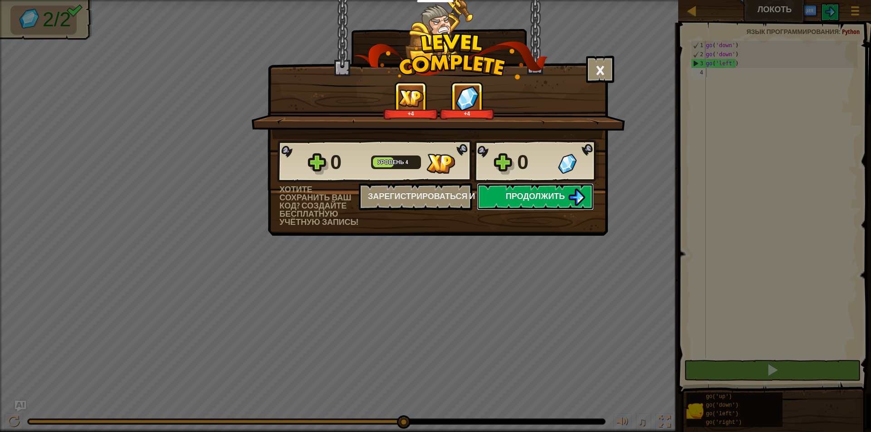
click at [555, 198] on span "Продолжить" at bounding box center [535, 195] width 59 height 11
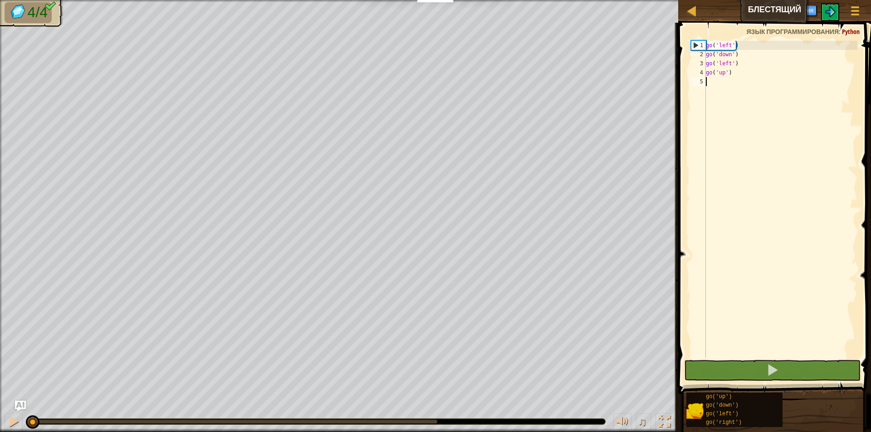
click at [756, 343] on div "go ( 'left' ) go ( 'down' ) go ( 'left' ) go ( 'up' )" at bounding box center [780, 209] width 153 height 336
click at [748, 371] on button at bounding box center [772, 370] width 176 height 21
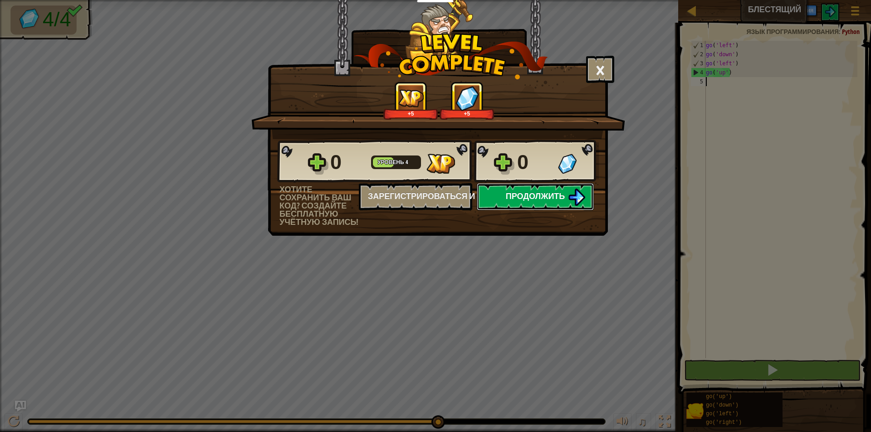
click at [561, 189] on button "Продолжить" at bounding box center [535, 196] width 117 height 27
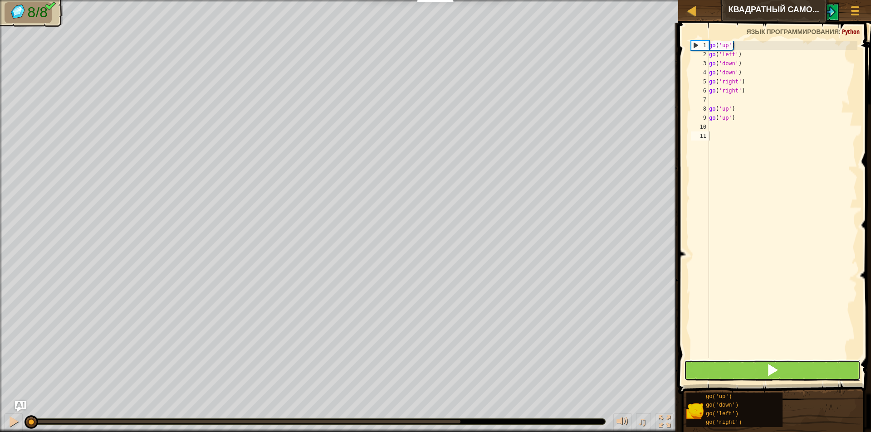
click at [754, 365] on button at bounding box center [772, 370] width 176 height 21
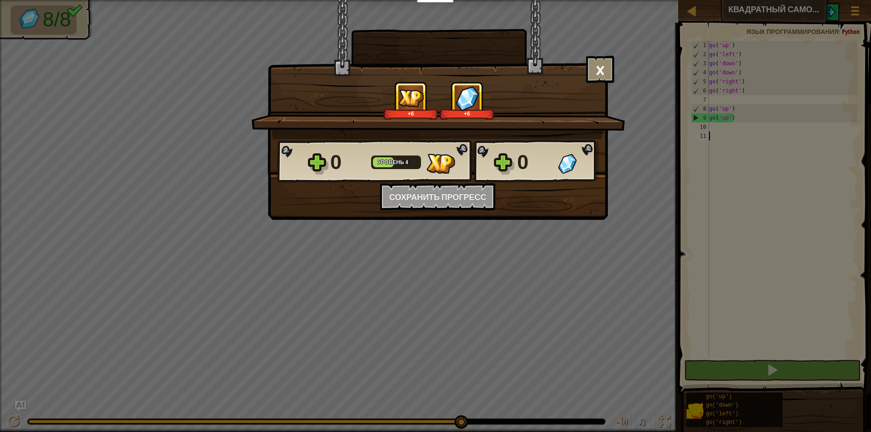
scroll to position [4, 0]
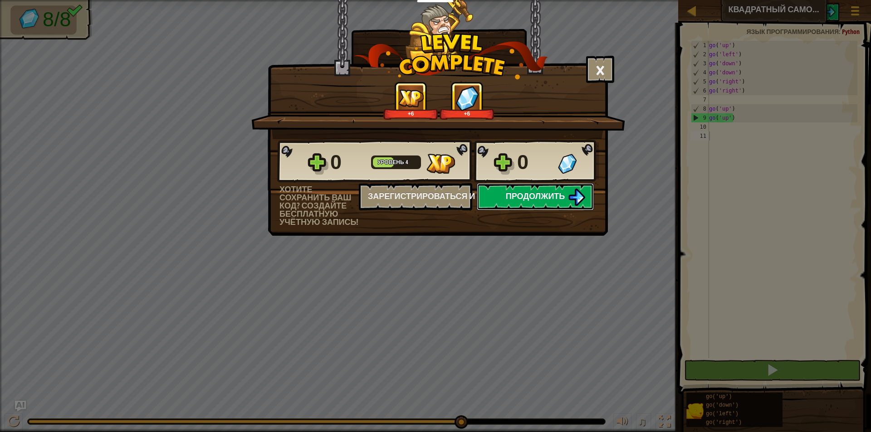
click at [568, 185] on button "Продолжить" at bounding box center [535, 196] width 117 height 27
